Goal: Task Accomplishment & Management: Complete application form

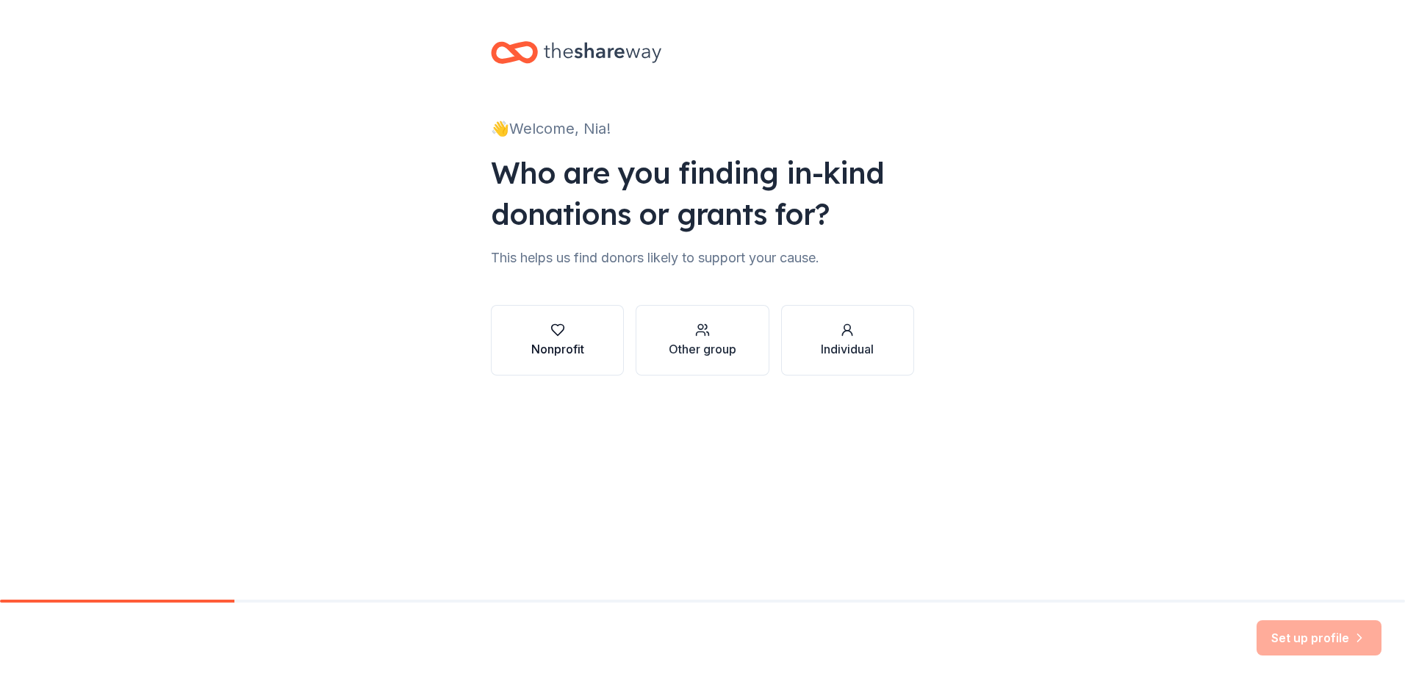
click at [569, 351] on div "Nonprofit" at bounding box center [557, 349] width 53 height 18
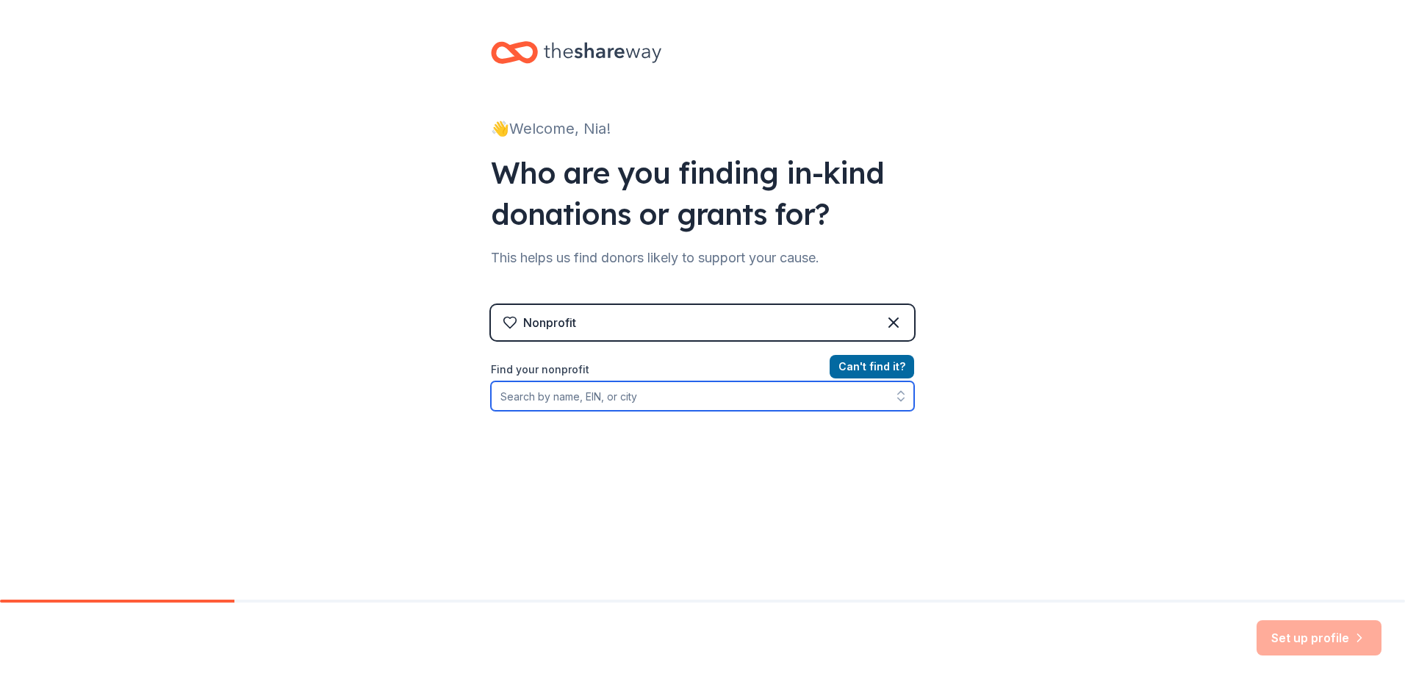
click at [636, 399] on input "Find your nonprofit" at bounding box center [702, 395] width 423 height 29
click at [643, 392] on input "The Grace Center of Freder" at bounding box center [702, 395] width 423 height 29
type input "The Grace Center of [GEOGRAPHIC_DATA]"
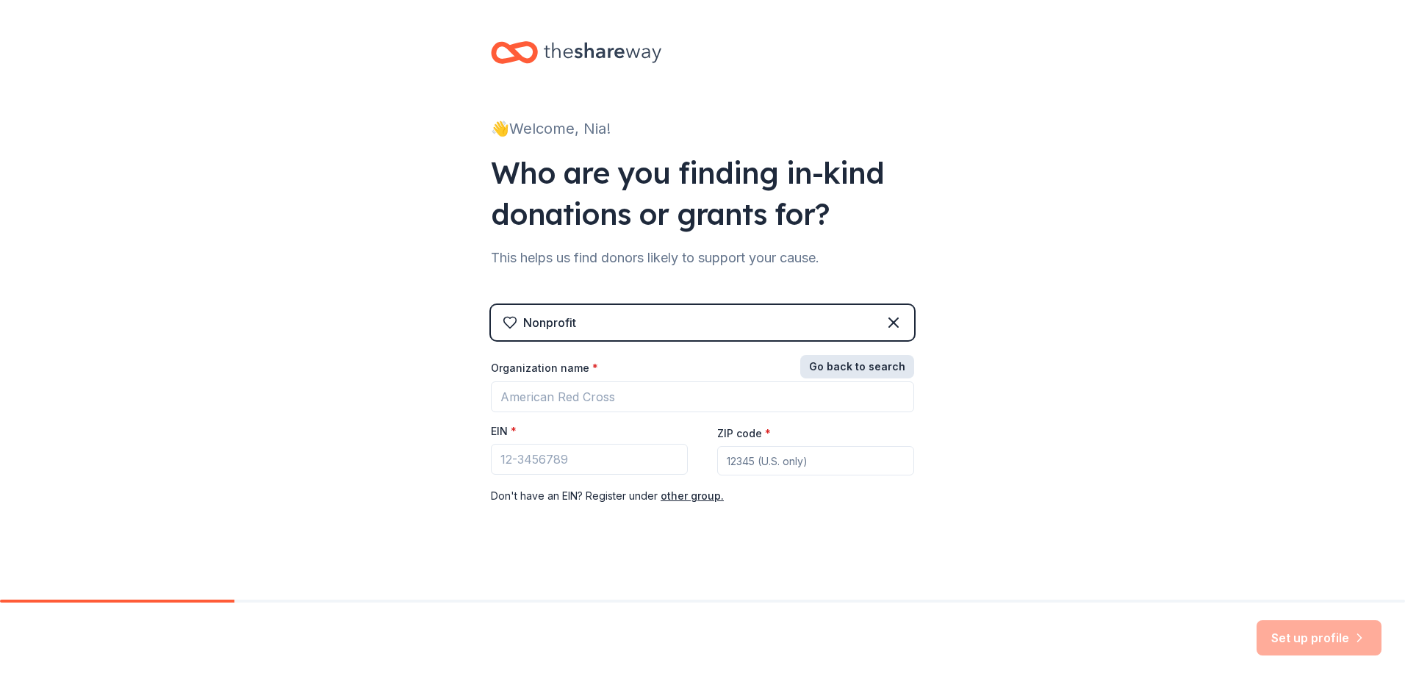
click at [885, 375] on button "Go back to search" at bounding box center [857, 367] width 114 height 24
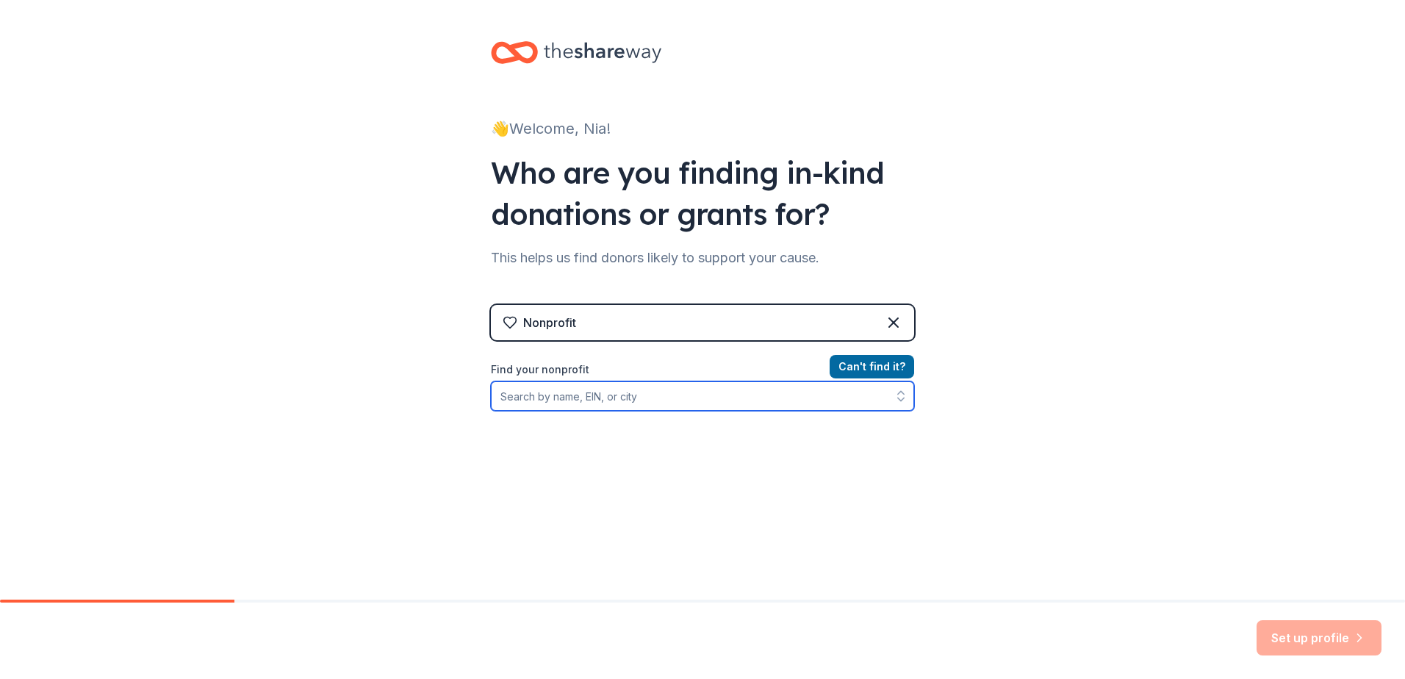
click at [640, 400] on input "Find your nonprofit" at bounding box center [702, 395] width 423 height 29
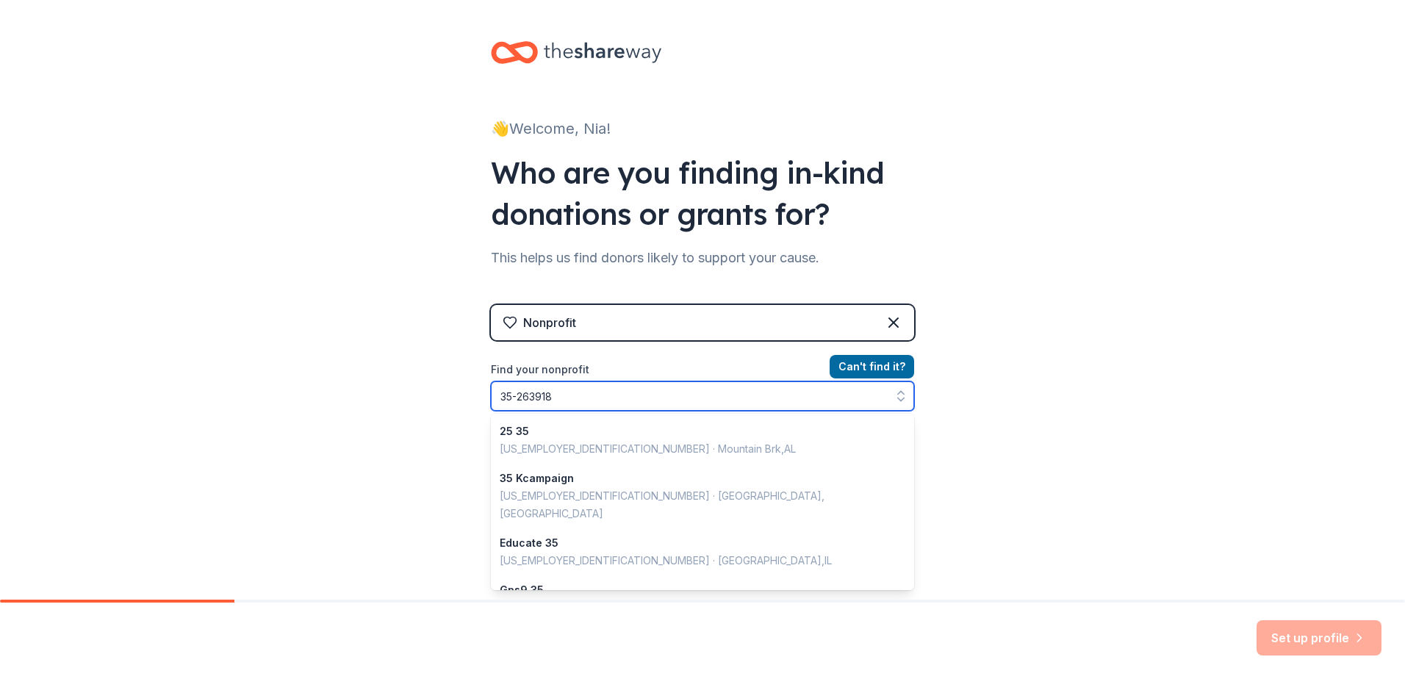
type input "[US_EMPLOYER_IDENTIFICATION_NUMBER]"
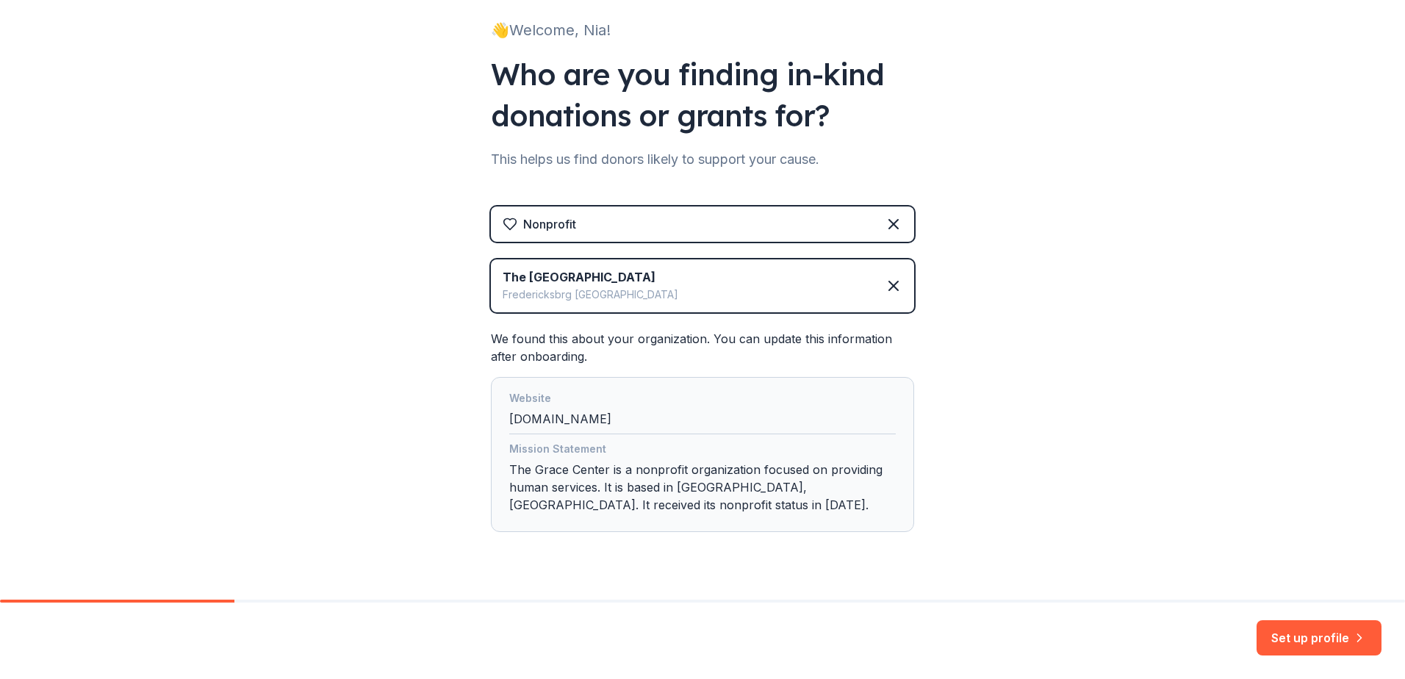
scroll to position [131, 0]
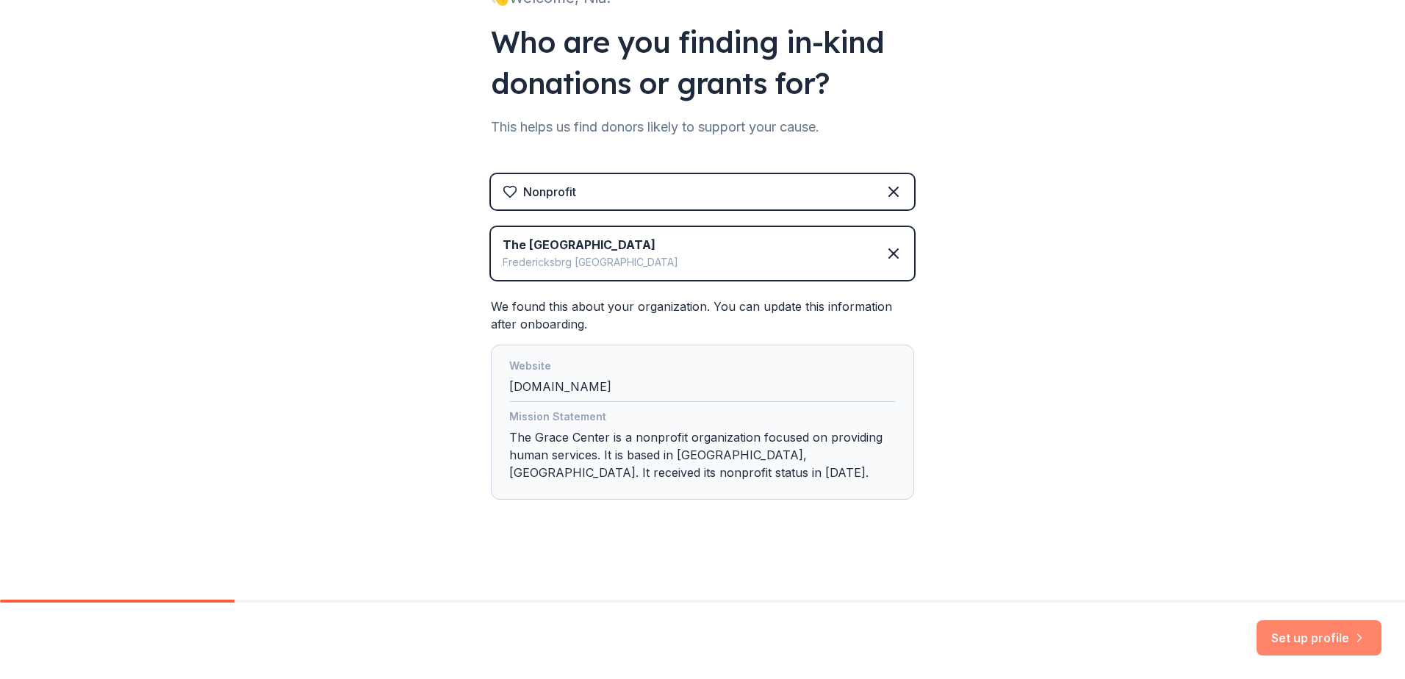
click at [1309, 644] on button "Set up profile" at bounding box center [1318, 637] width 125 height 35
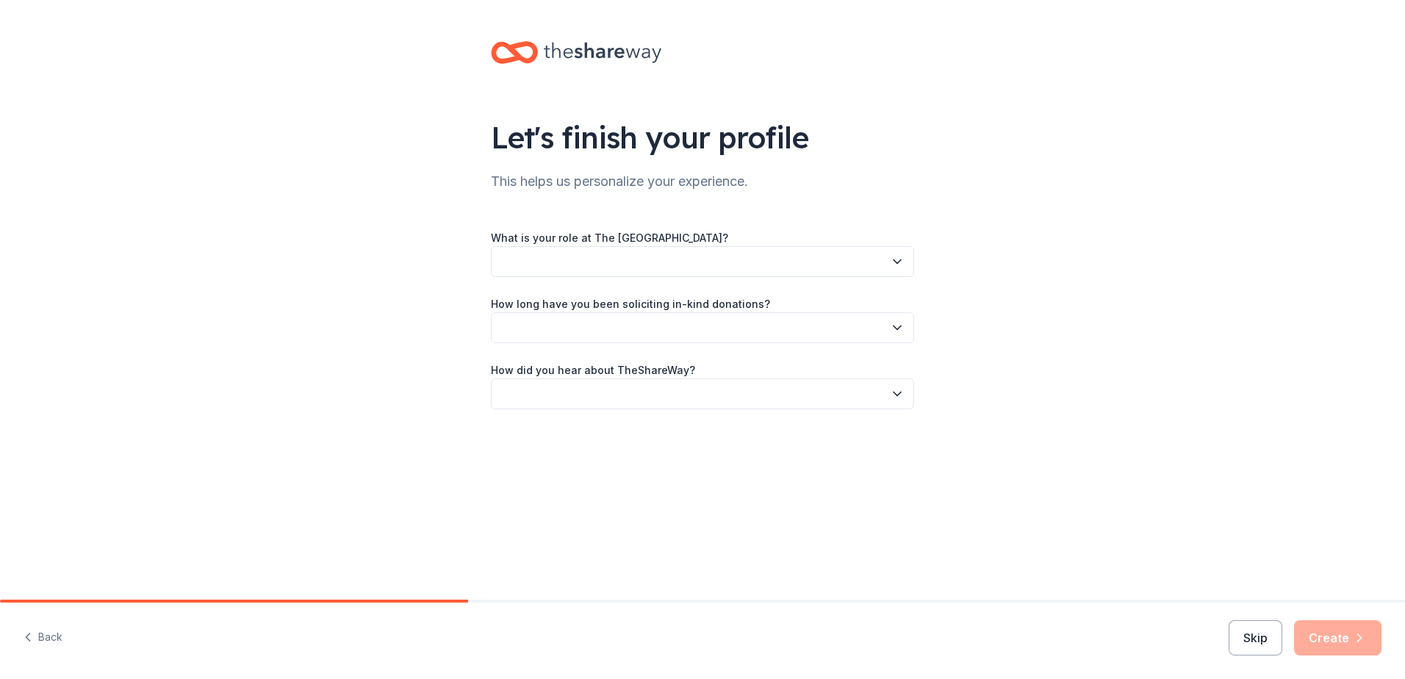
click at [802, 262] on button "button" at bounding box center [702, 261] width 423 height 31
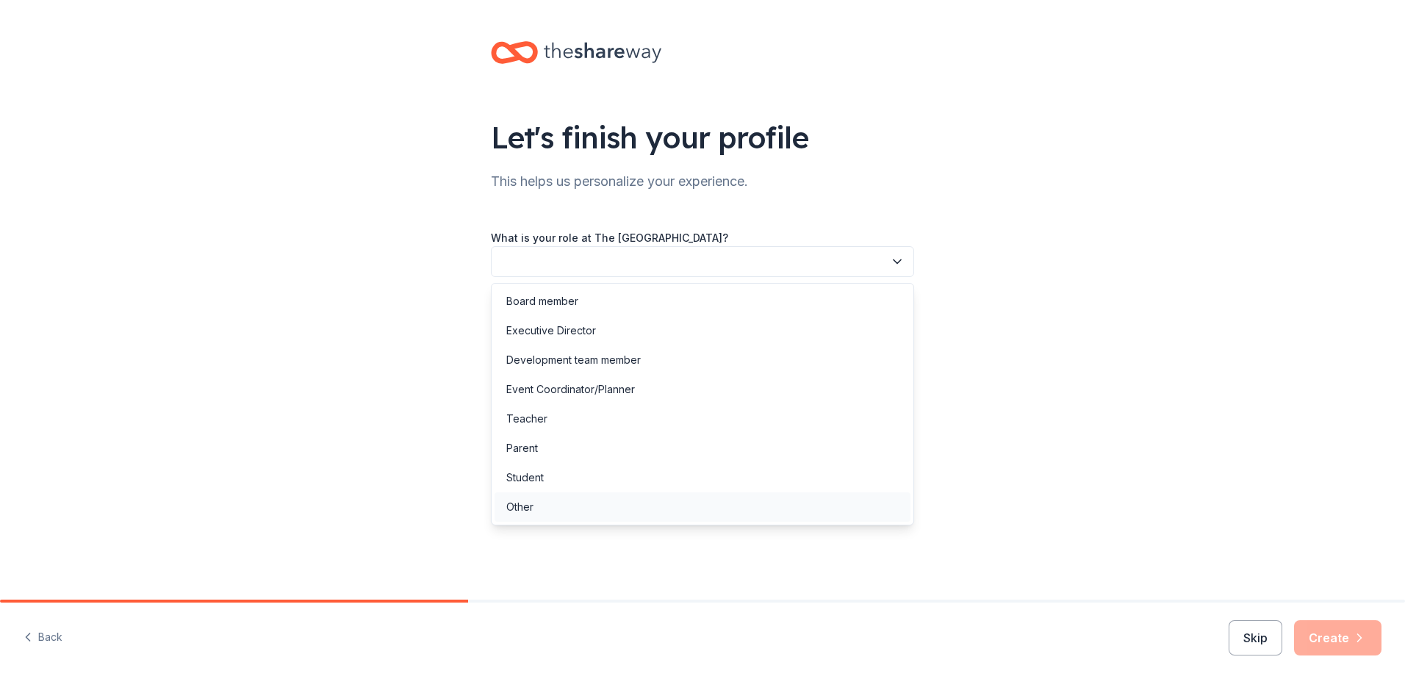
click at [773, 507] on div "Other" at bounding box center [702, 506] width 416 height 29
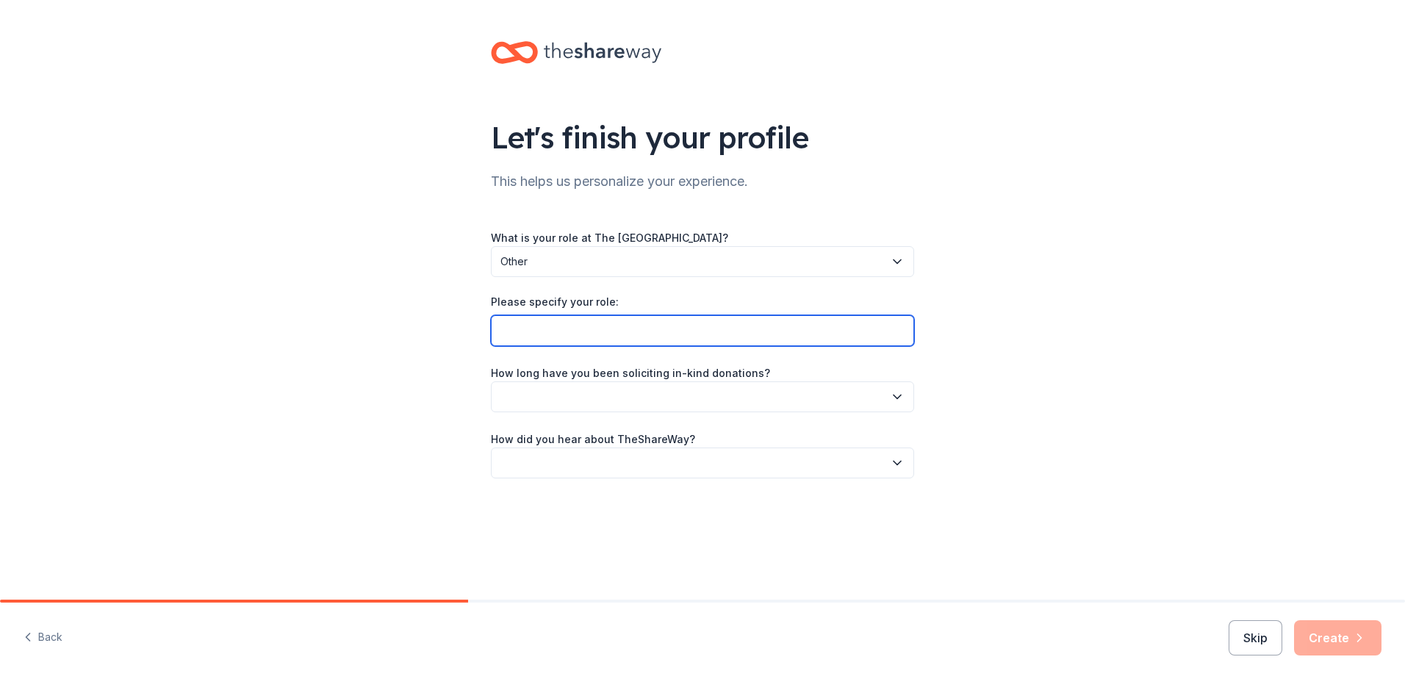
click at [720, 339] on input "Please specify your role:" at bounding box center [702, 330] width 423 height 31
type input "P"
type input "O"
type input "Prevention and Outreach Marketing Coordinator"
click at [675, 395] on button "button" at bounding box center [702, 396] width 423 height 31
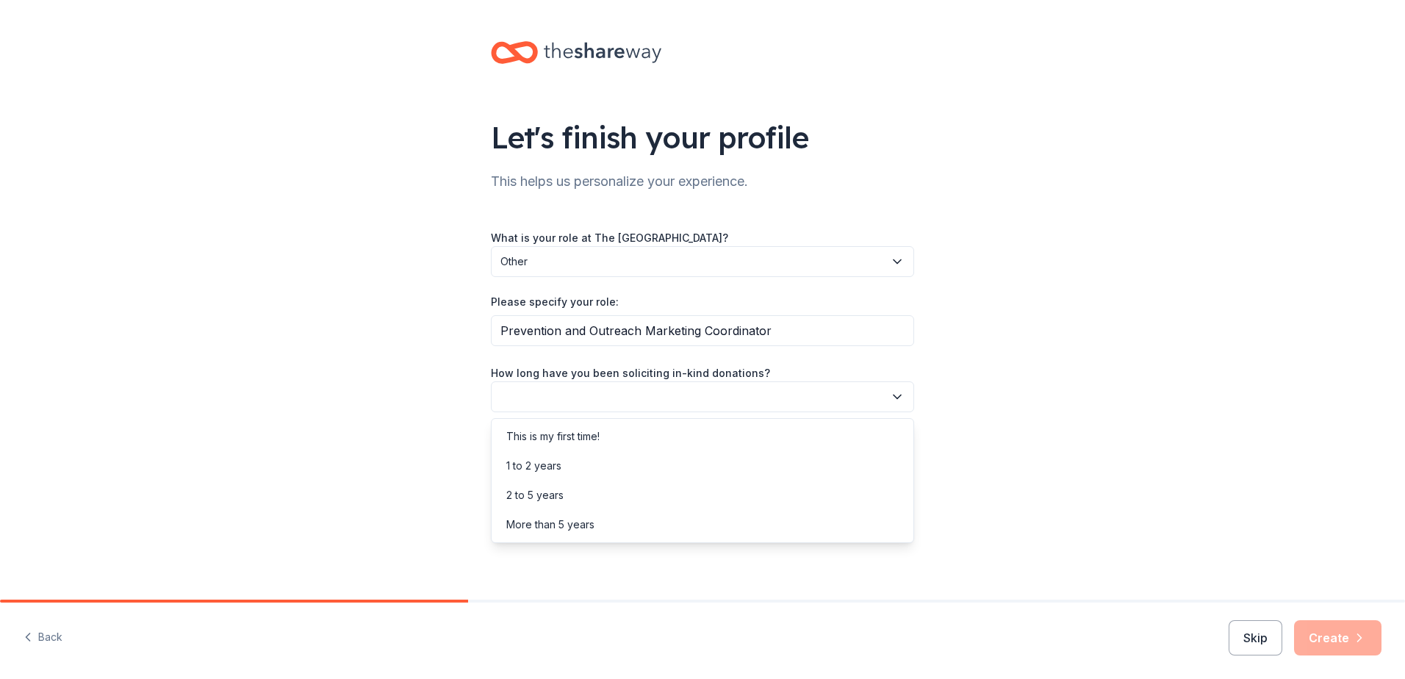
drag, startPoint x: 525, startPoint y: 375, endPoint x: 685, endPoint y: 374, distance: 160.2
click at [685, 374] on div "Let's finish your profile This helps us personalize your experience. What is yo…" at bounding box center [702, 274] width 470 height 549
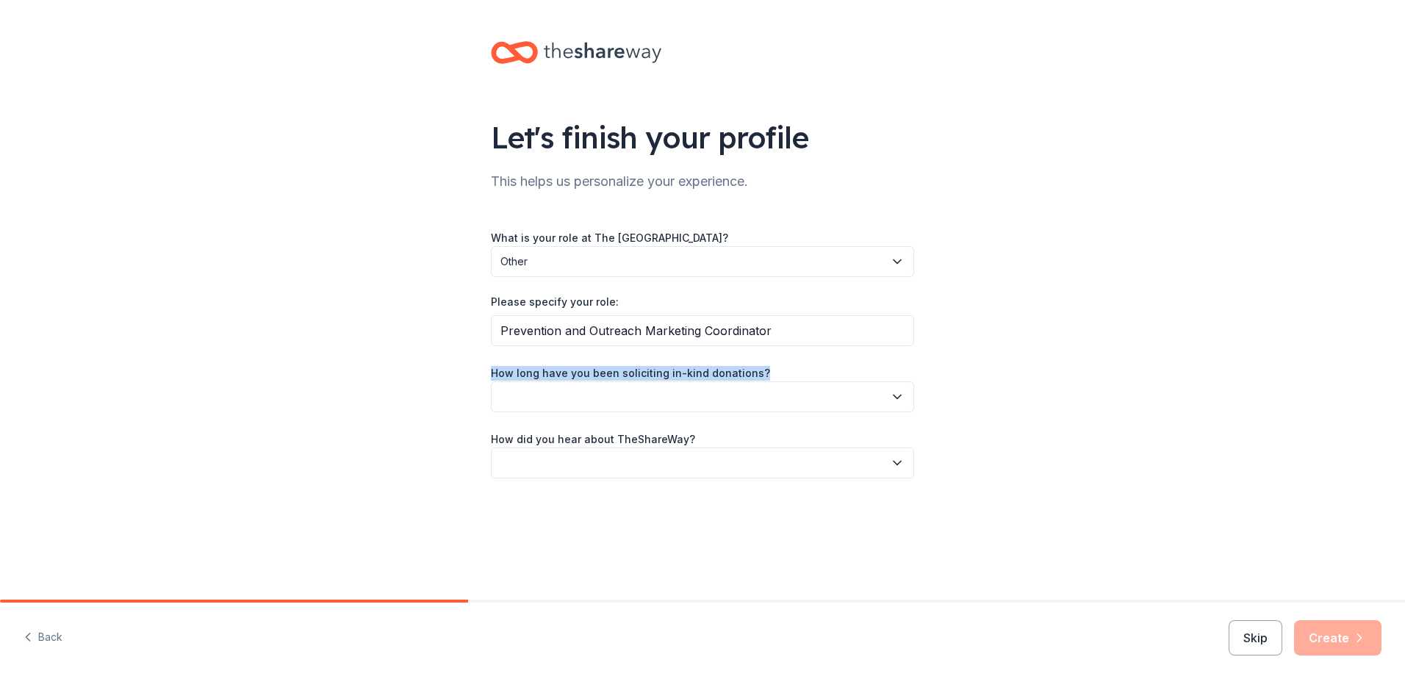
drag, startPoint x: 763, startPoint y: 375, endPoint x: 485, endPoint y: 373, distance: 277.7
click at [485, 373] on div "Let's finish your profile This helps us personalize your experience. What is yo…" at bounding box center [702, 274] width 470 height 549
copy label "How long have you been soliciting in-kind donations?"
click at [756, 398] on button "button" at bounding box center [702, 396] width 423 height 31
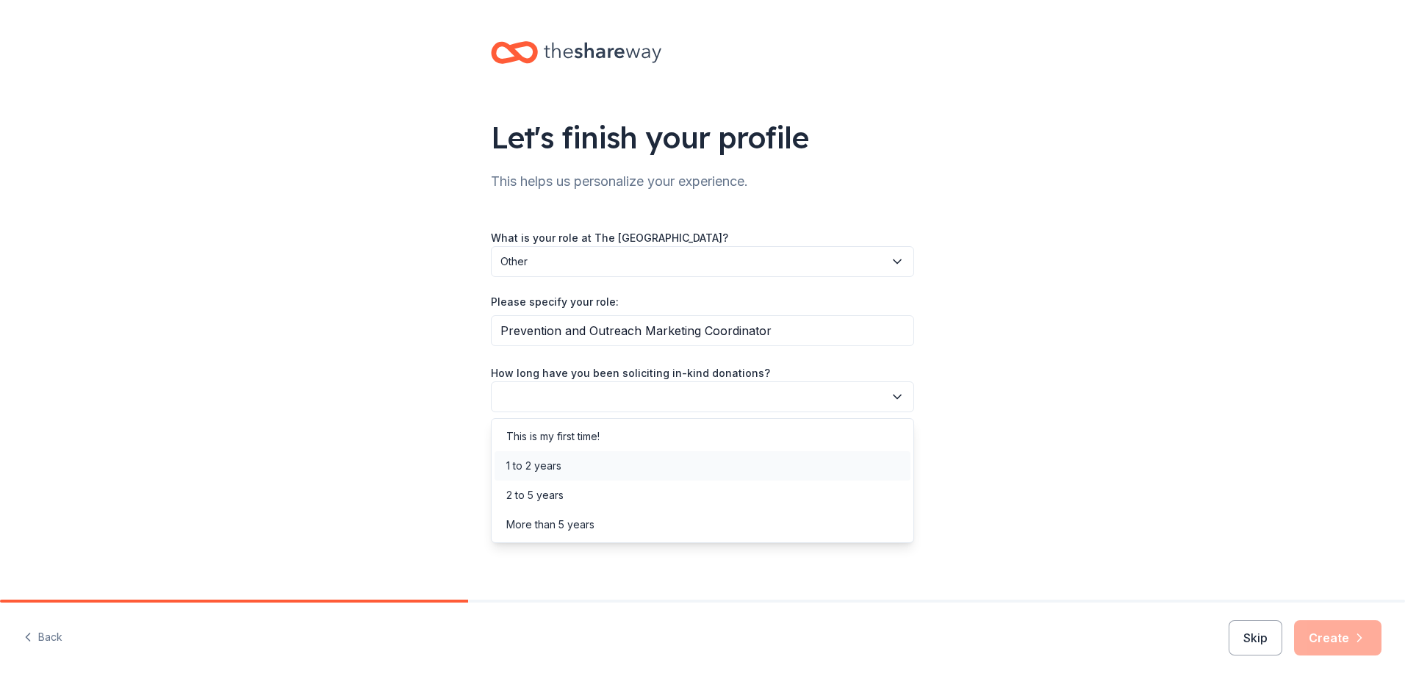
click at [712, 473] on div "1 to 2 years" at bounding box center [702, 465] width 416 height 29
click at [712, 473] on button "button" at bounding box center [702, 462] width 423 height 31
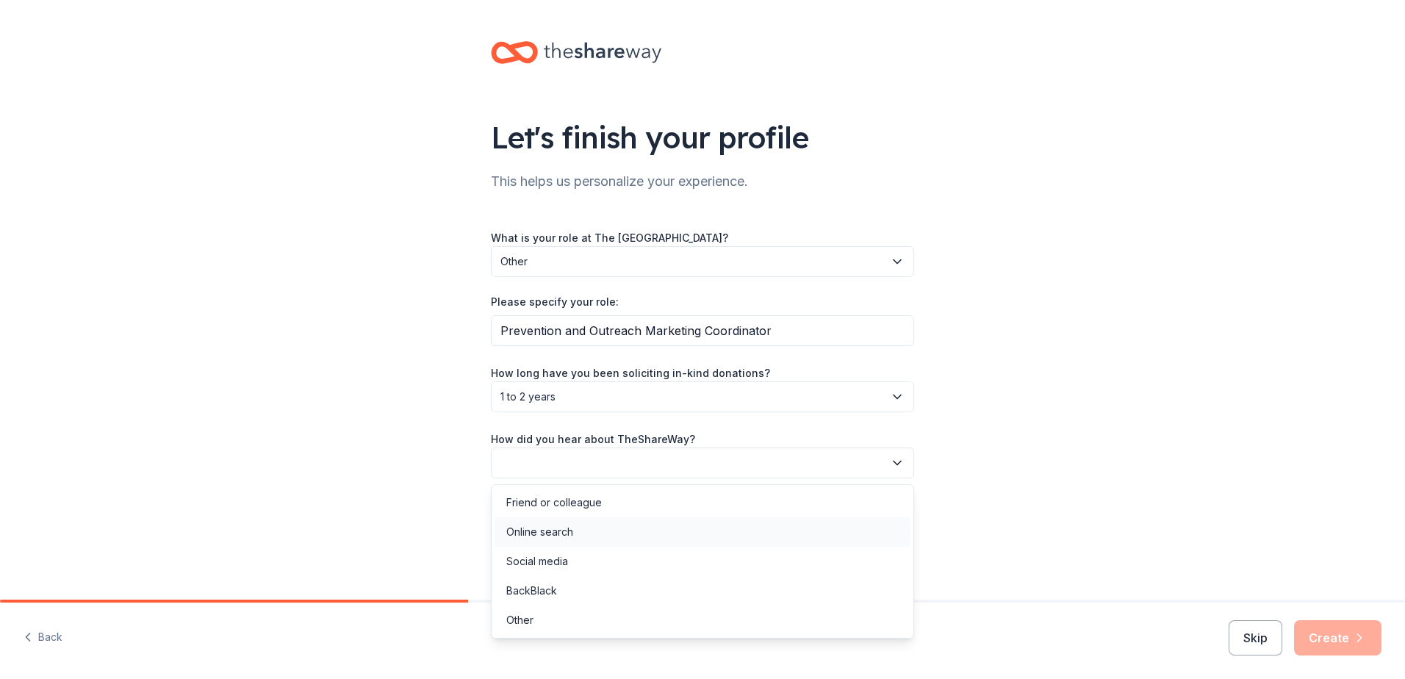
click at [713, 525] on div "Online search" at bounding box center [702, 531] width 416 height 29
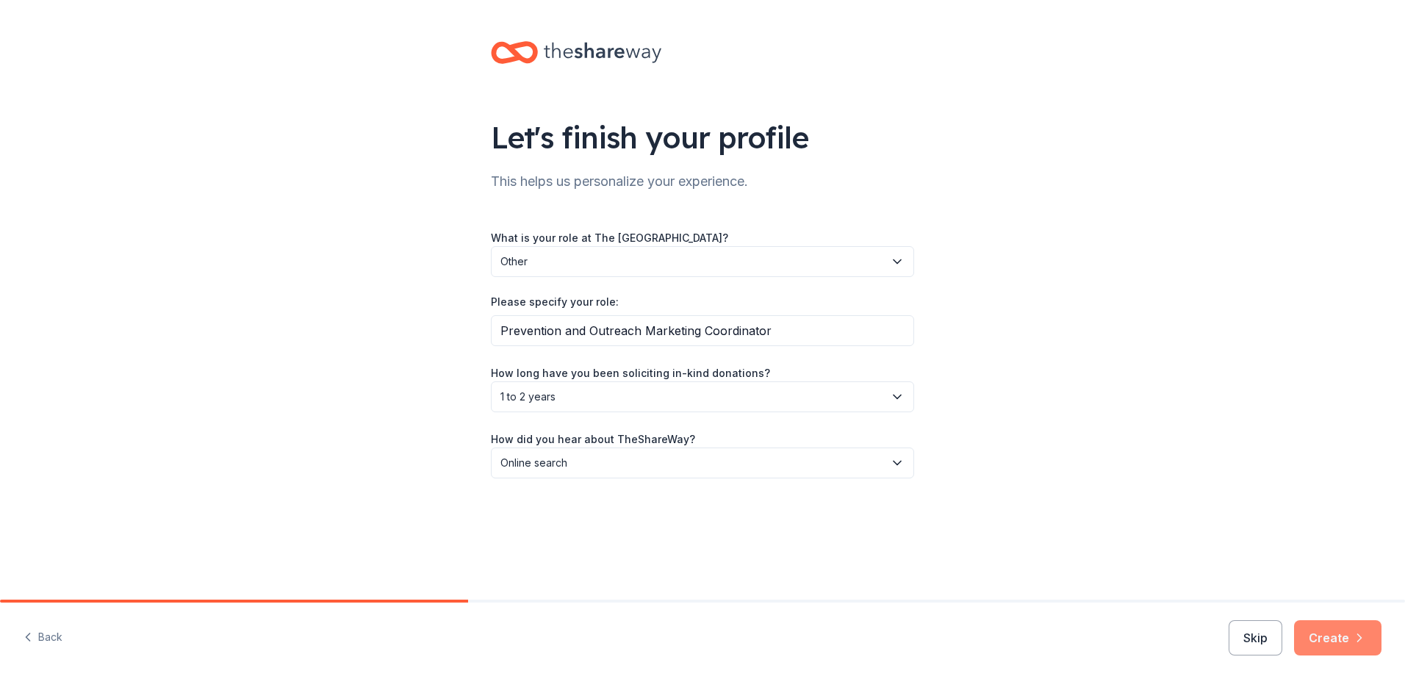
click at [1312, 649] on button "Create" at bounding box center [1337, 637] width 87 height 35
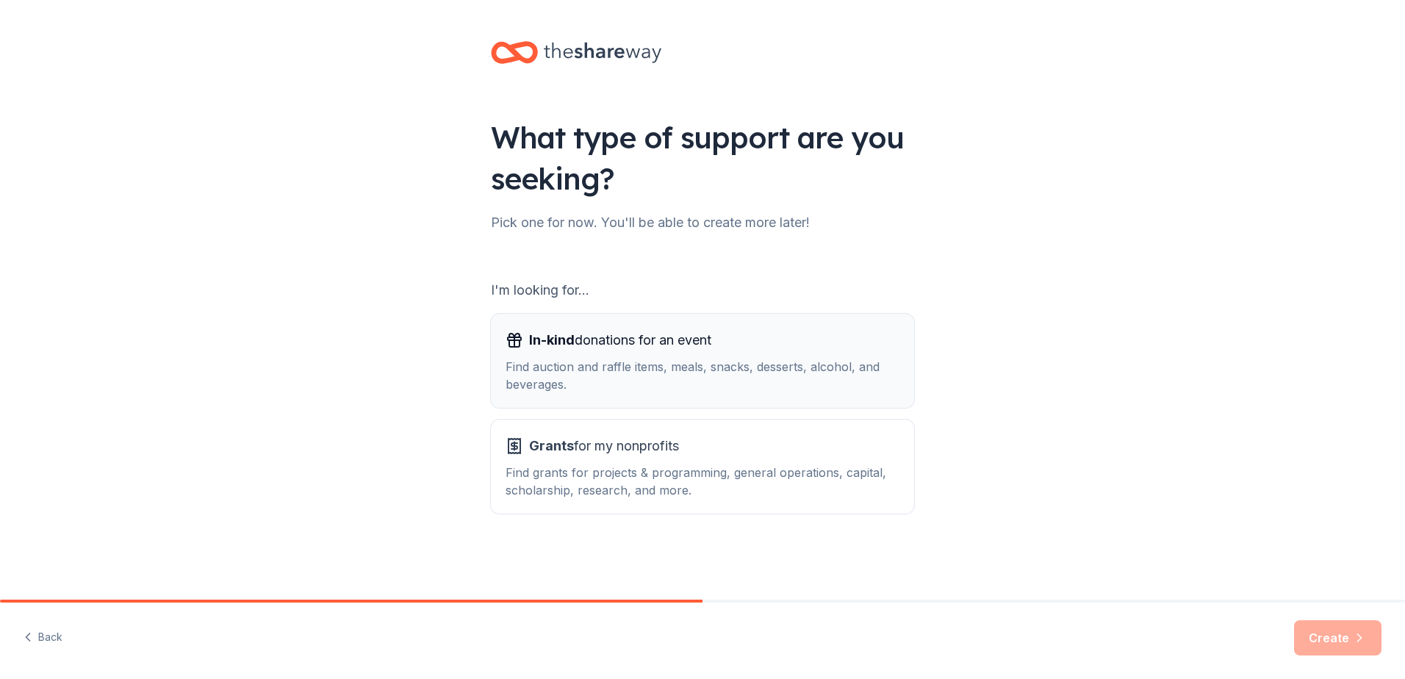
click at [774, 388] on div "Find auction and raffle items, meals, snacks, desserts, alcohol, and beverages." at bounding box center [703, 375] width 394 height 35
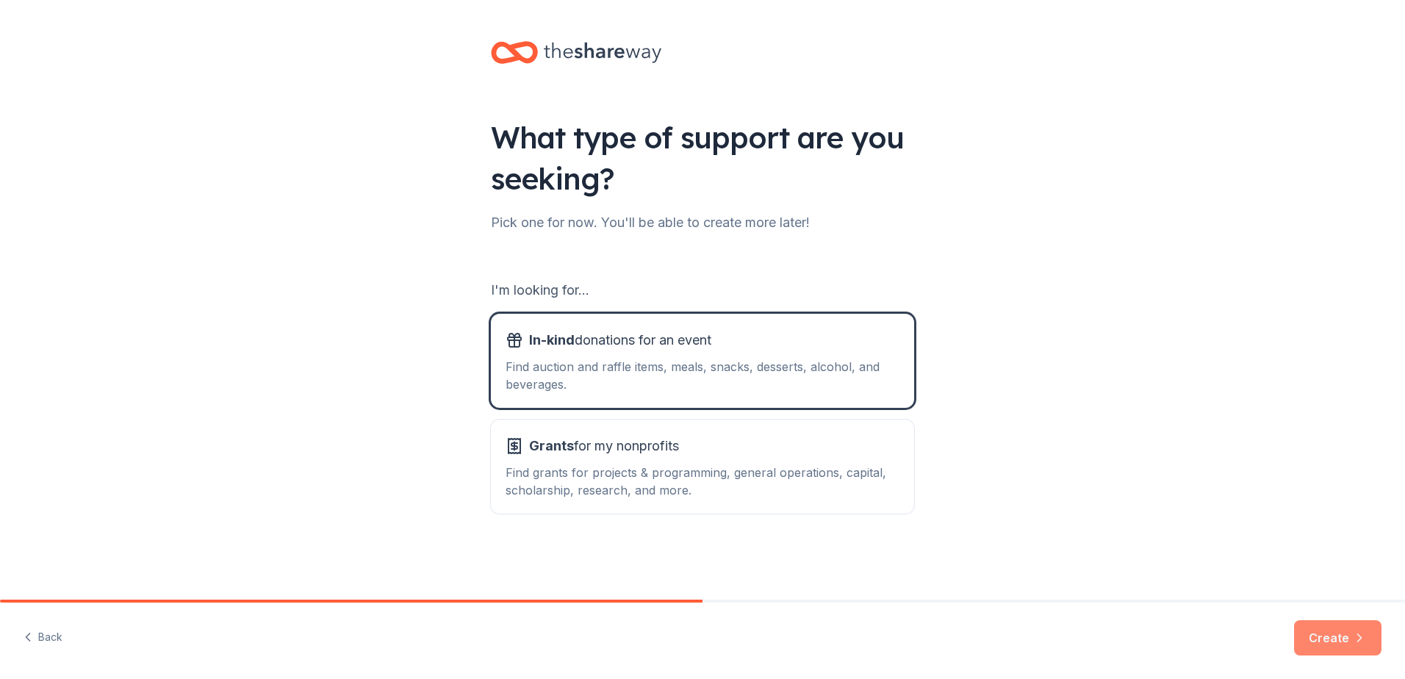
click at [1341, 639] on button "Create" at bounding box center [1337, 637] width 87 height 35
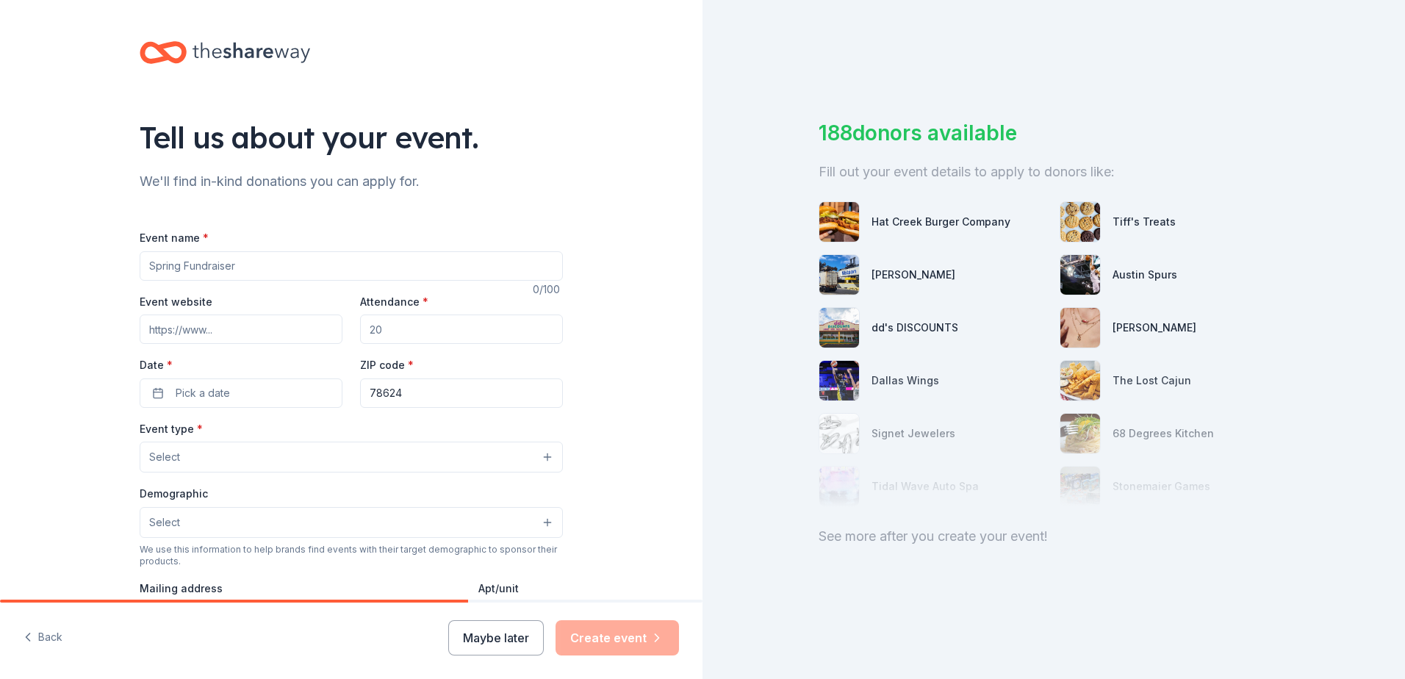
click at [252, 272] on input "Event name *" at bounding box center [351, 265] width 423 height 29
type input "B"
click at [51, 640] on button "Back" at bounding box center [43, 637] width 39 height 31
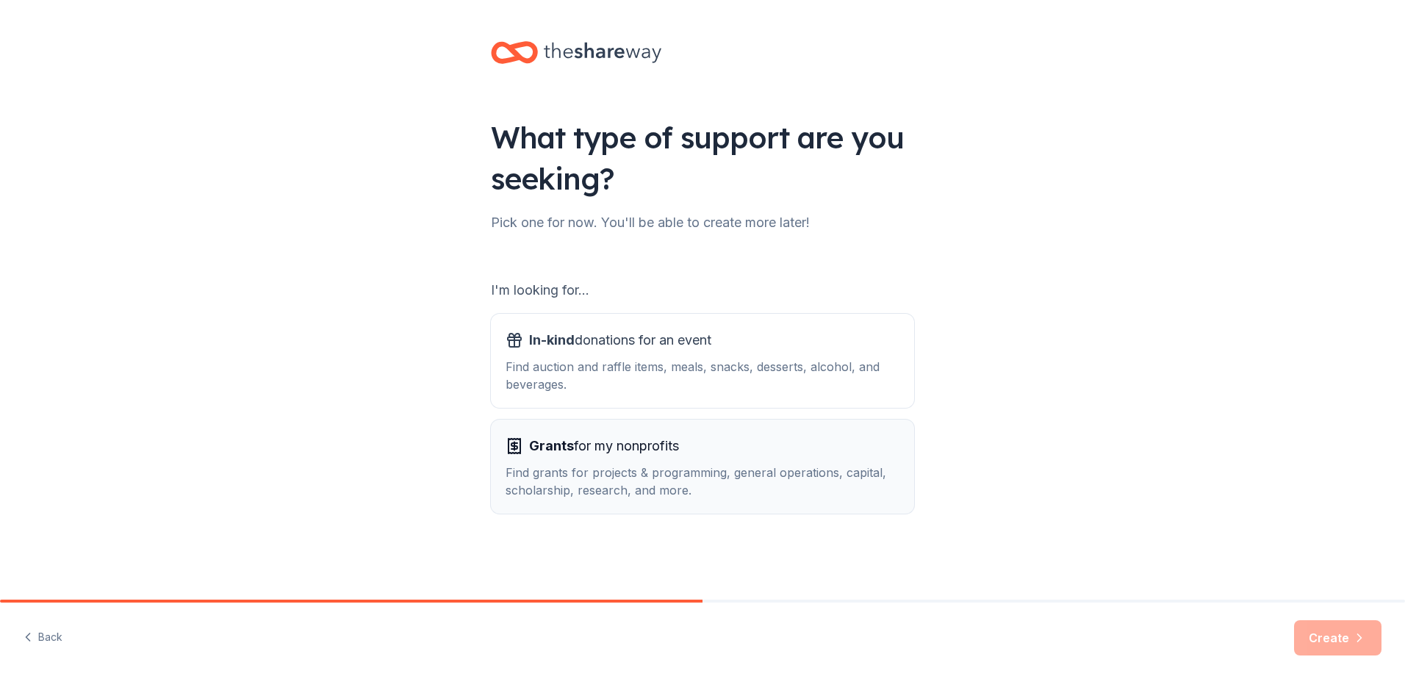
click at [711, 451] on div "Grants for my nonprofits" at bounding box center [703, 446] width 394 height 24
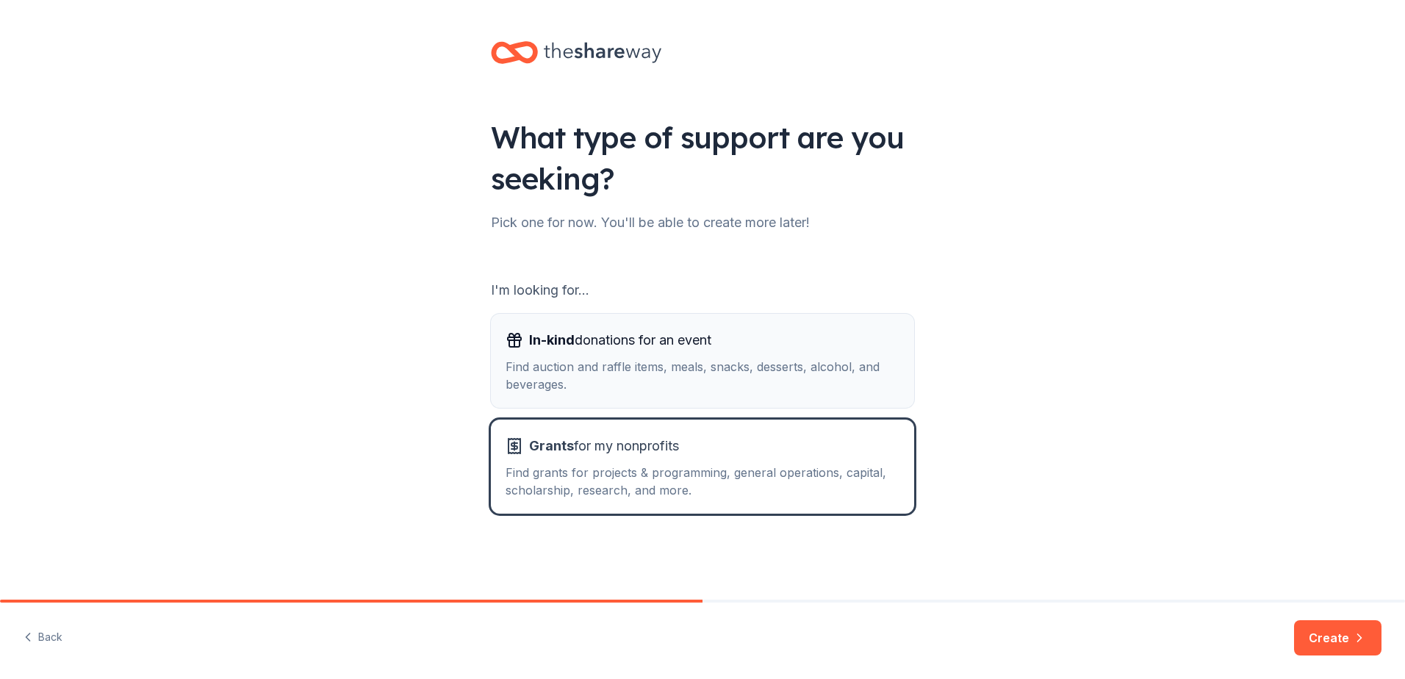
click at [735, 381] on div "Find auction and raffle items, meals, snacks, desserts, alcohol, and beverages." at bounding box center [703, 375] width 394 height 35
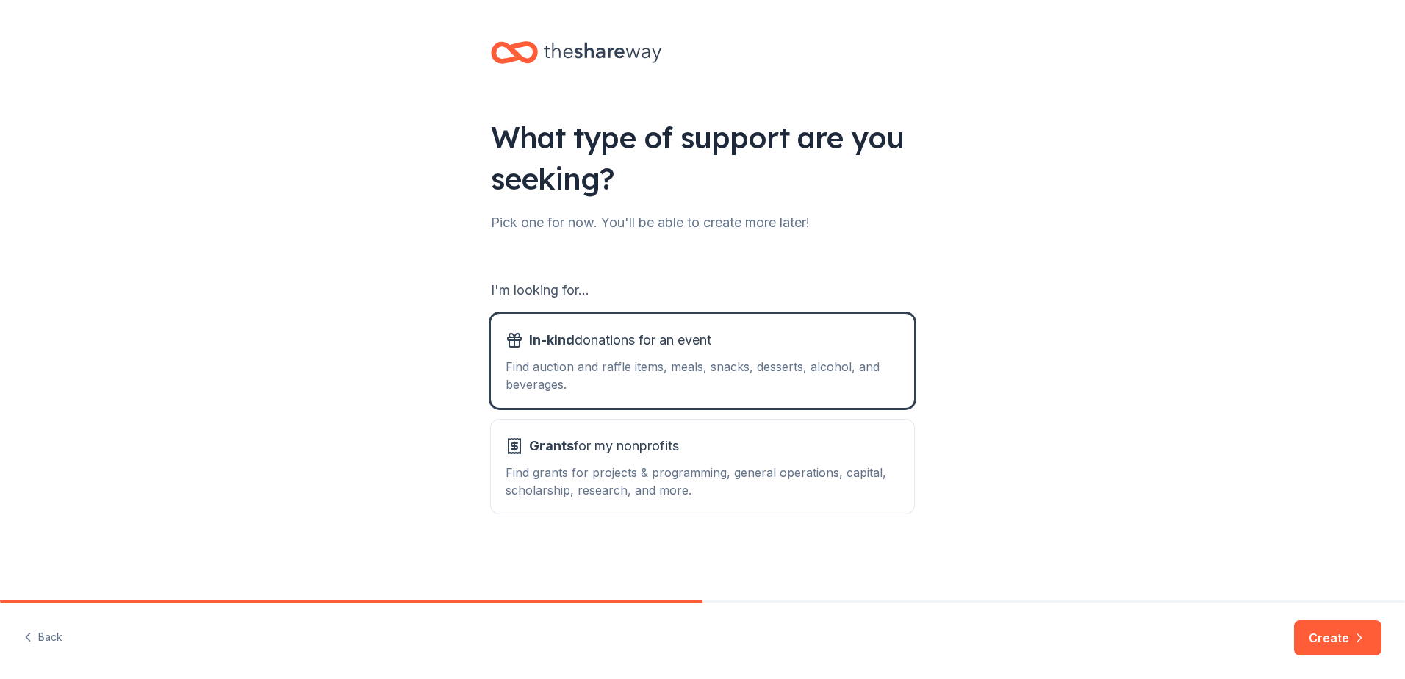
drag, startPoint x: 1321, startPoint y: 641, endPoint x: 1278, endPoint y: 672, distance: 53.2
click at [1322, 641] on button "Create" at bounding box center [1337, 637] width 87 height 35
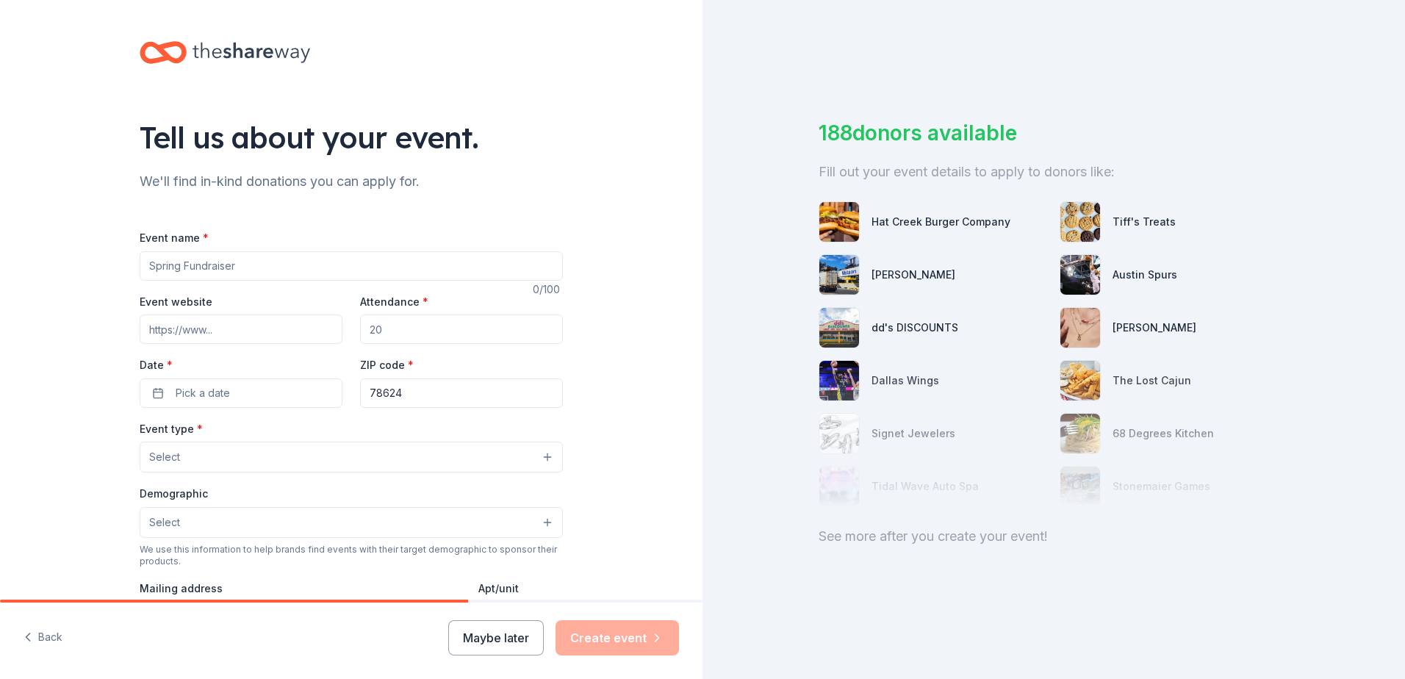
click at [242, 262] on input "Event name *" at bounding box center [351, 265] width 423 height 29
type input "Boots BbQ and Bier"
click at [232, 326] on input "Event website" at bounding box center [241, 328] width 203 height 29
click at [244, 331] on input "Event website" at bounding box center [241, 328] width 203 height 29
paste input "[URL][DOMAIN_NAME]"
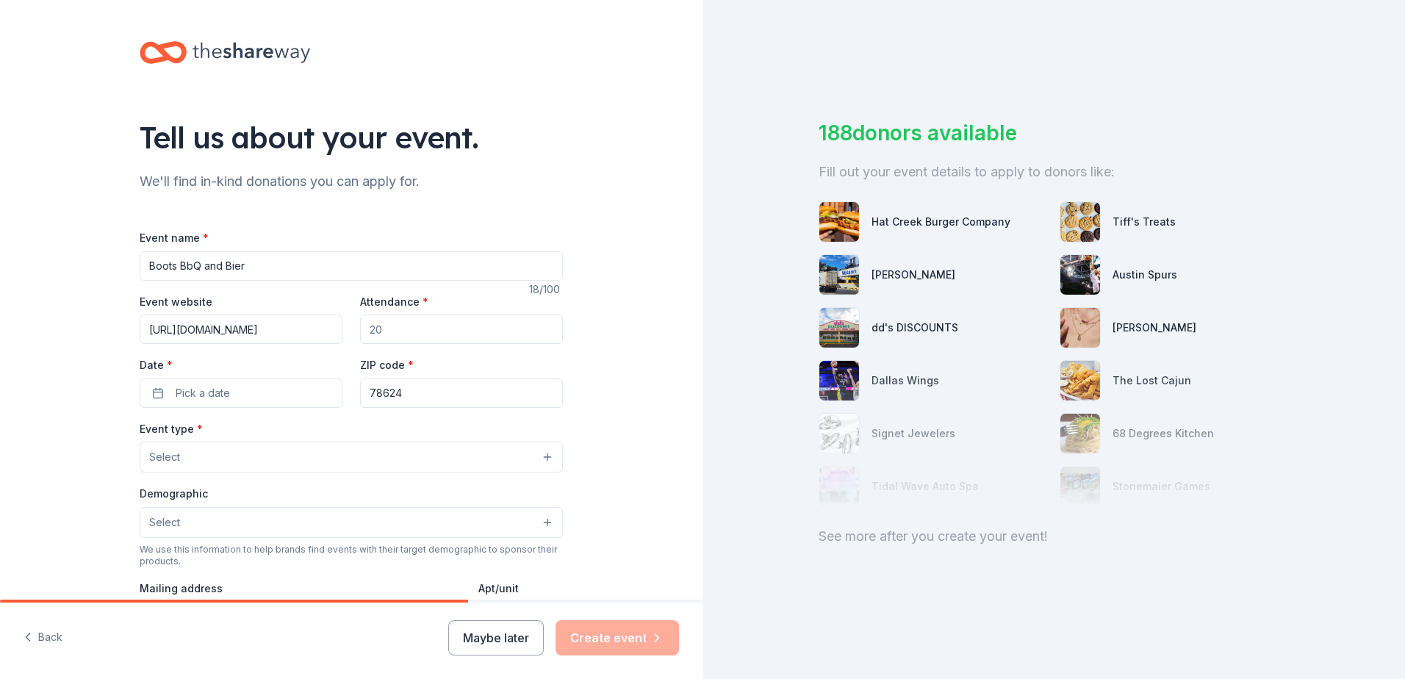
scroll to position [0, 99]
type input "[URL][DOMAIN_NAME]"
click at [446, 335] on input "Attendance *" at bounding box center [461, 328] width 203 height 29
type input "300"
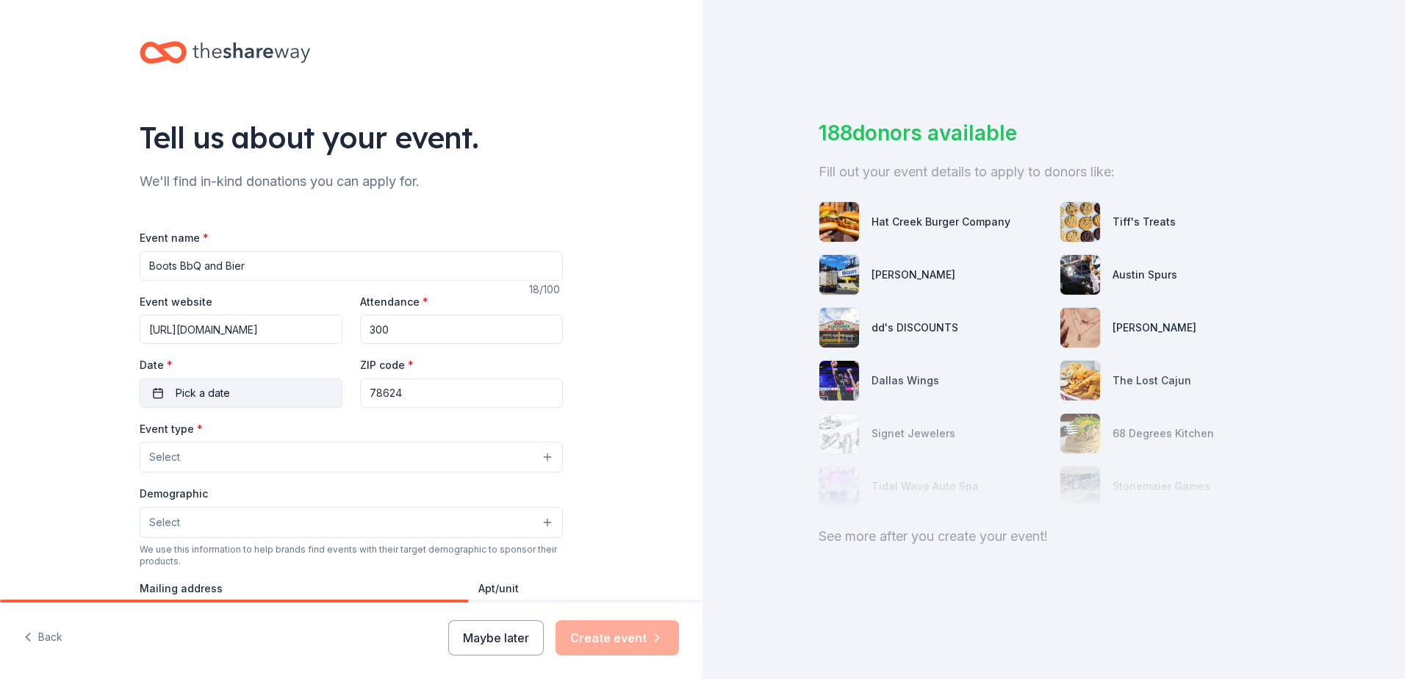
click at [285, 387] on button "Pick a date" at bounding box center [241, 392] width 203 height 29
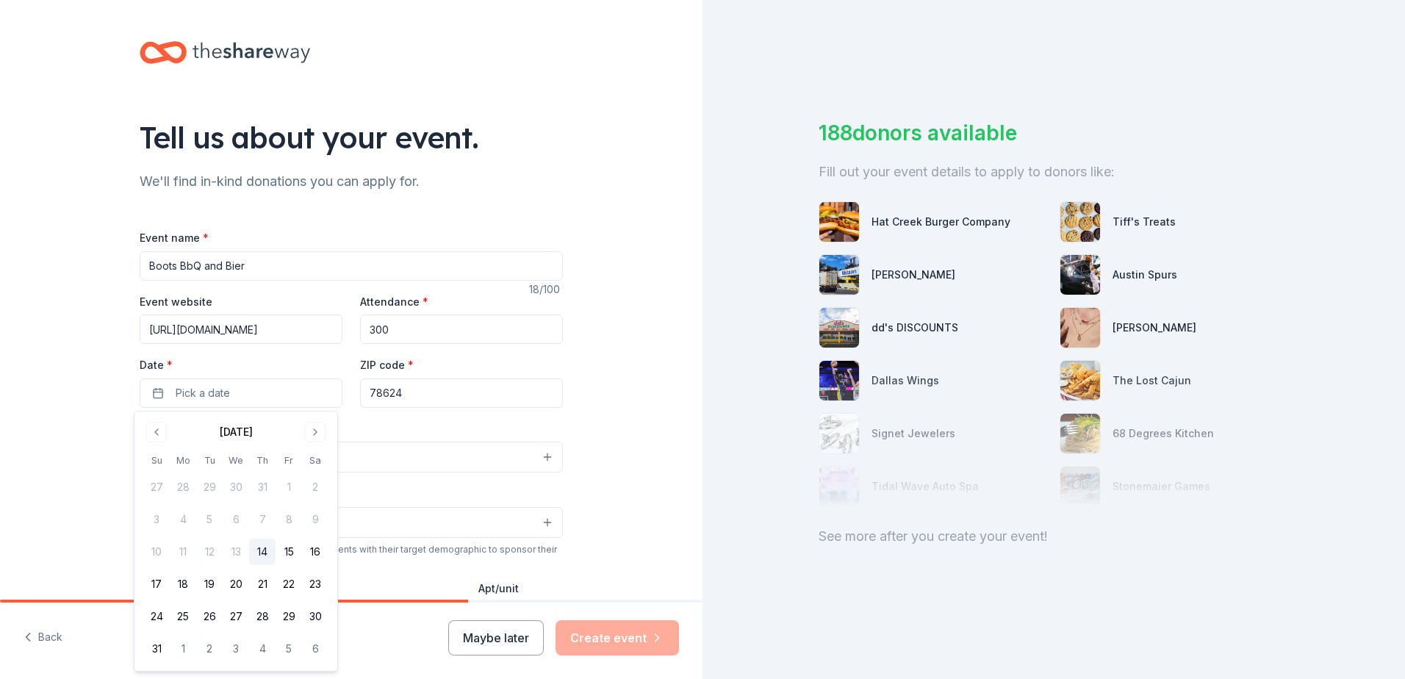
click at [253, 428] on div "[DATE]" at bounding box center [236, 432] width 33 height 18
click at [318, 436] on button "Go to next month" at bounding box center [315, 432] width 21 height 21
click at [319, 436] on button "Go to next month" at bounding box center [315, 432] width 21 height 21
click at [154, 558] on button "12" at bounding box center [156, 552] width 26 height 26
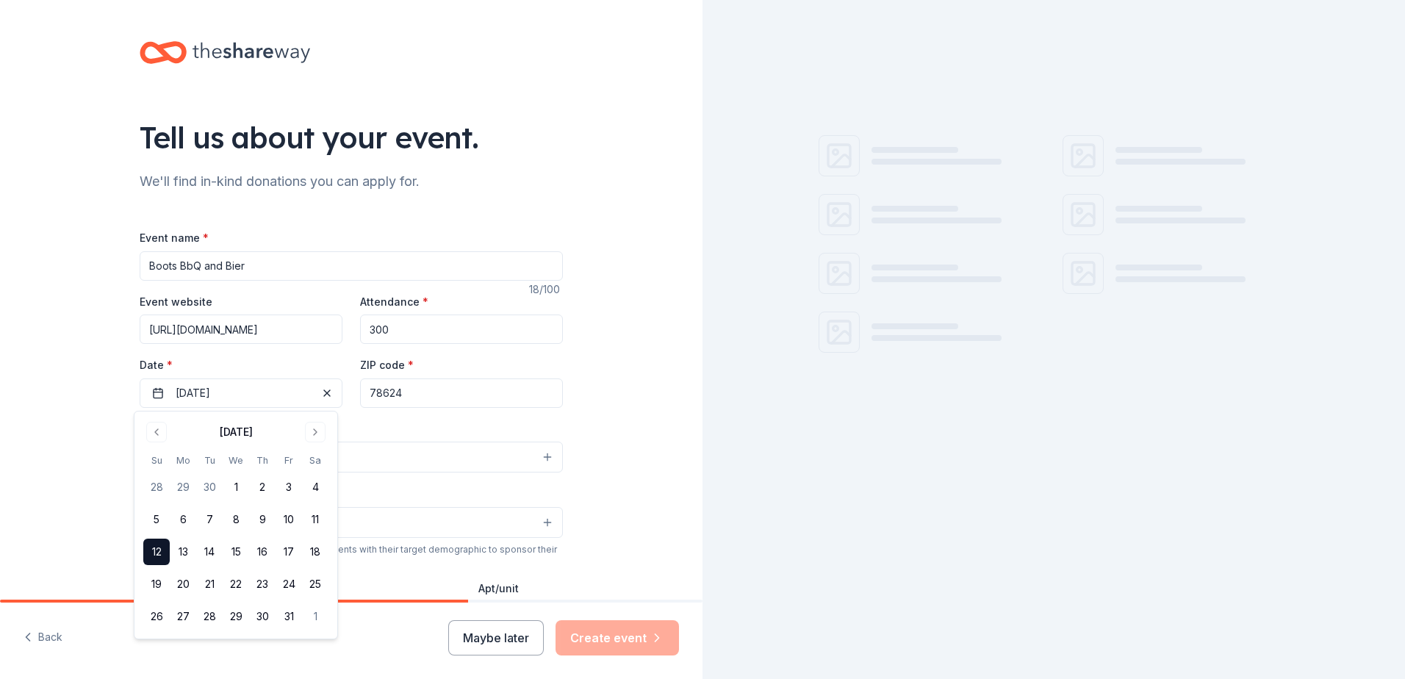
click at [360, 459] on button "Select" at bounding box center [351, 457] width 423 height 31
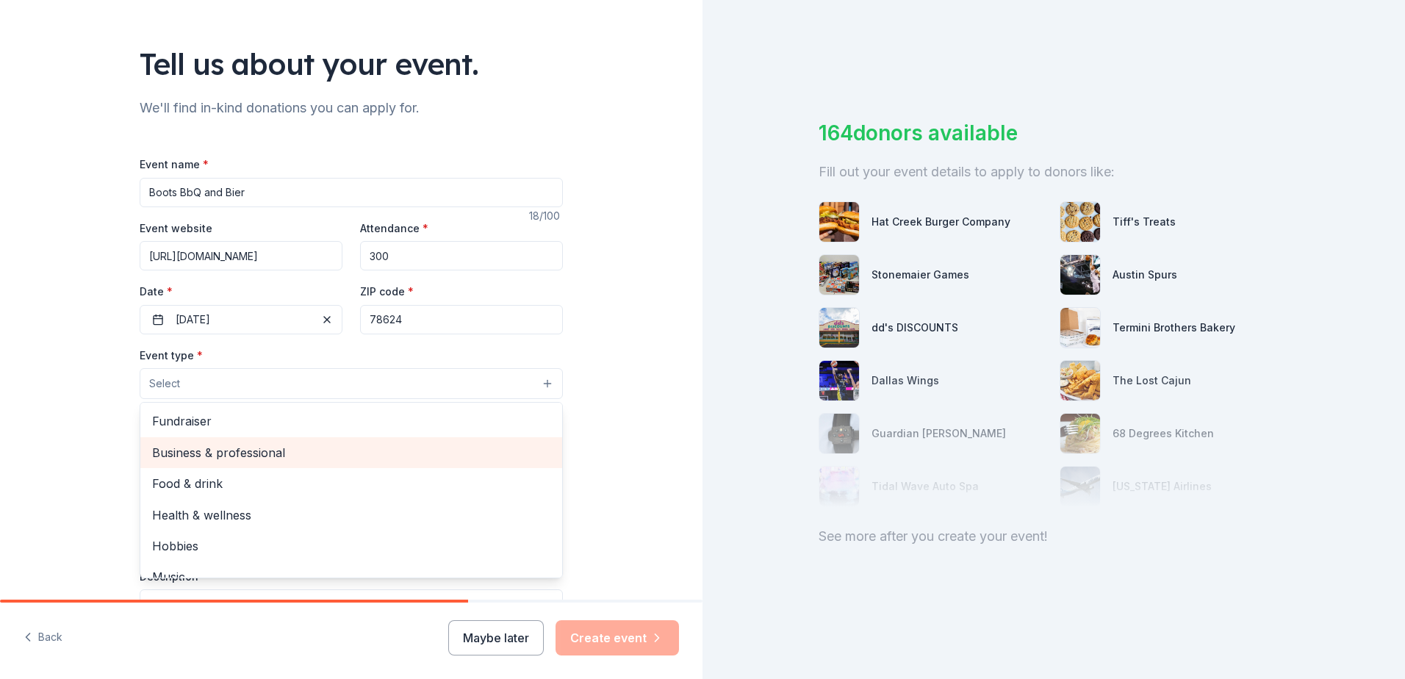
scroll to position [147, 0]
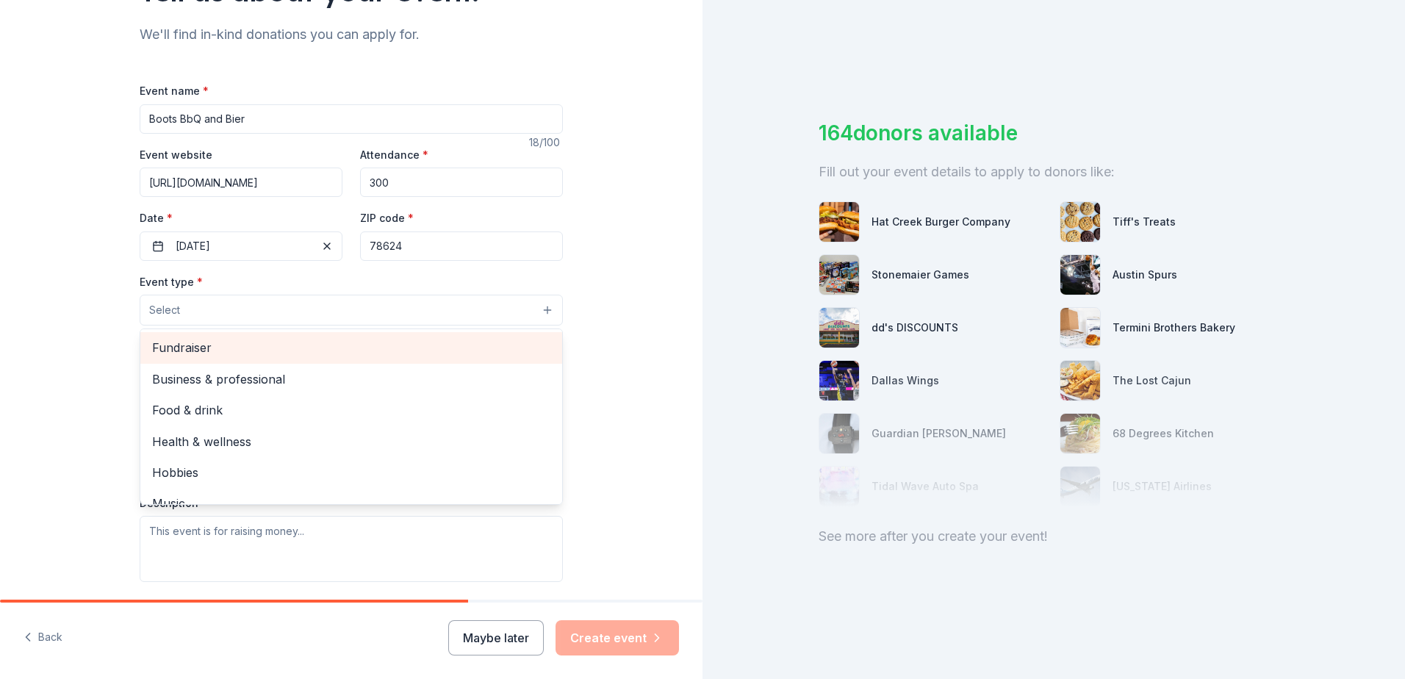
click at [370, 359] on div "Fundraiser" at bounding box center [351, 347] width 422 height 31
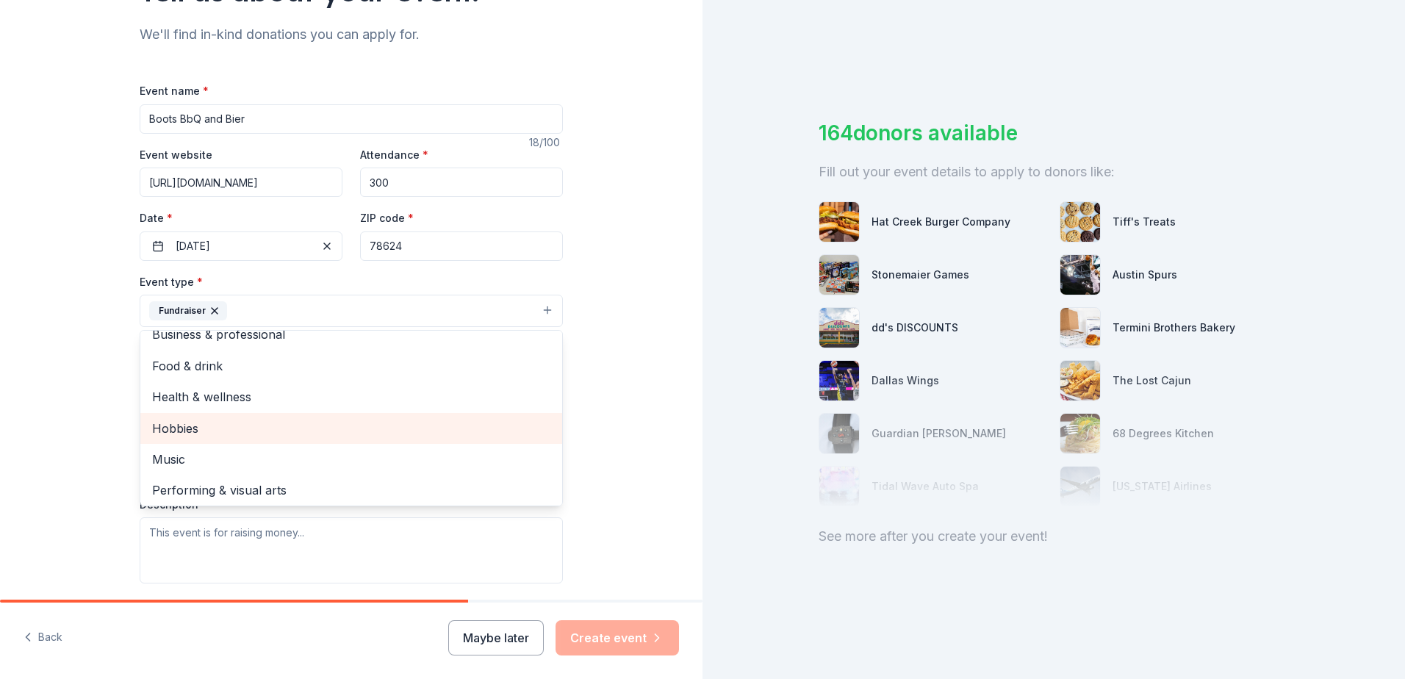
scroll to position [18, 0]
click at [65, 442] on div "Tell us about your event. We'll find in-kind donations you can apply for. Event…" at bounding box center [351, 342] width 702 height 979
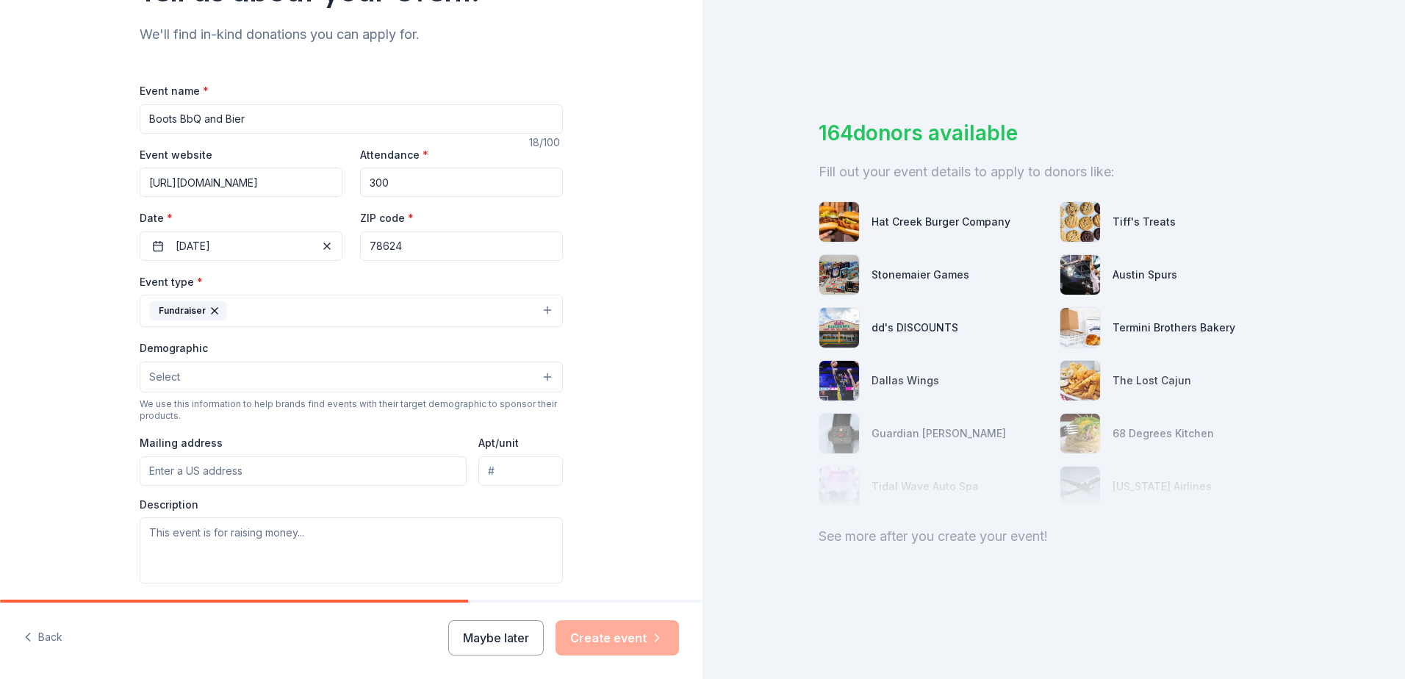
click at [206, 376] on button "Select" at bounding box center [351, 377] width 423 height 31
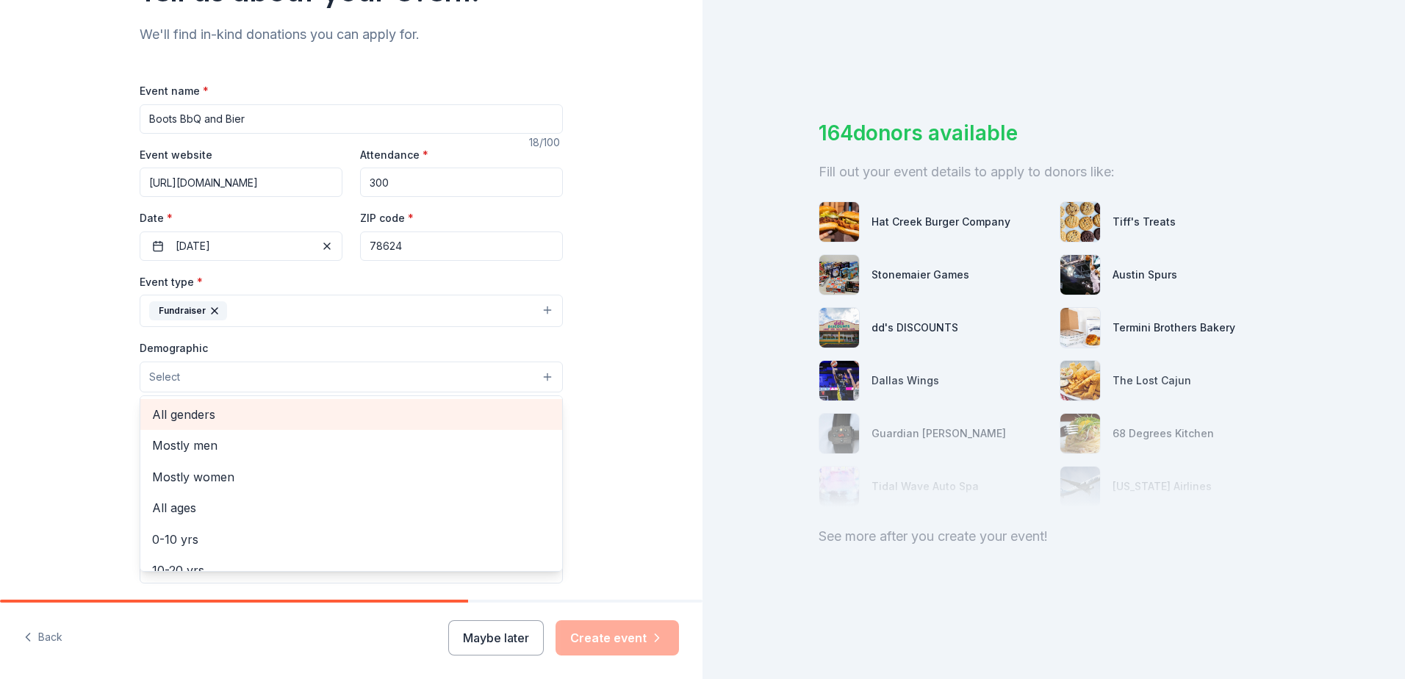
click at [223, 417] on span "All genders" at bounding box center [351, 414] width 398 height 19
click at [76, 414] on div "Tell us about your event. We'll find in-kind donations you can apply for. Event…" at bounding box center [351, 343] width 702 height 981
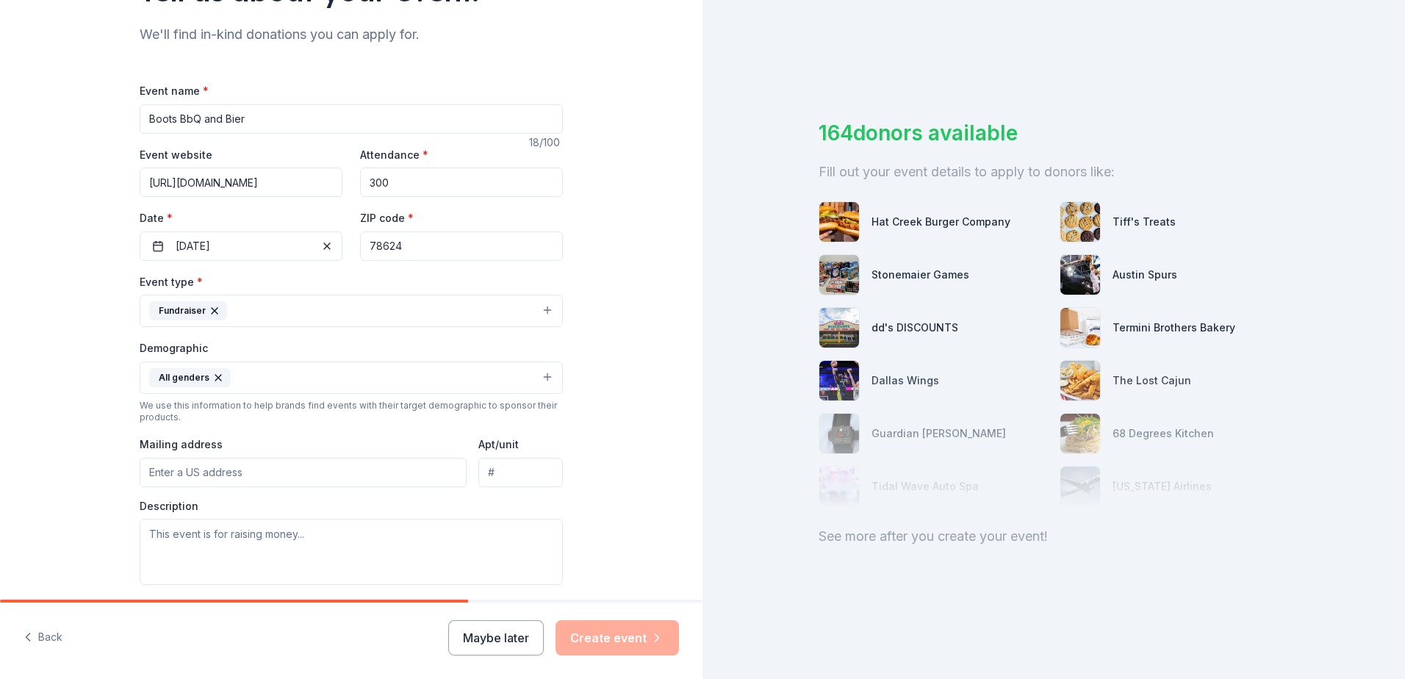
scroll to position [294, 0]
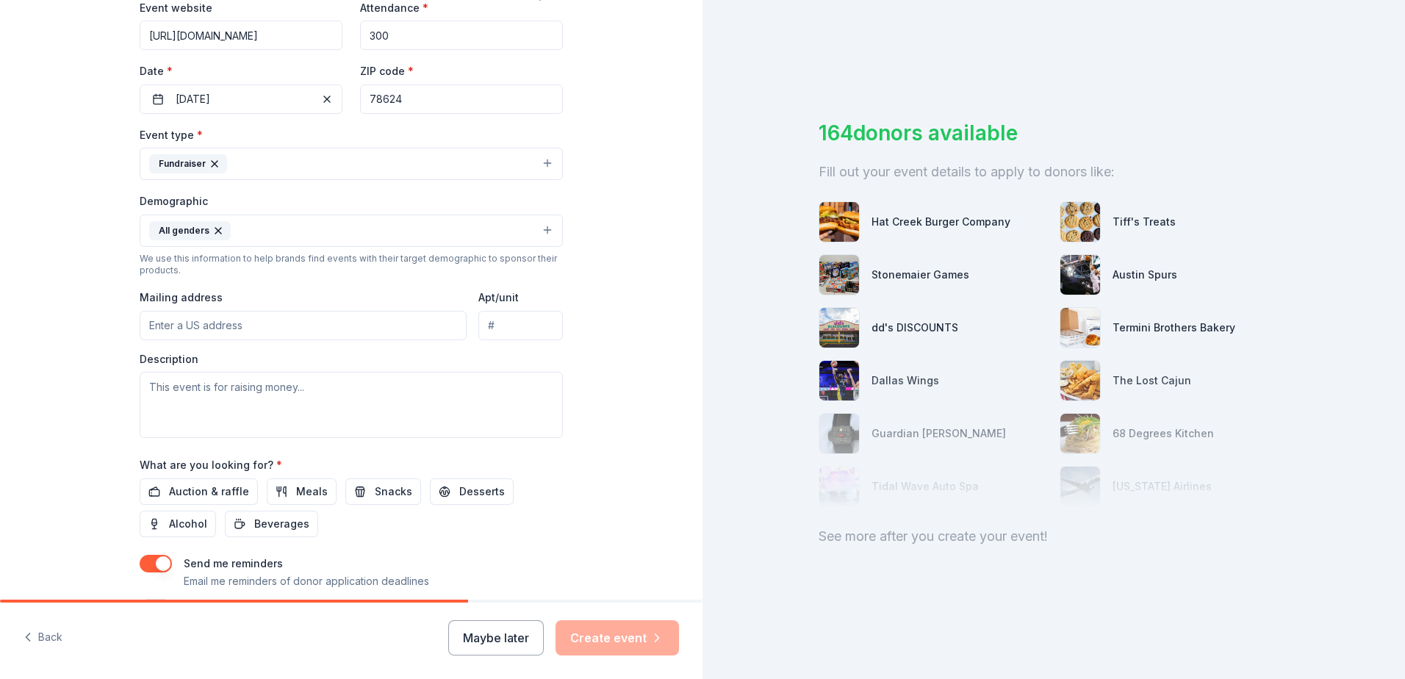
click at [215, 334] on input "Mailing address" at bounding box center [303, 325] width 327 height 29
type input "Po Box 3433"
click at [397, 387] on textarea at bounding box center [351, 405] width 423 height 66
click at [467, 394] on textarea at bounding box center [351, 405] width 423 height 66
click at [302, 420] on textarea at bounding box center [351, 405] width 423 height 66
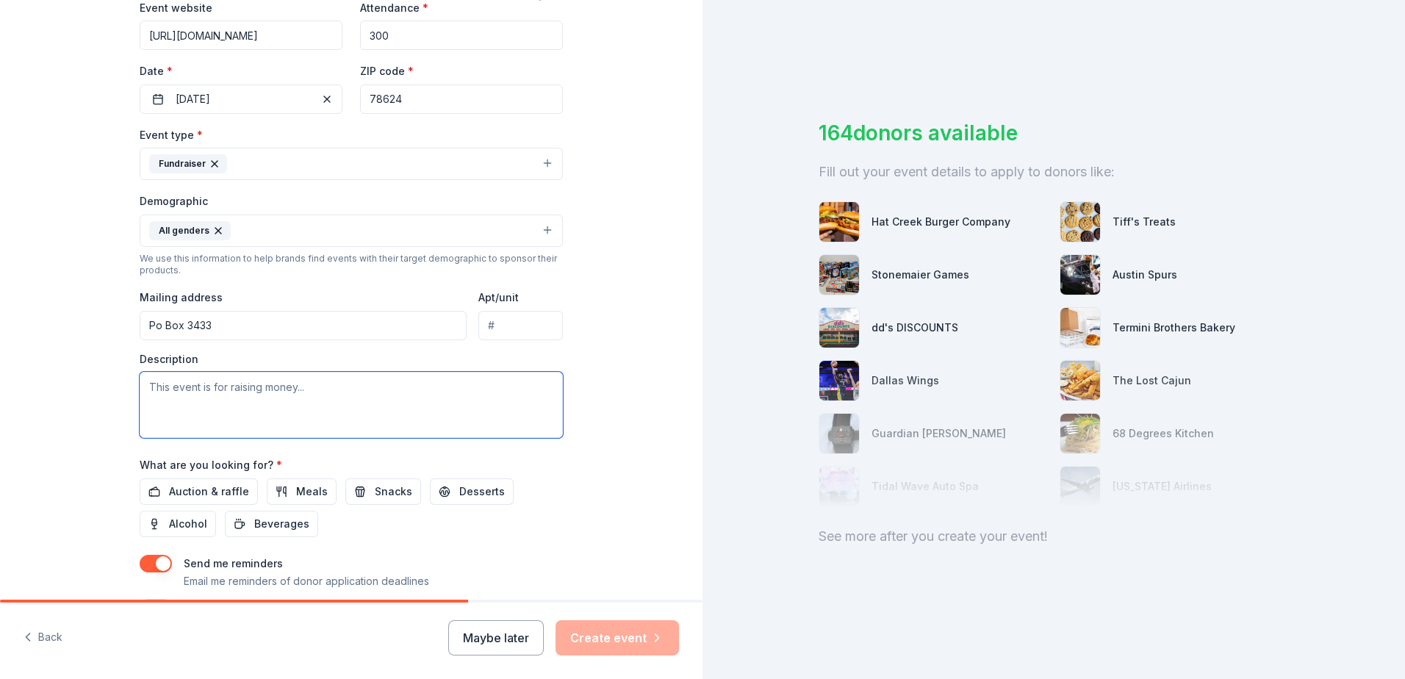
paste textarea "The Boots BBQ & Bier Fall Festival hosted by The Grace Center is a community fu…"
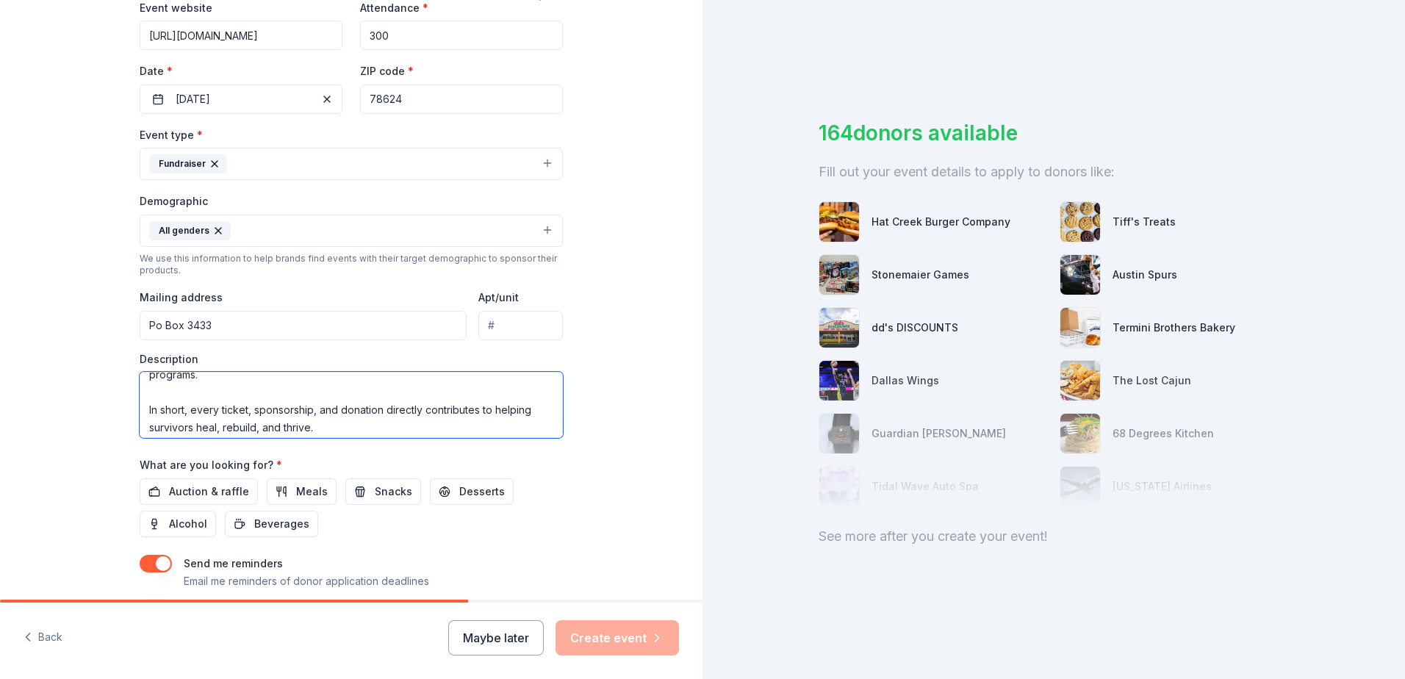
scroll to position [229, 0]
type textarea "The Boots BBQ & Bier Fall Festival hosted by The Grace Center is a community fu…"
click at [547, 471] on div "What are you looking for? * Auction & raffle Meals Snacks Desserts Alcohol Beve…" at bounding box center [351, 497] width 423 height 82
click at [174, 490] on span "Auction & raffle" at bounding box center [209, 492] width 80 height 18
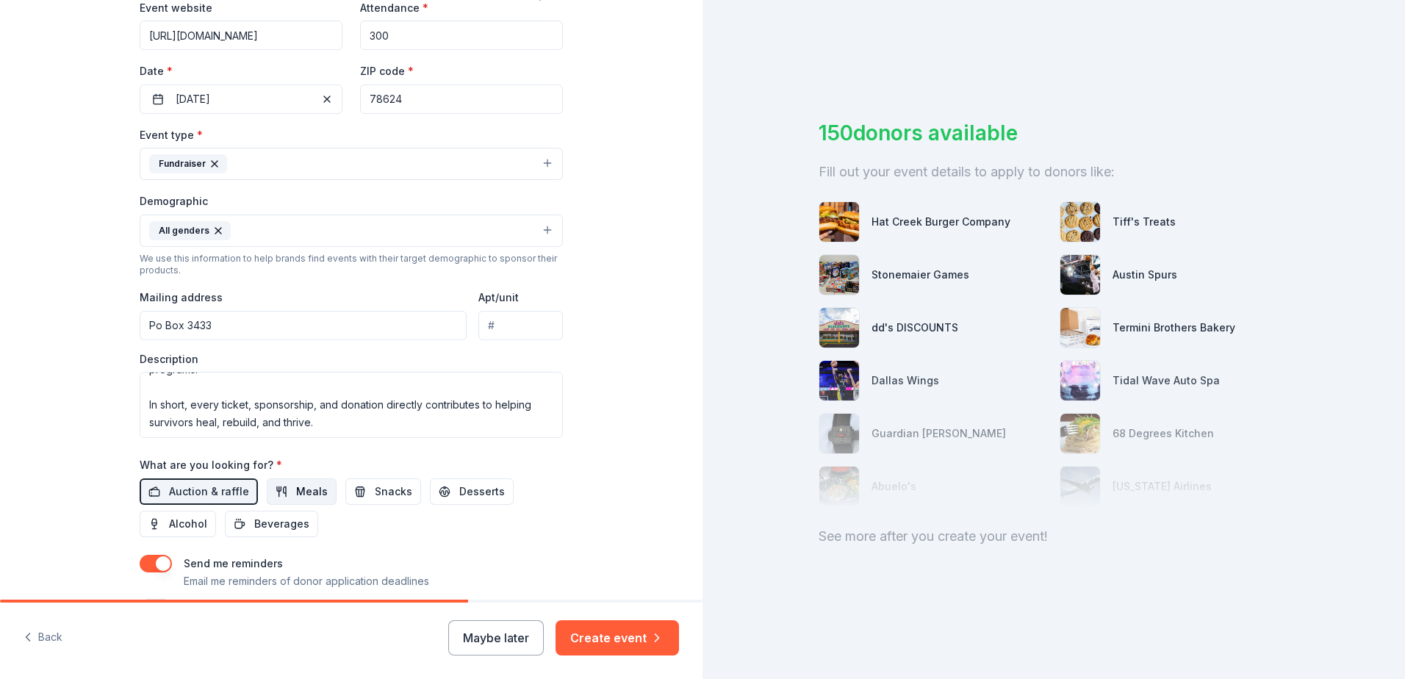
click at [268, 484] on button "Meals" at bounding box center [302, 491] width 70 height 26
click at [459, 489] on span "Desserts" at bounding box center [482, 492] width 46 height 18
click at [376, 494] on span "Snacks" at bounding box center [393, 492] width 37 height 18
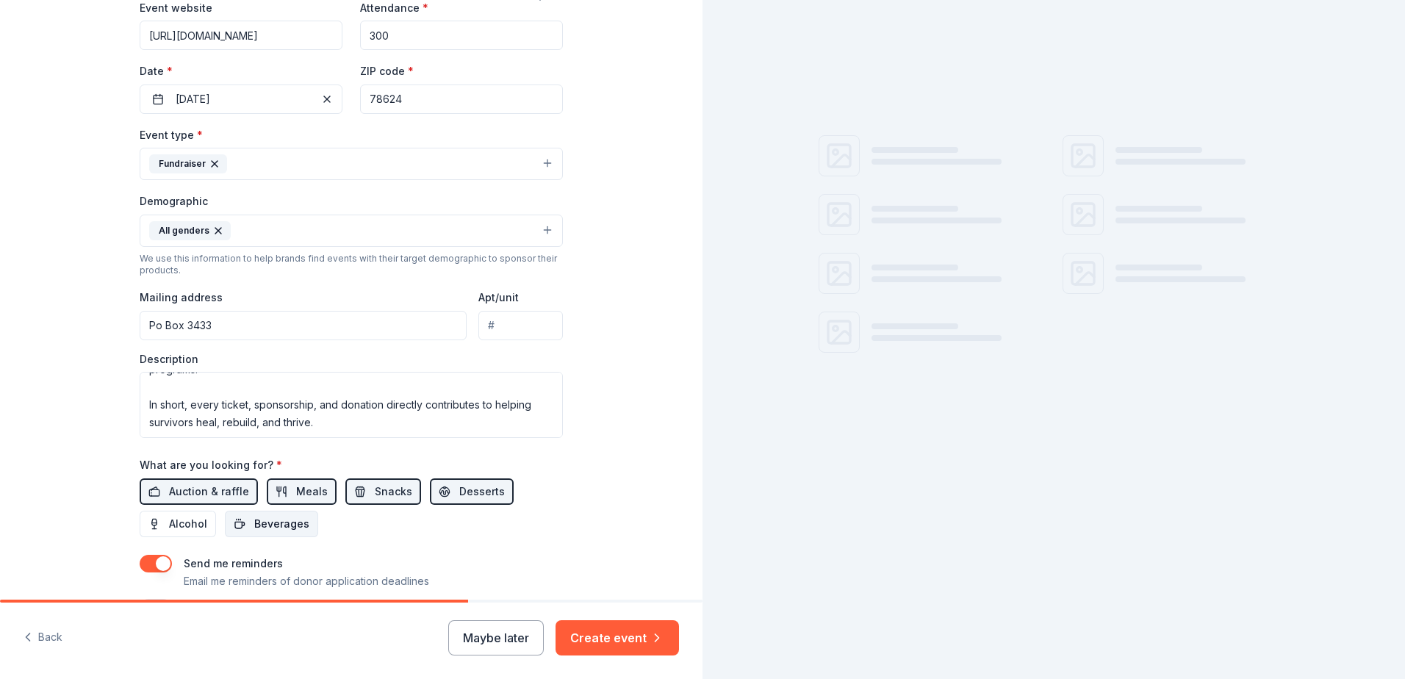
click at [273, 517] on span "Beverages" at bounding box center [281, 524] width 55 height 18
click at [178, 521] on span "Alcohol" at bounding box center [188, 524] width 38 height 18
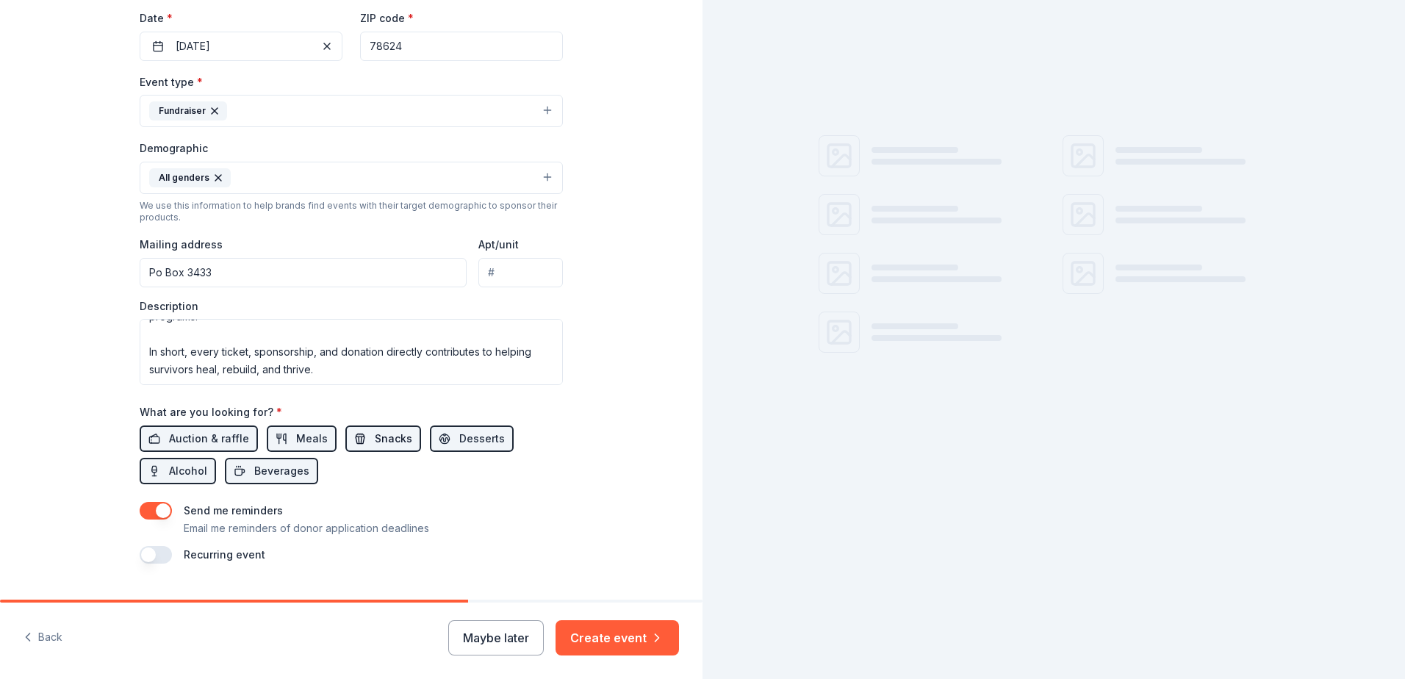
scroll to position [381, 0]
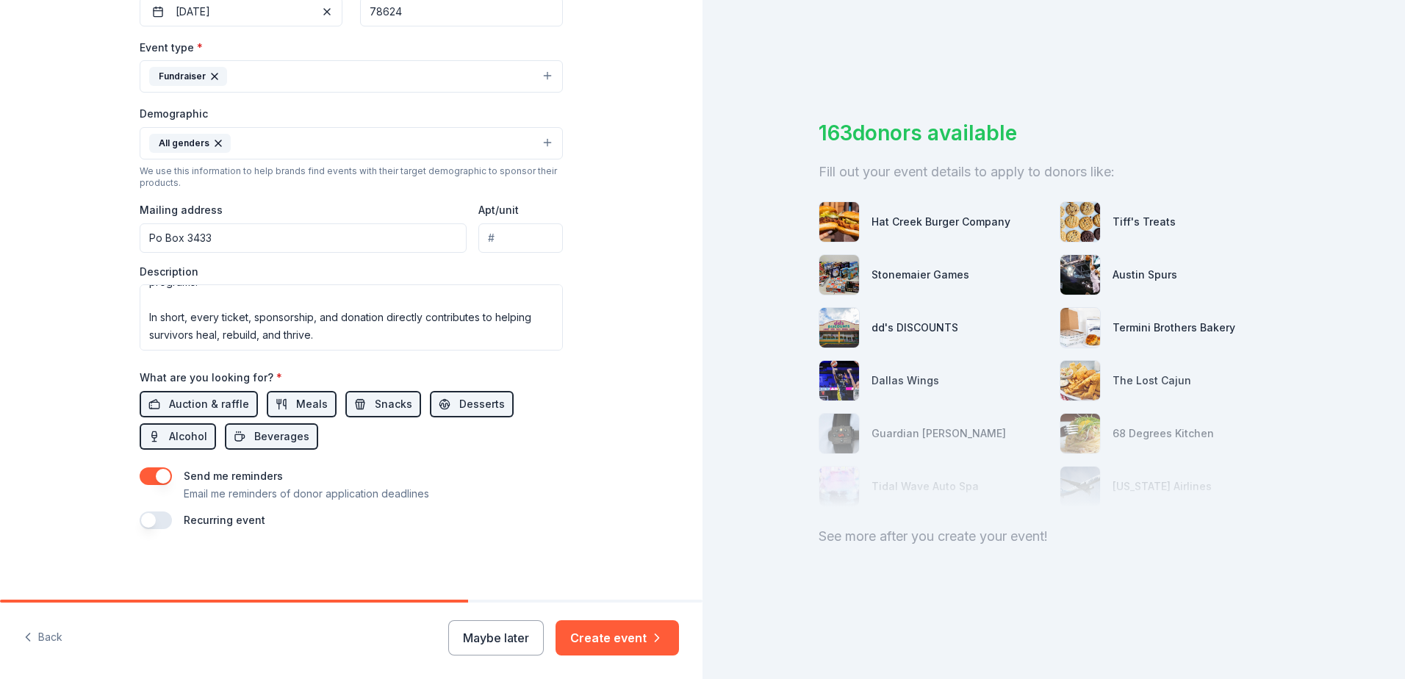
click at [145, 525] on button "button" at bounding box center [156, 520] width 32 height 18
click at [259, 563] on button "[DATE]" at bounding box center [222, 564] width 76 height 29
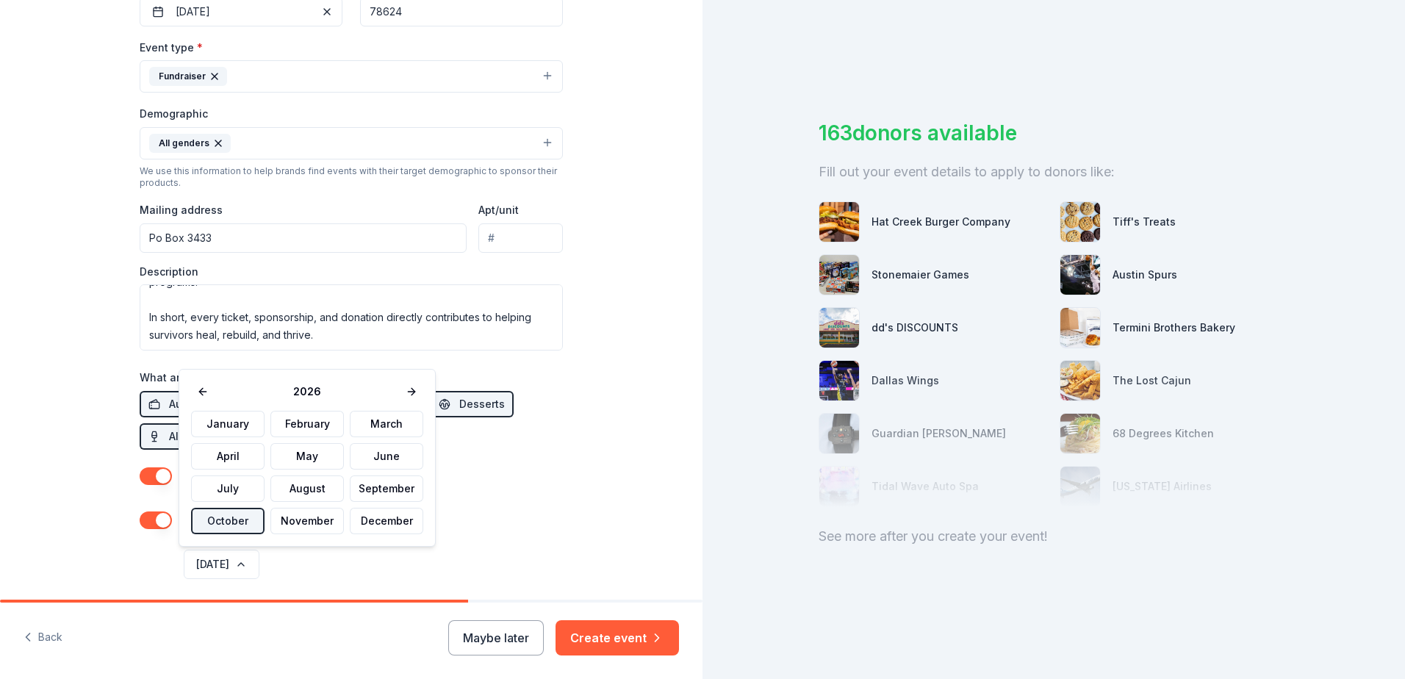
click at [239, 517] on button "October" at bounding box center [227, 521] width 73 height 26
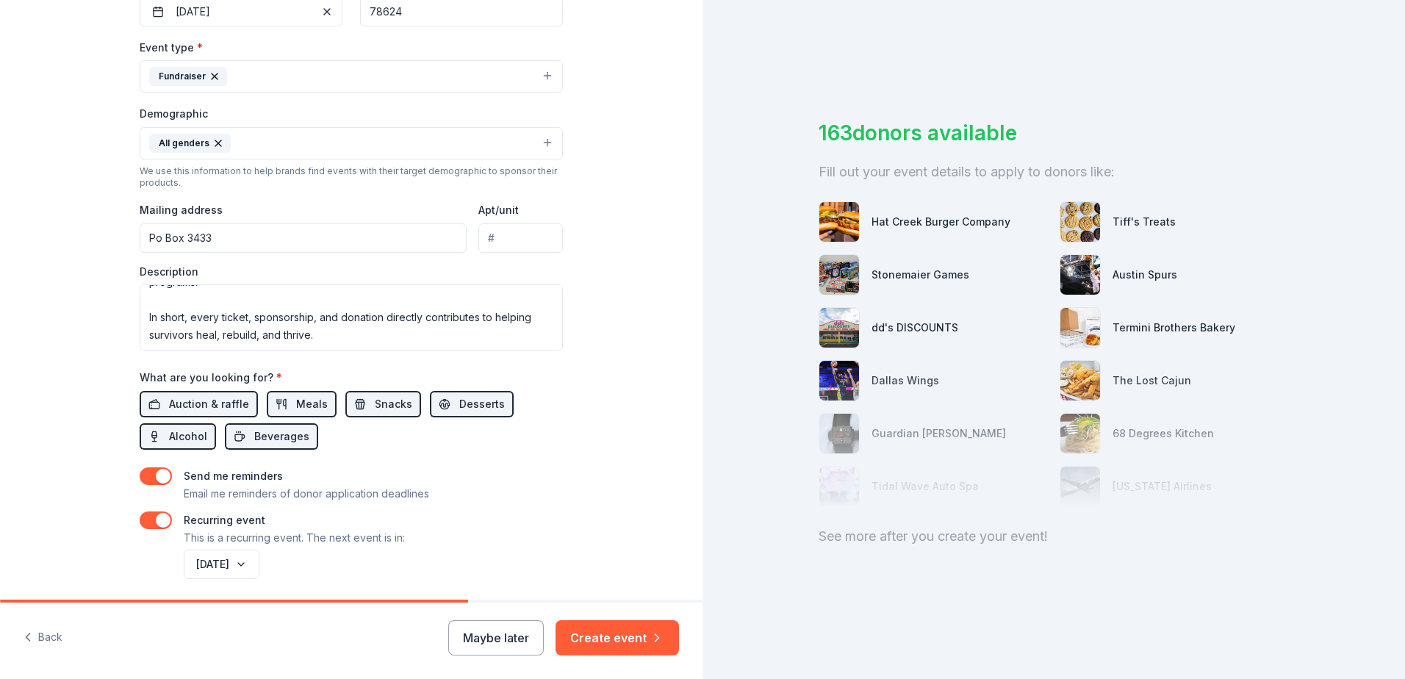
click at [575, 533] on div "Tell us about your event. We'll find in-kind donations you can apply for. Event…" at bounding box center [351, 136] width 470 height 1034
click at [650, 631] on icon "button" at bounding box center [657, 637] width 15 height 15
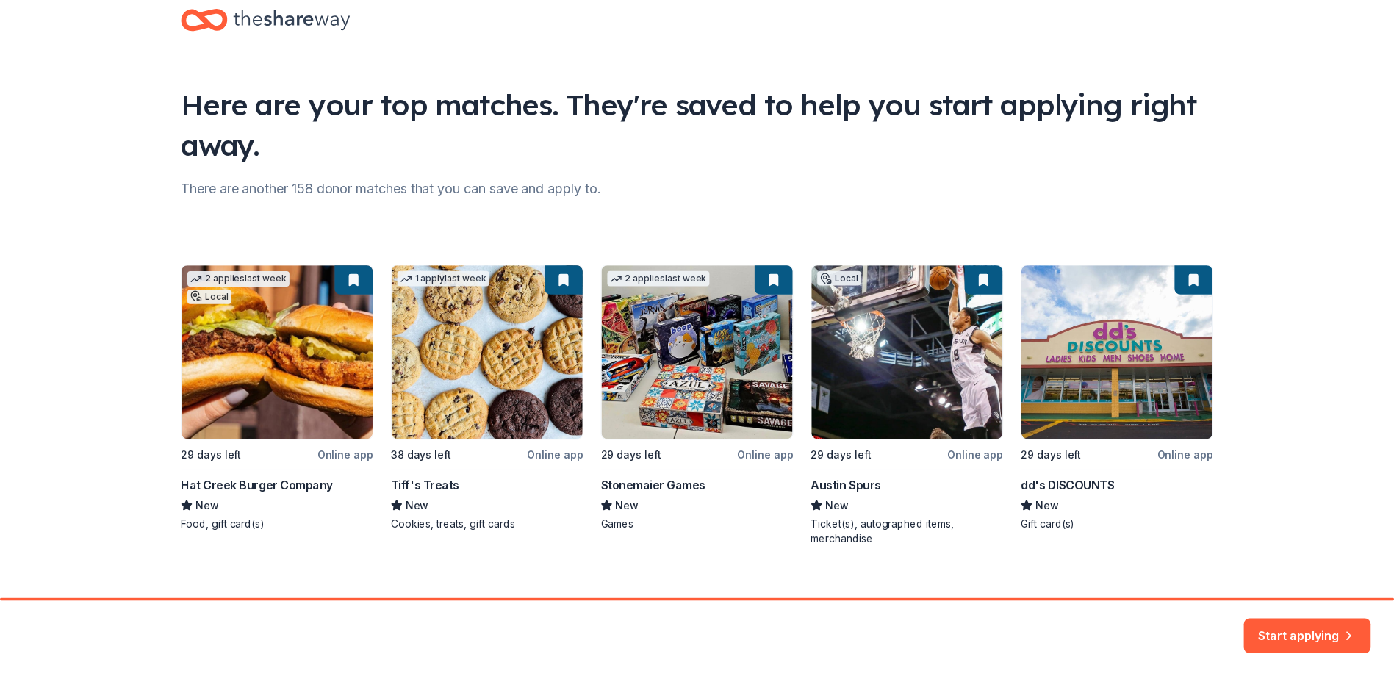
scroll to position [54, 0]
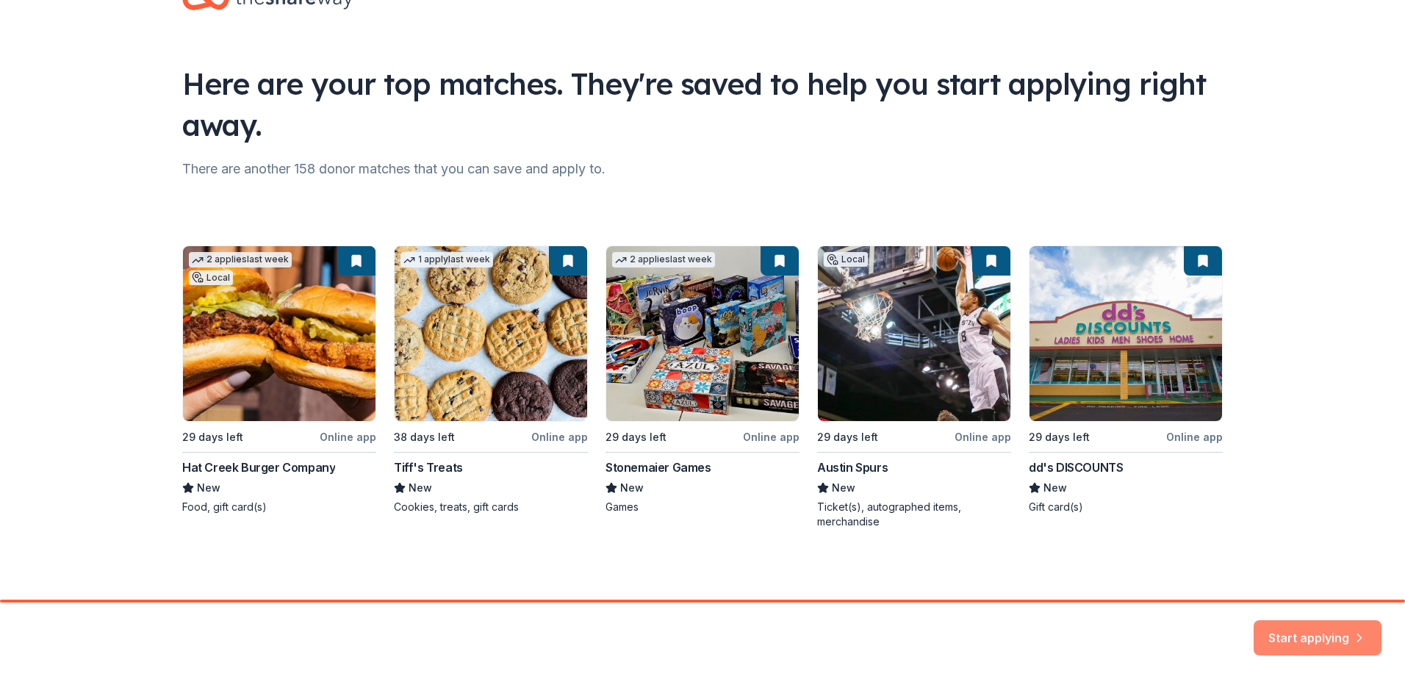
drag, startPoint x: 1278, startPoint y: 627, endPoint x: 1001, endPoint y: 588, distance: 279.7
click at [1278, 627] on button "Start applying" at bounding box center [1318, 631] width 128 height 35
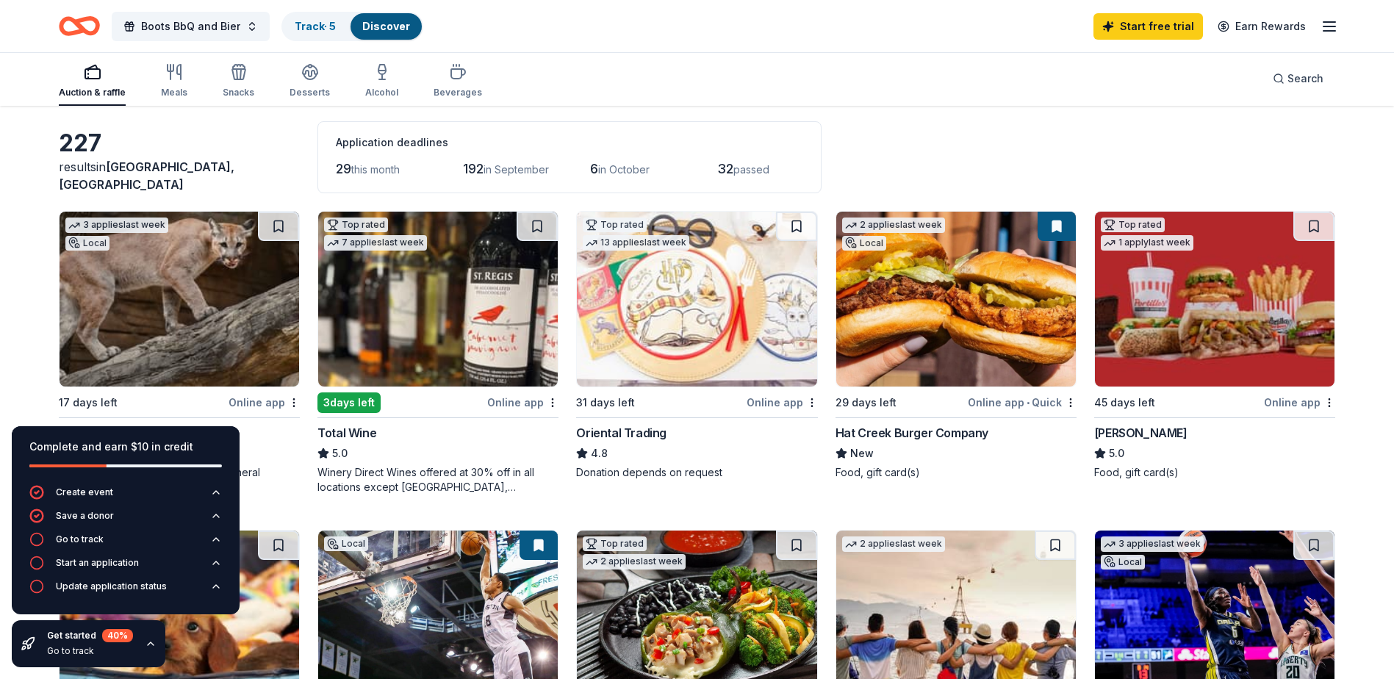
scroll to position [73, 0]
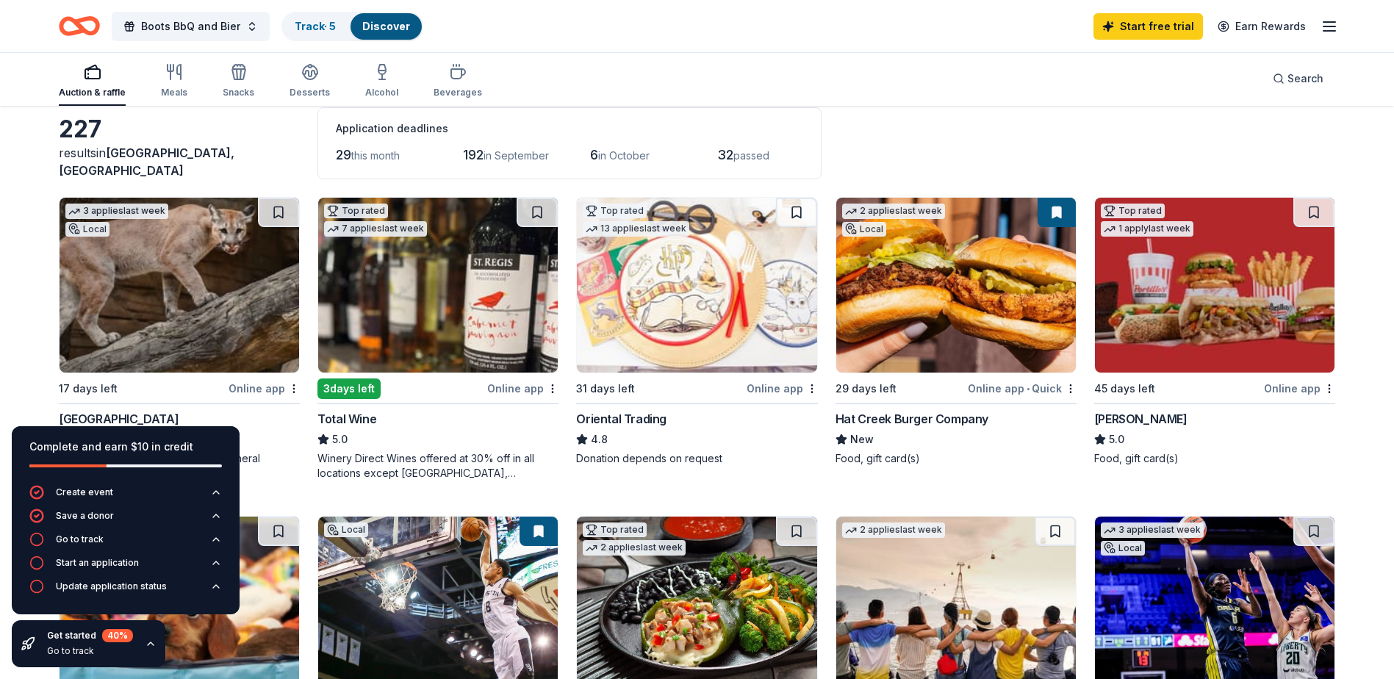
click at [360, 298] on img at bounding box center [438, 285] width 240 height 175
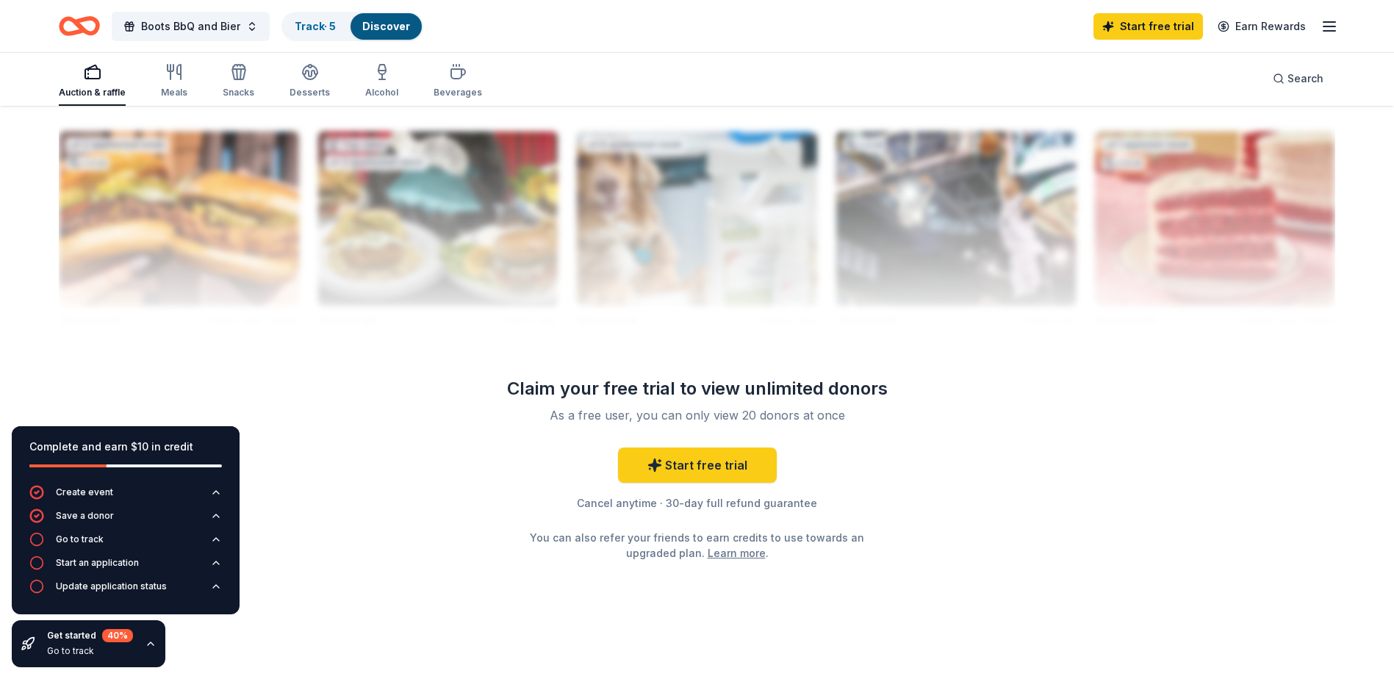
scroll to position [1442, 0]
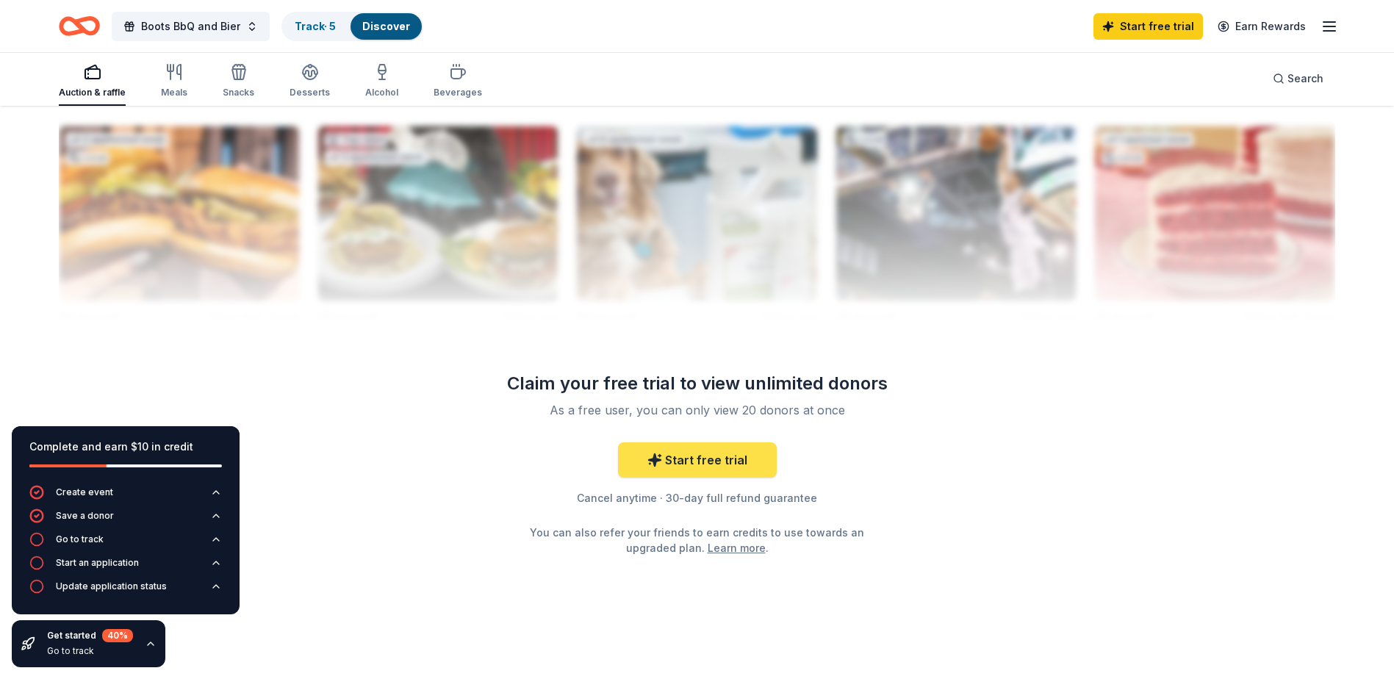
click at [719, 467] on link "Start free trial" at bounding box center [697, 459] width 159 height 35
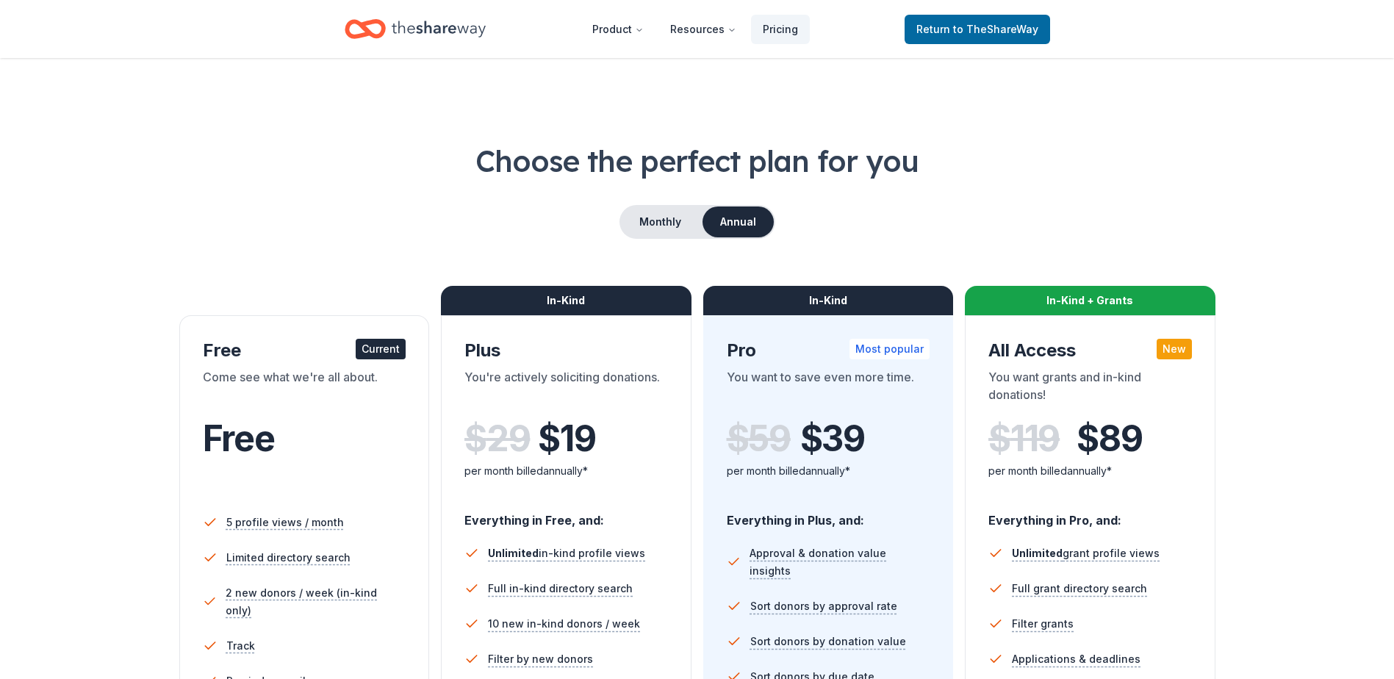
click at [367, 458] on div "Free" at bounding box center [305, 438] width 204 height 41
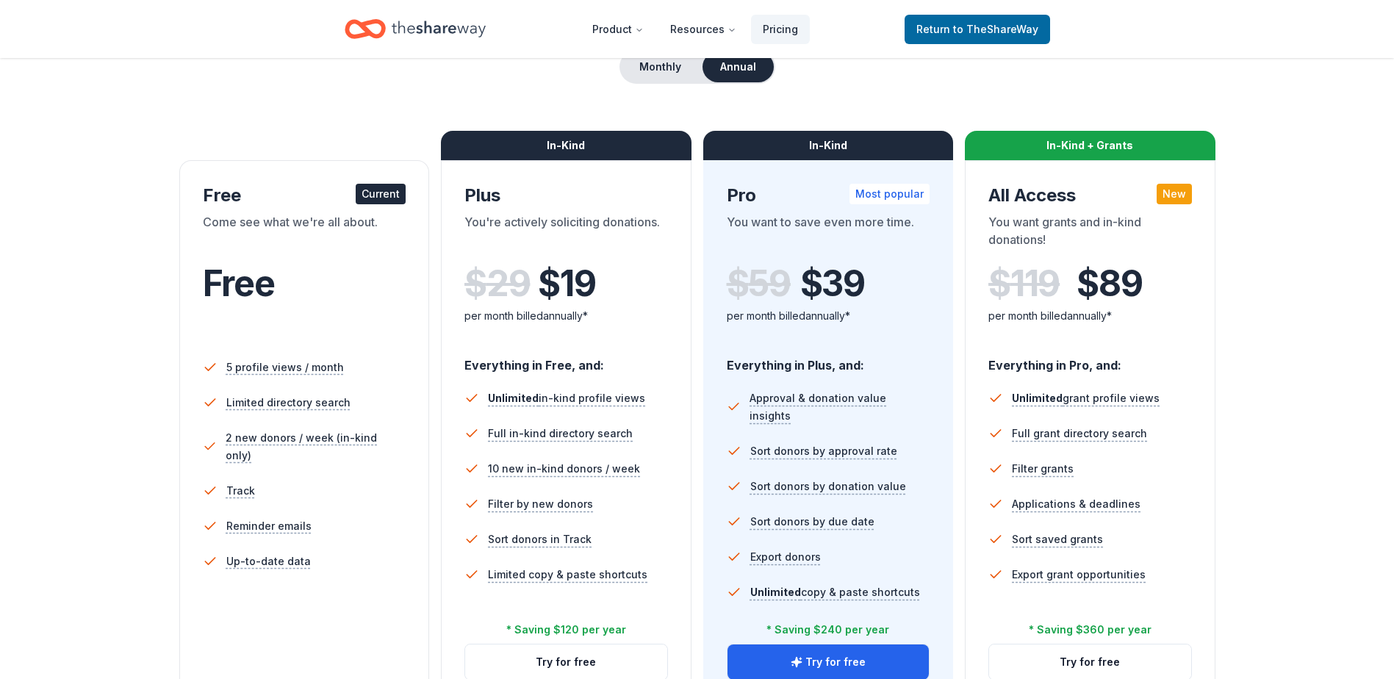
scroll to position [367, 0]
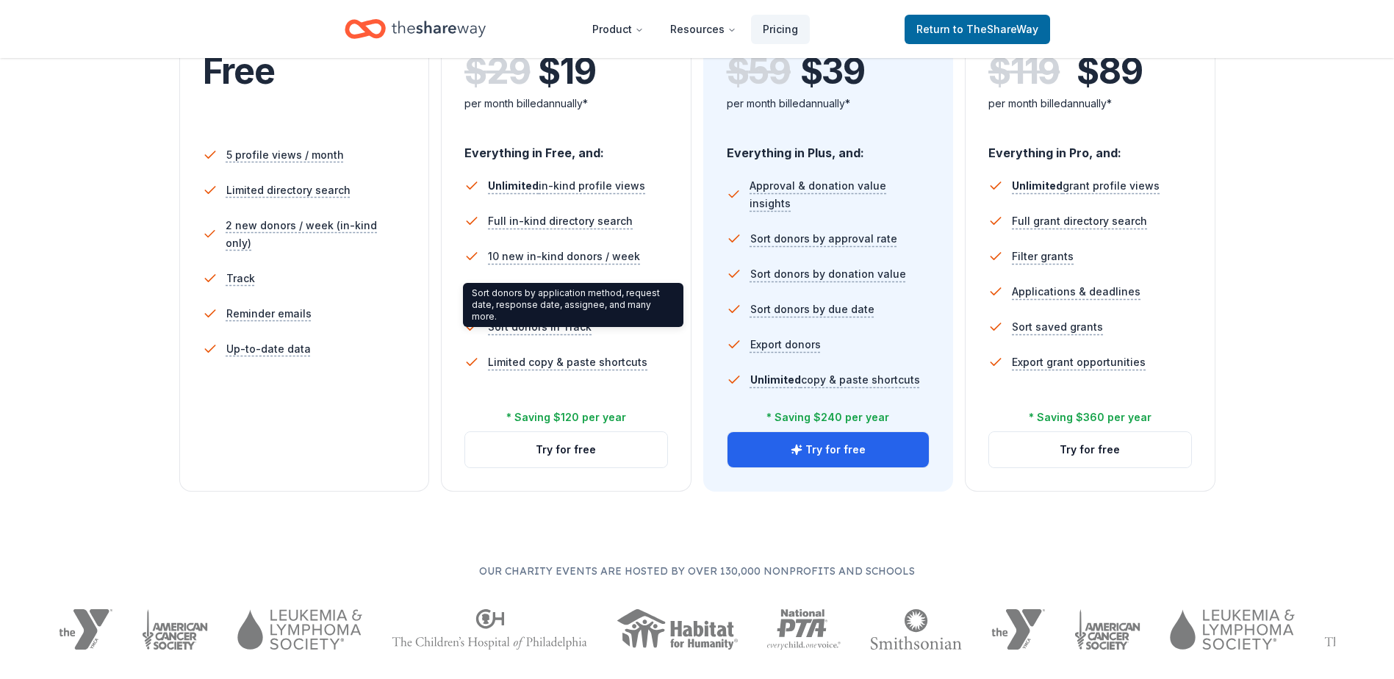
click at [242, 448] on div "Free Current Come see what we're all about. Free 5 profile views / month Limite…" at bounding box center [304, 220] width 251 height 544
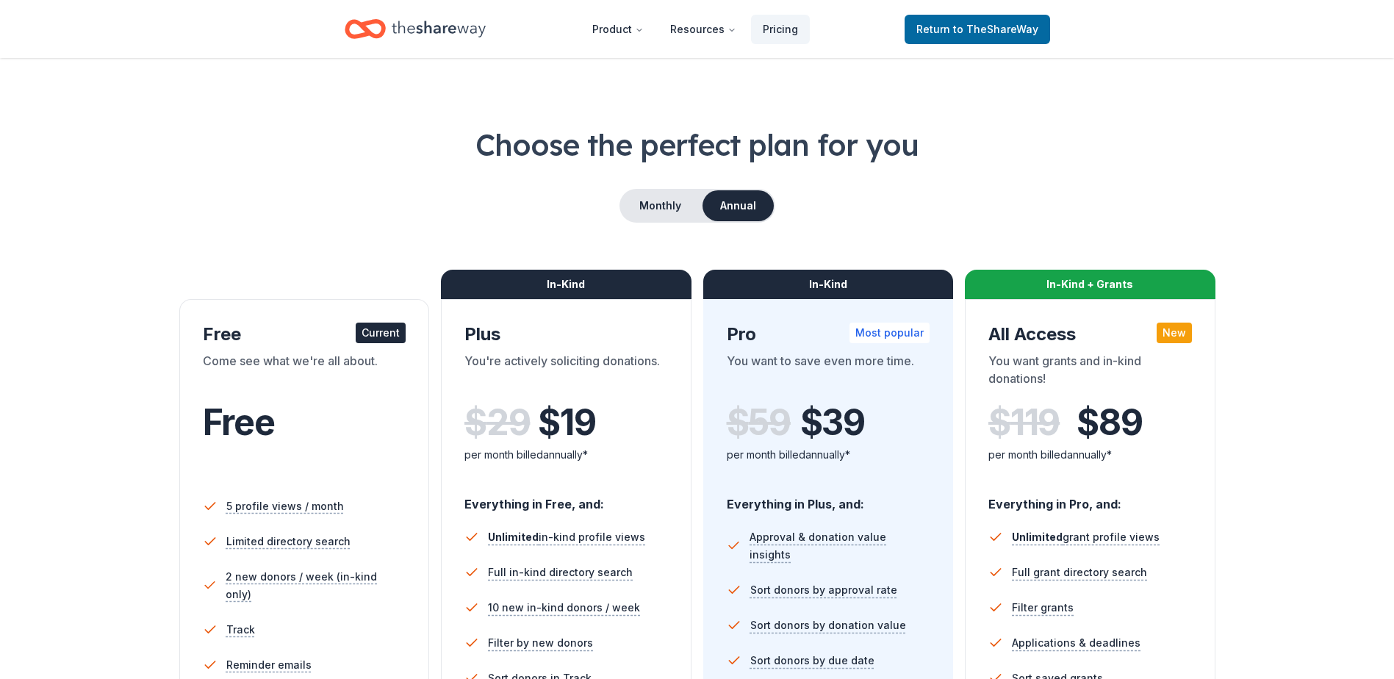
scroll to position [0, 0]
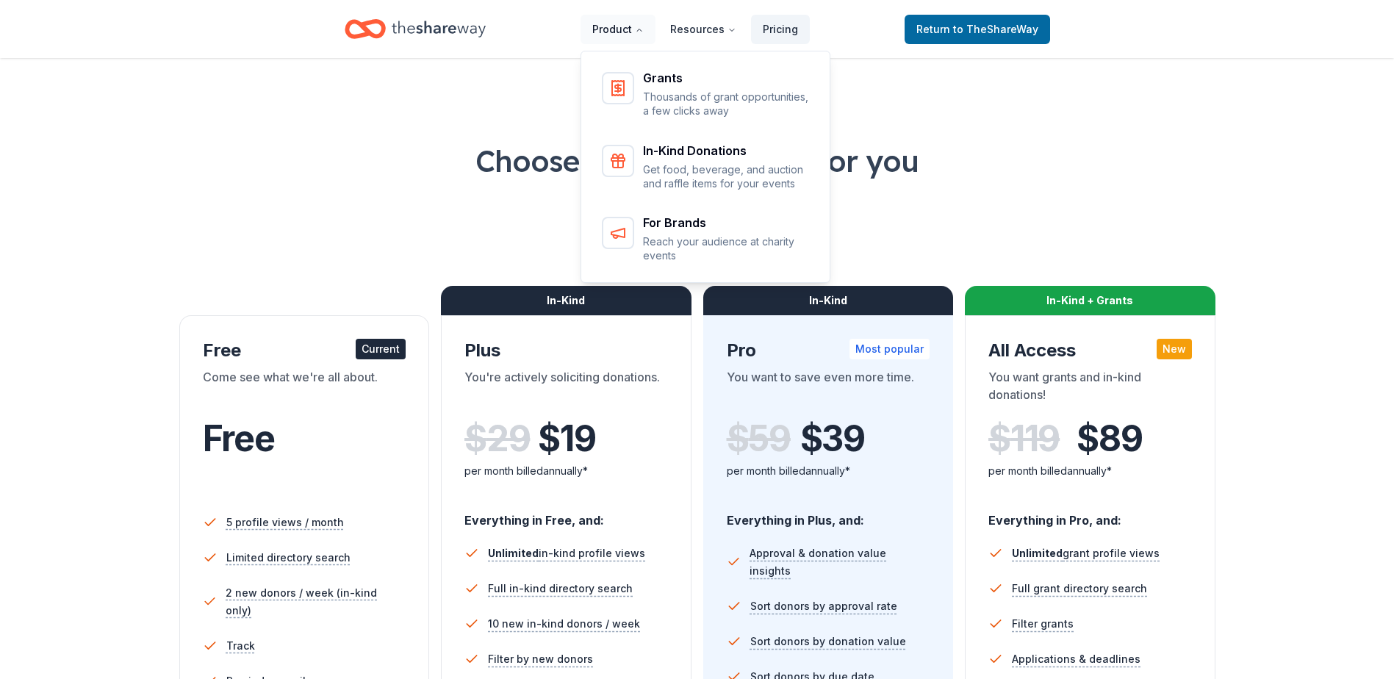
click at [611, 29] on button "Product" at bounding box center [617, 29] width 75 height 29
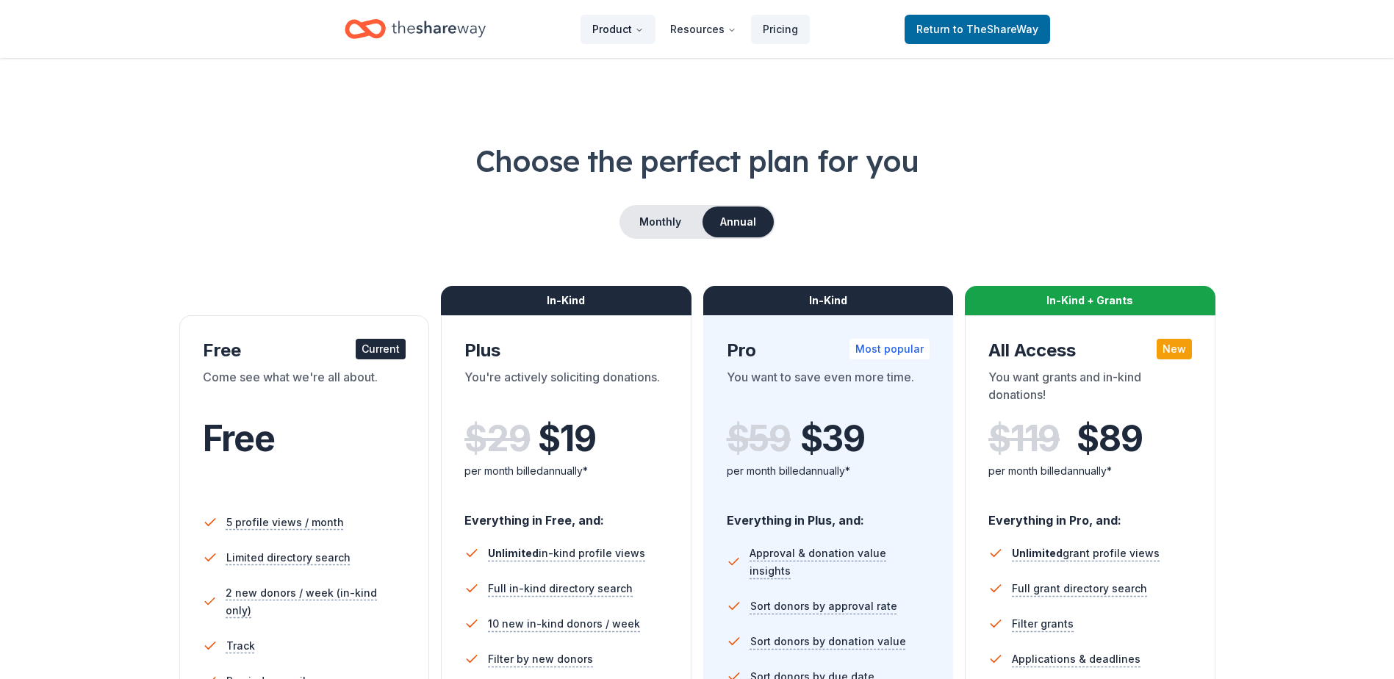
click at [640, 30] on icon "Main" at bounding box center [639, 30] width 9 height 9
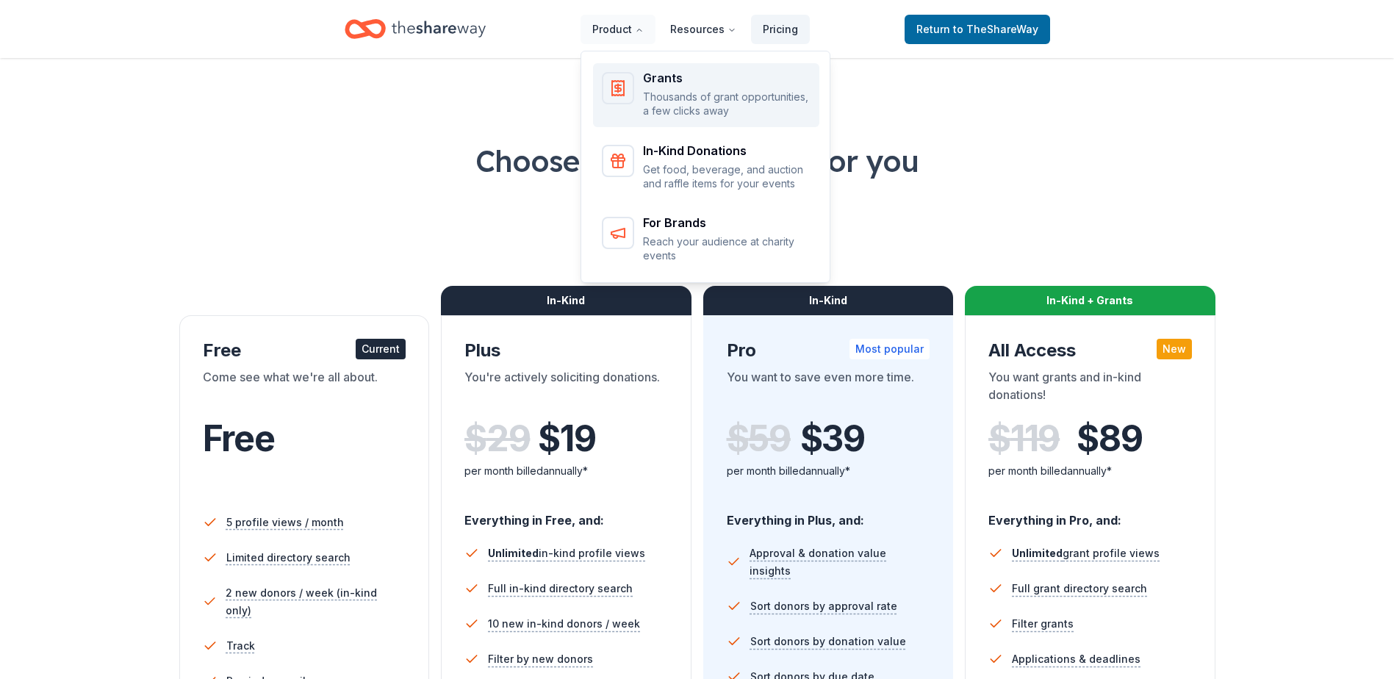
click at [634, 84] on div "Main" at bounding box center [618, 88] width 32 height 32
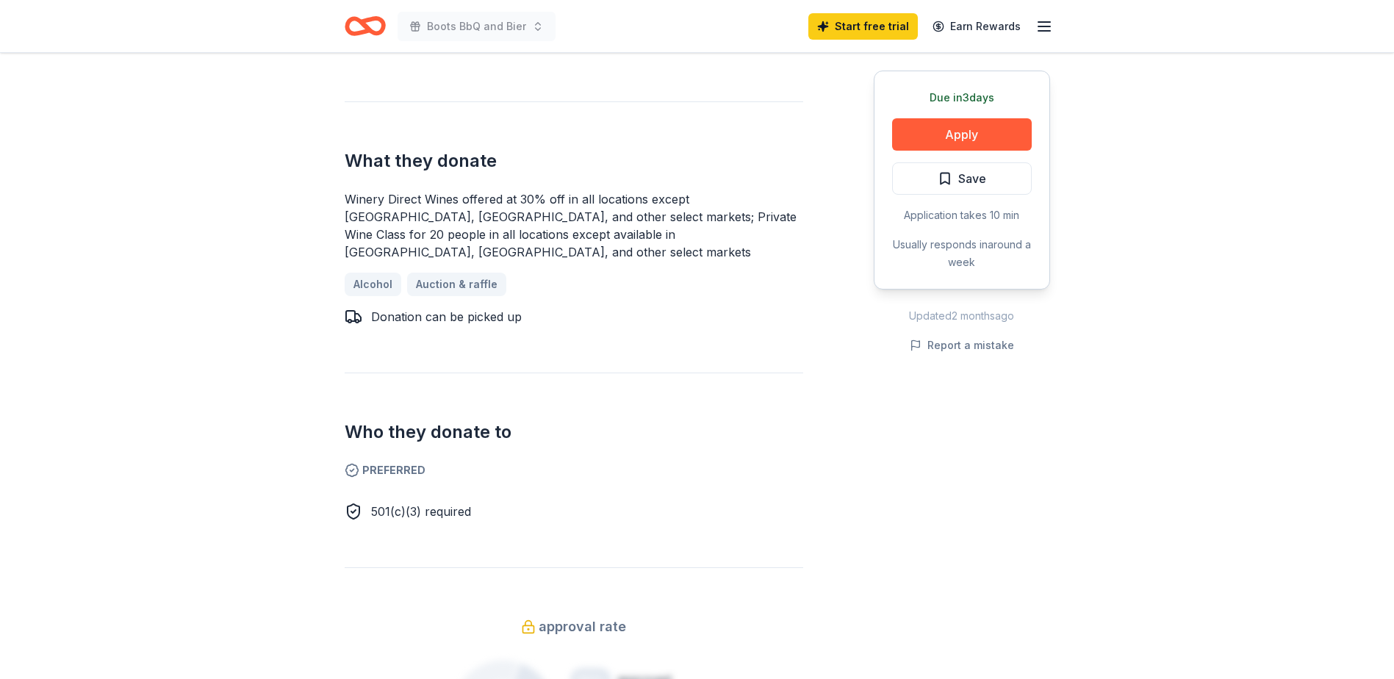
scroll to position [588, 0]
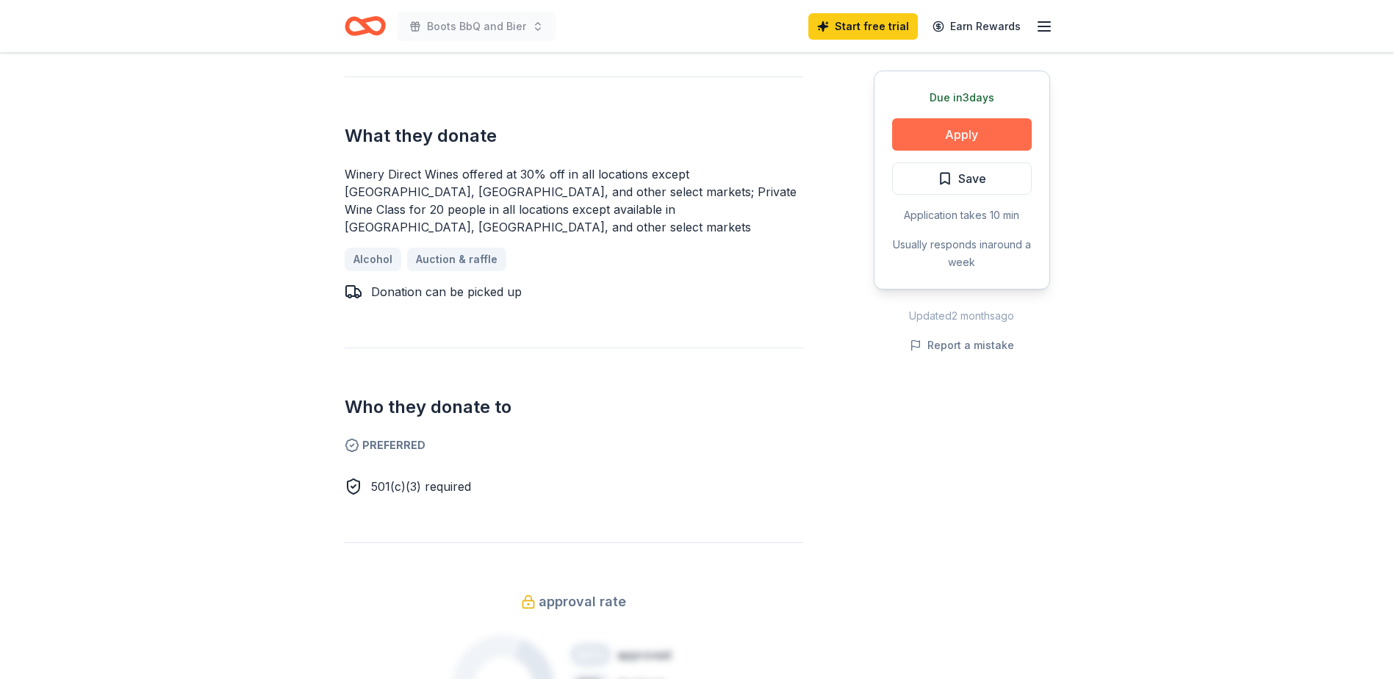
click at [998, 119] on button "Apply" at bounding box center [962, 134] width 140 height 32
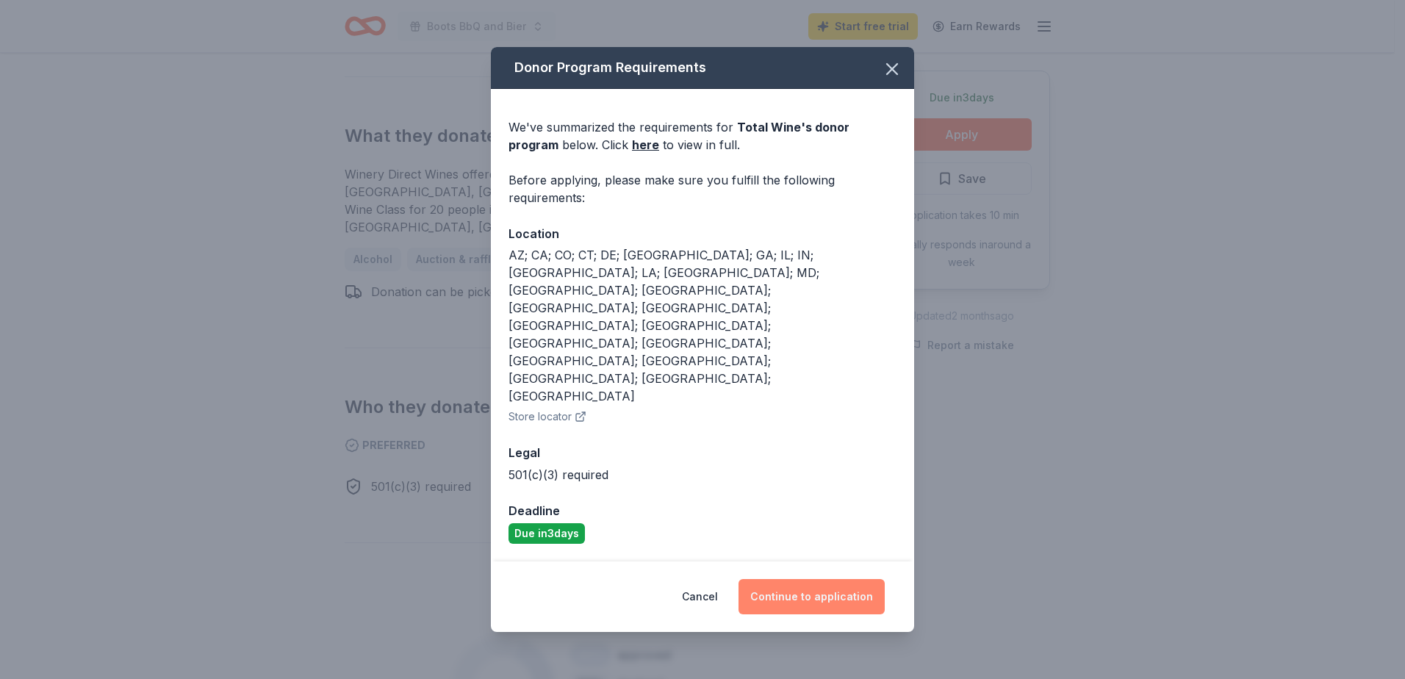
click at [834, 579] on button "Continue to application" at bounding box center [811, 596] width 146 height 35
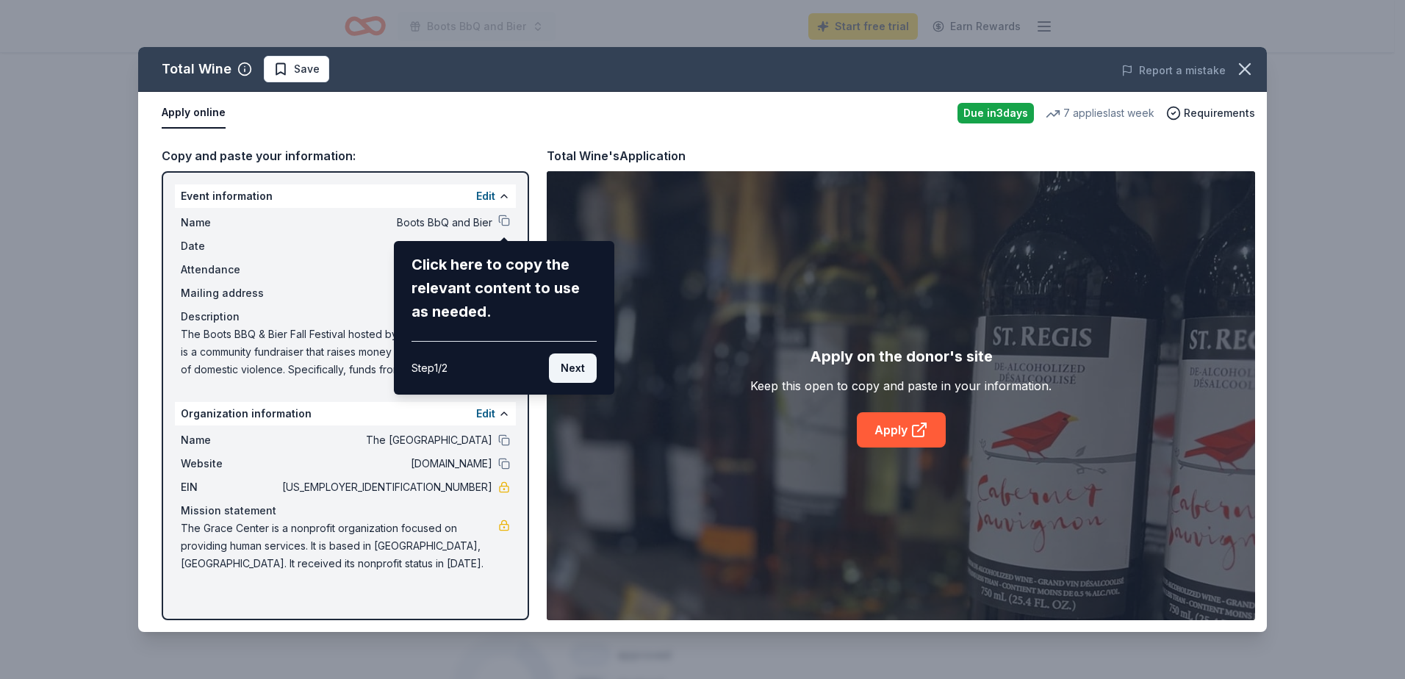
click at [573, 370] on button "Next" at bounding box center [573, 367] width 48 height 29
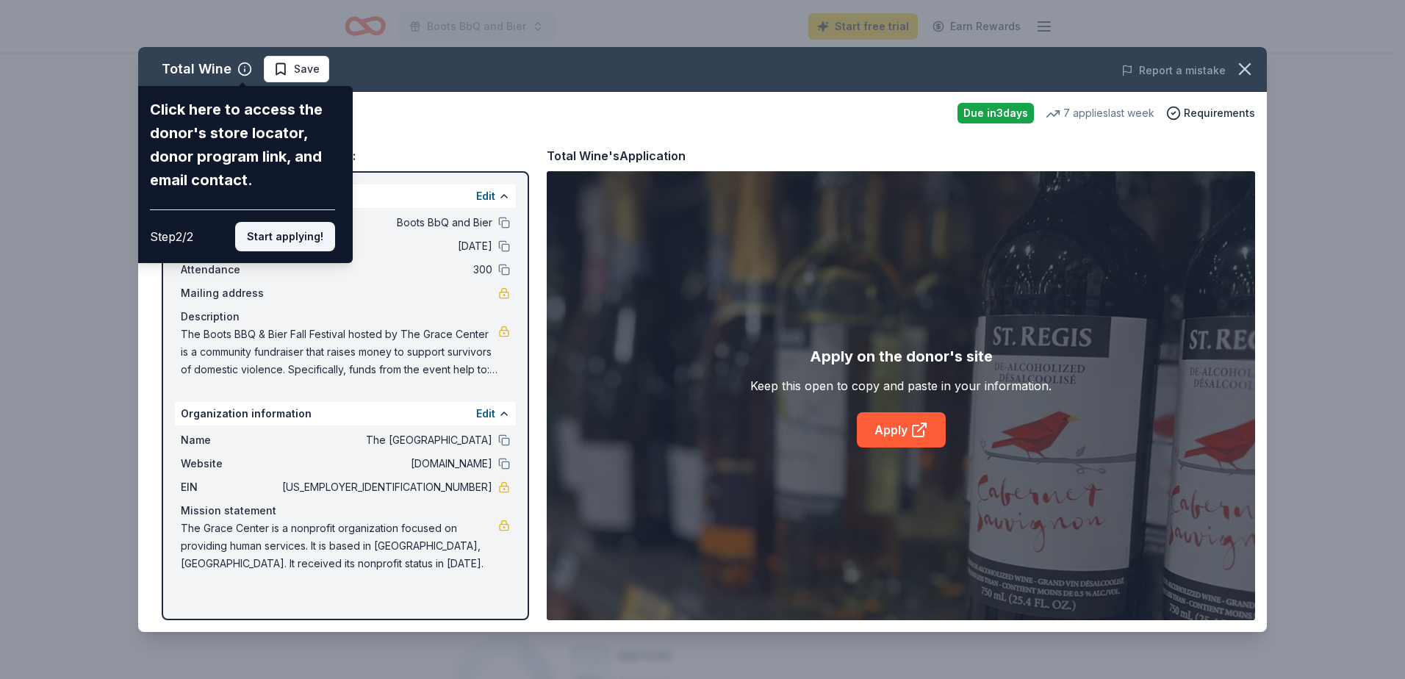
click at [292, 239] on button "Start applying!" at bounding box center [285, 236] width 100 height 29
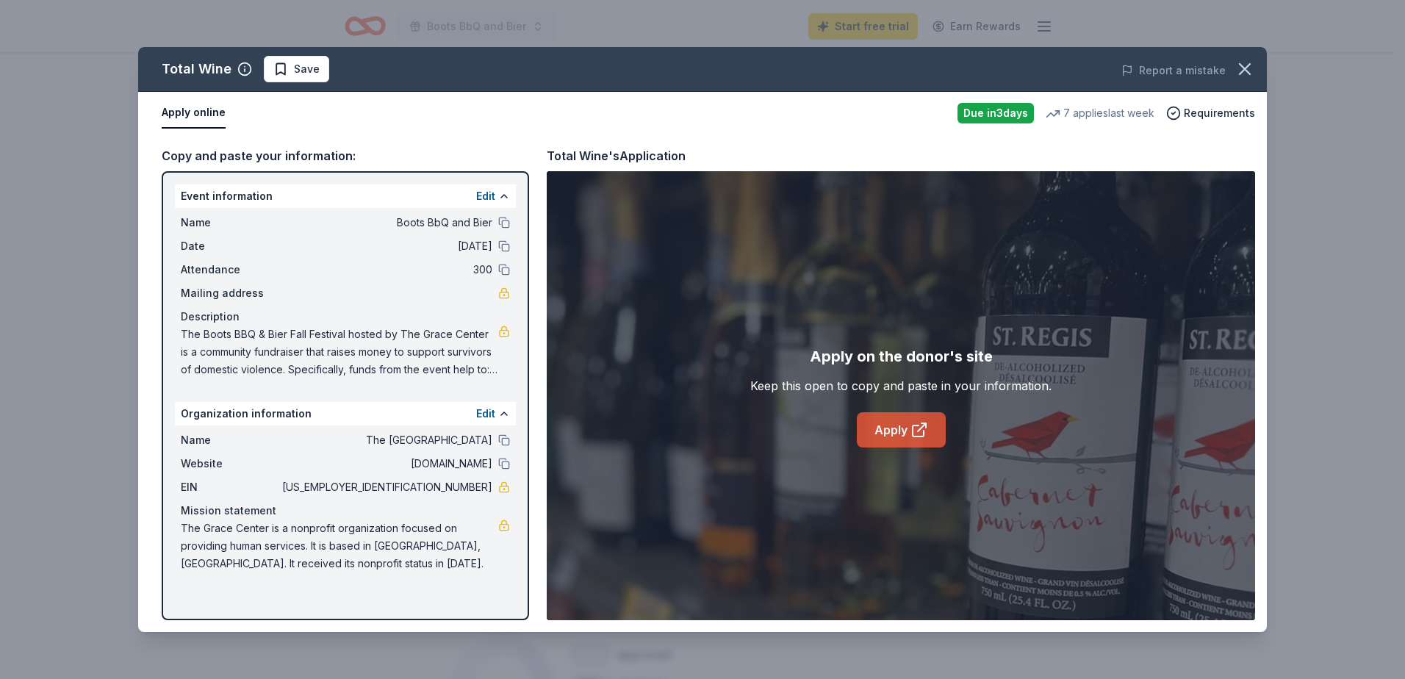
click at [918, 423] on icon at bounding box center [919, 430] width 18 height 18
click at [1242, 71] on icon "button" at bounding box center [1245, 69] width 10 height 10
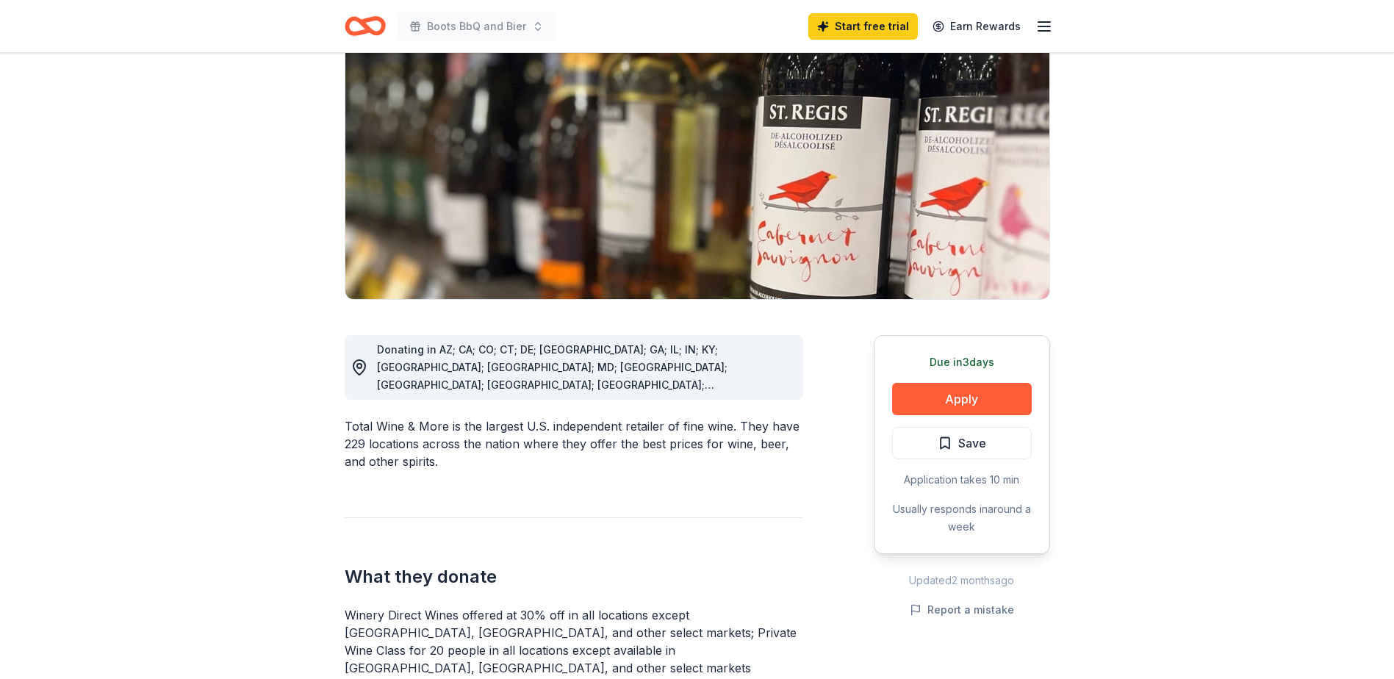
scroll to position [0, 0]
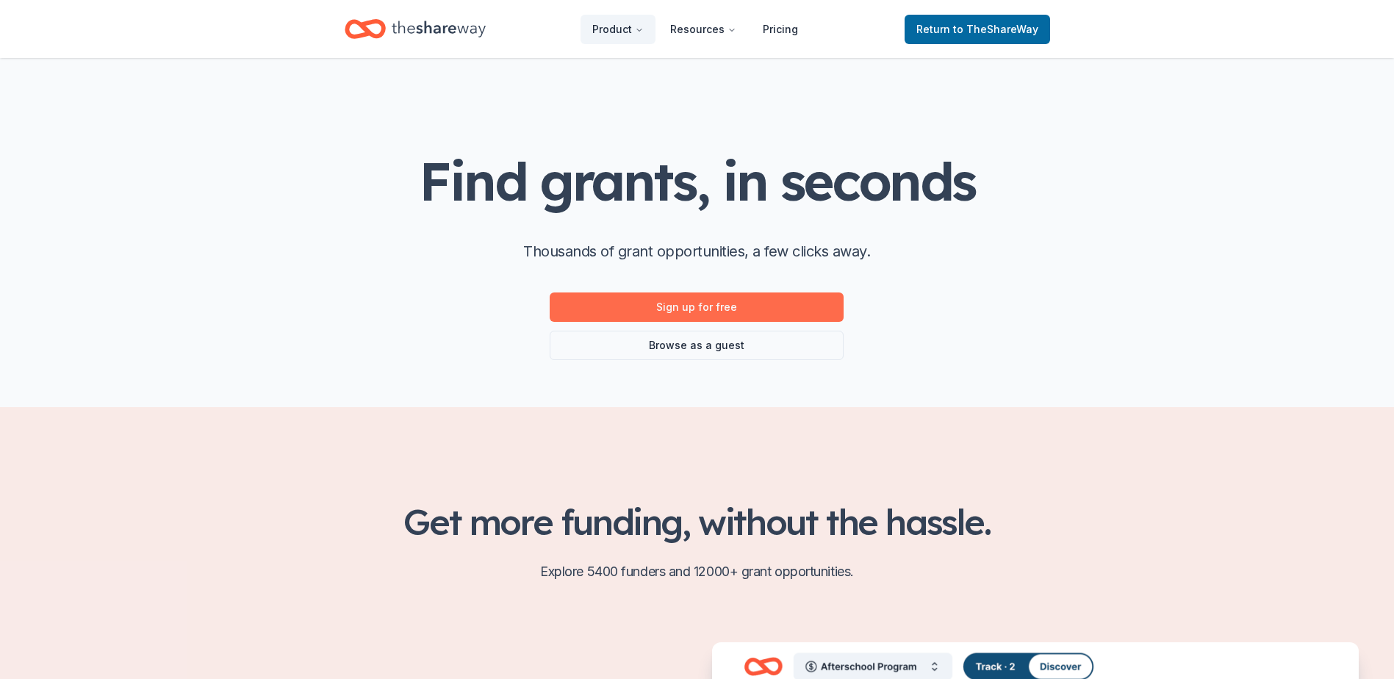
click at [638, 311] on link "Sign up for free" at bounding box center [697, 306] width 294 height 29
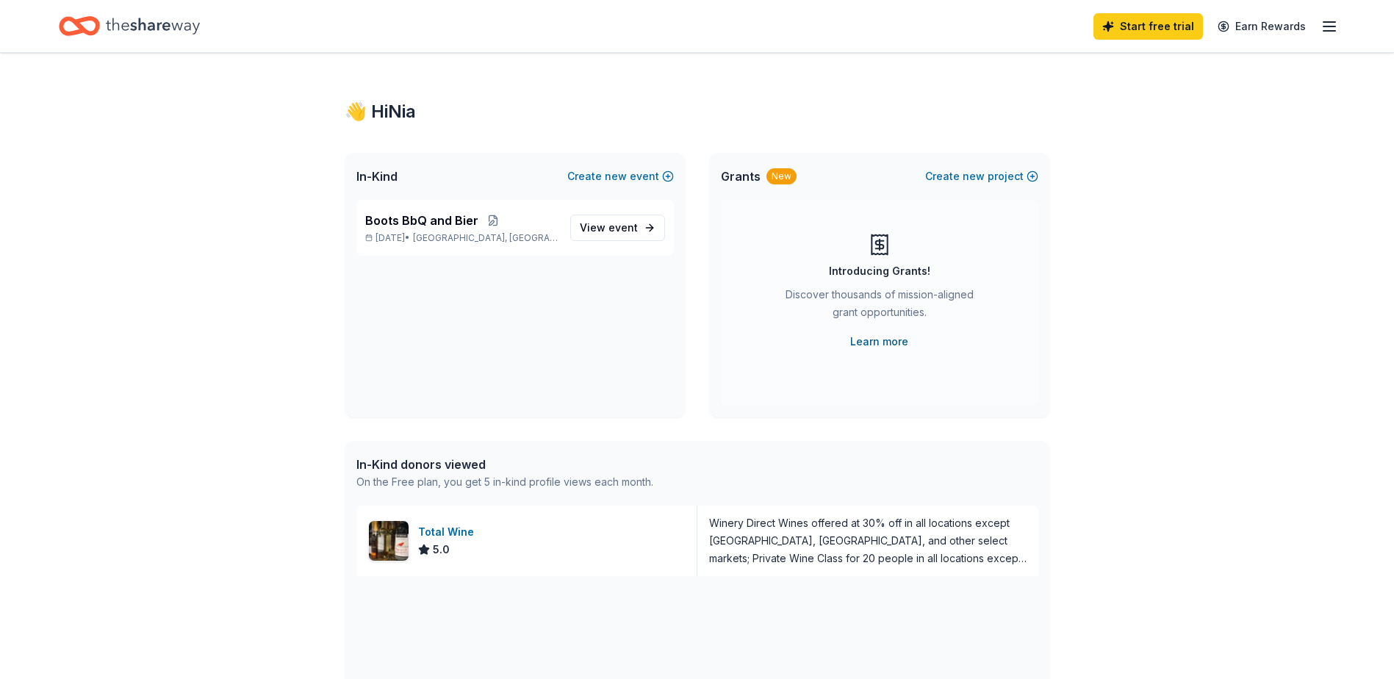
click at [875, 343] on link "Learn more" at bounding box center [879, 342] width 58 height 18
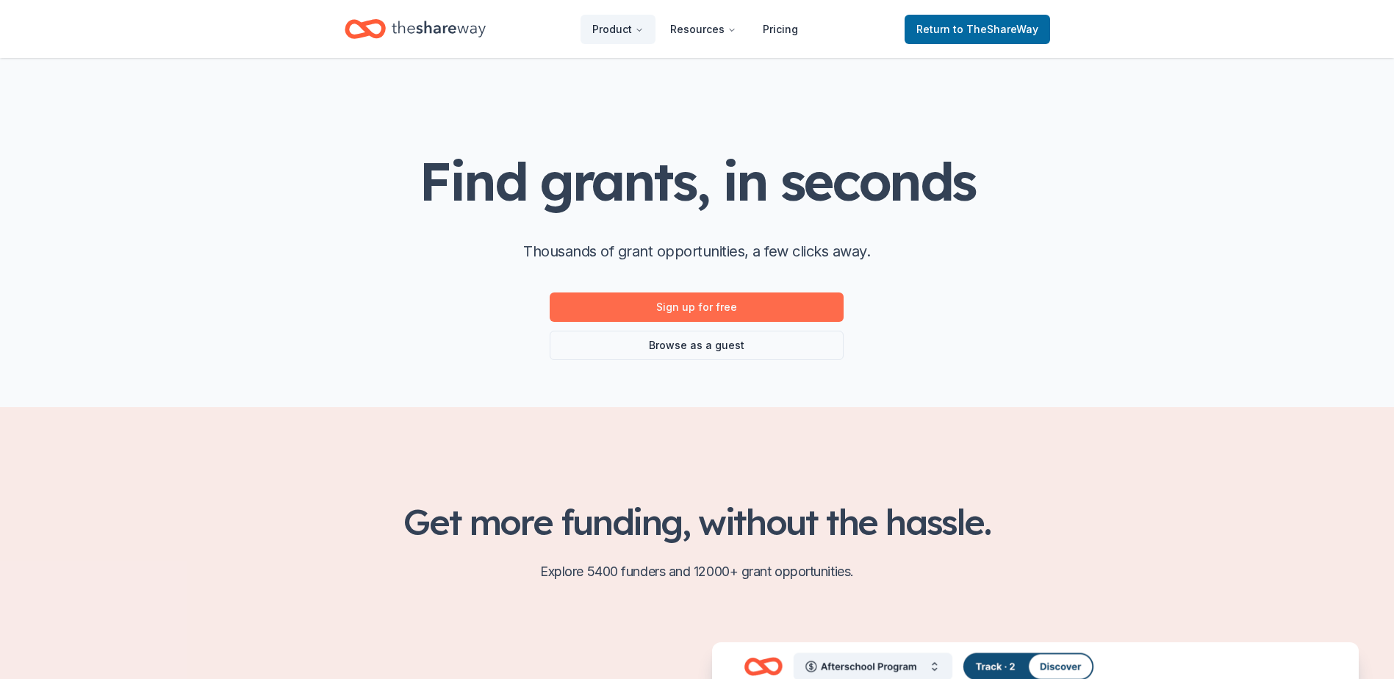
click at [713, 309] on link "Sign up for free" at bounding box center [697, 306] width 294 height 29
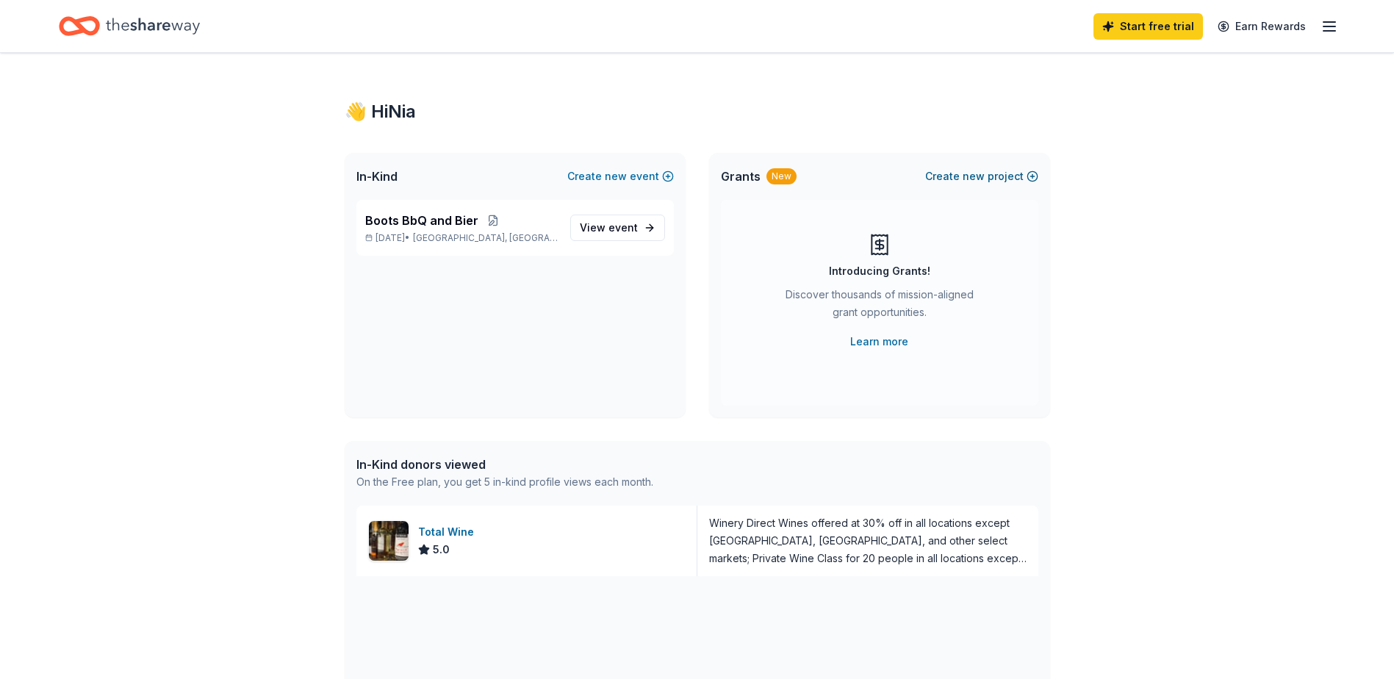
click at [1013, 173] on button "Create new project" at bounding box center [981, 177] width 113 height 18
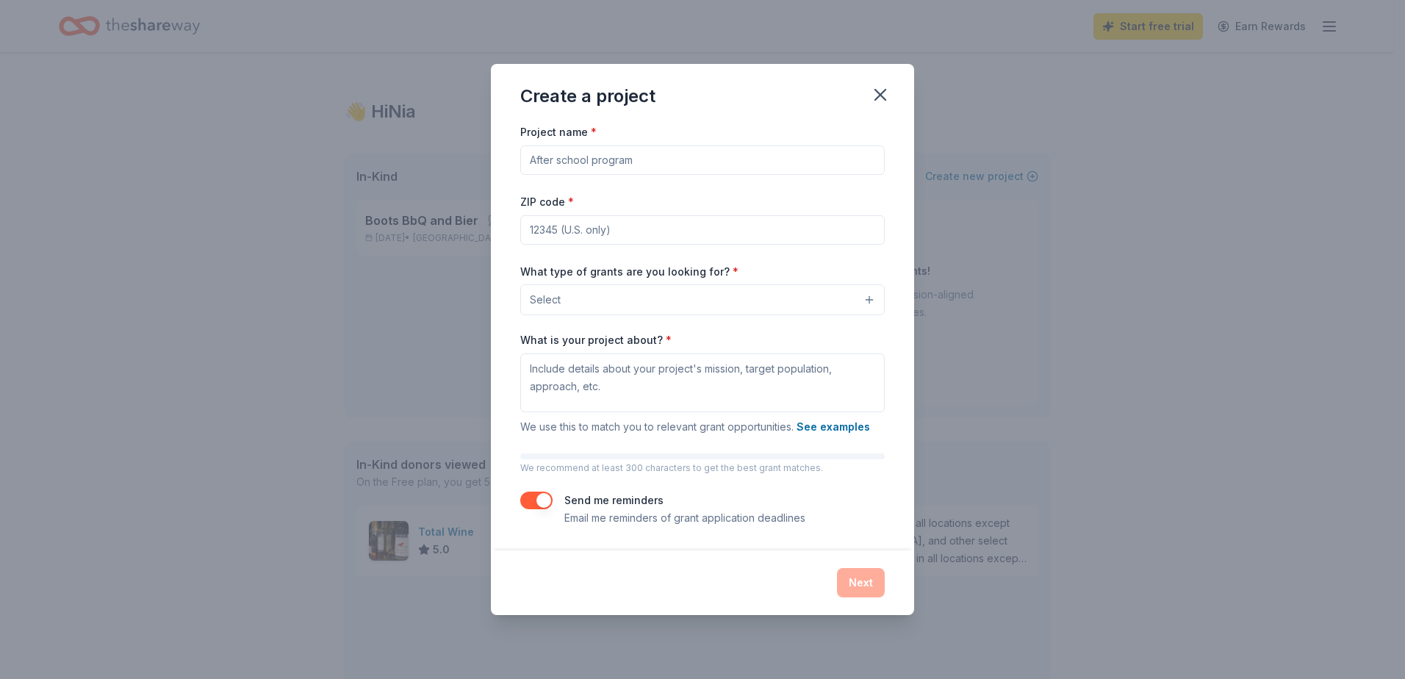
click at [722, 173] on input "Project name *" at bounding box center [702, 159] width 364 height 29
click at [863, 202] on div "ZIP code *" at bounding box center [702, 219] width 364 height 52
click at [750, 165] on input "Project name *" at bounding box center [702, 159] width 364 height 29
click at [726, 156] on input "Project name *" at bounding box center [702, 159] width 364 height 29
paste input "Voices for Change – Marketing Fund"
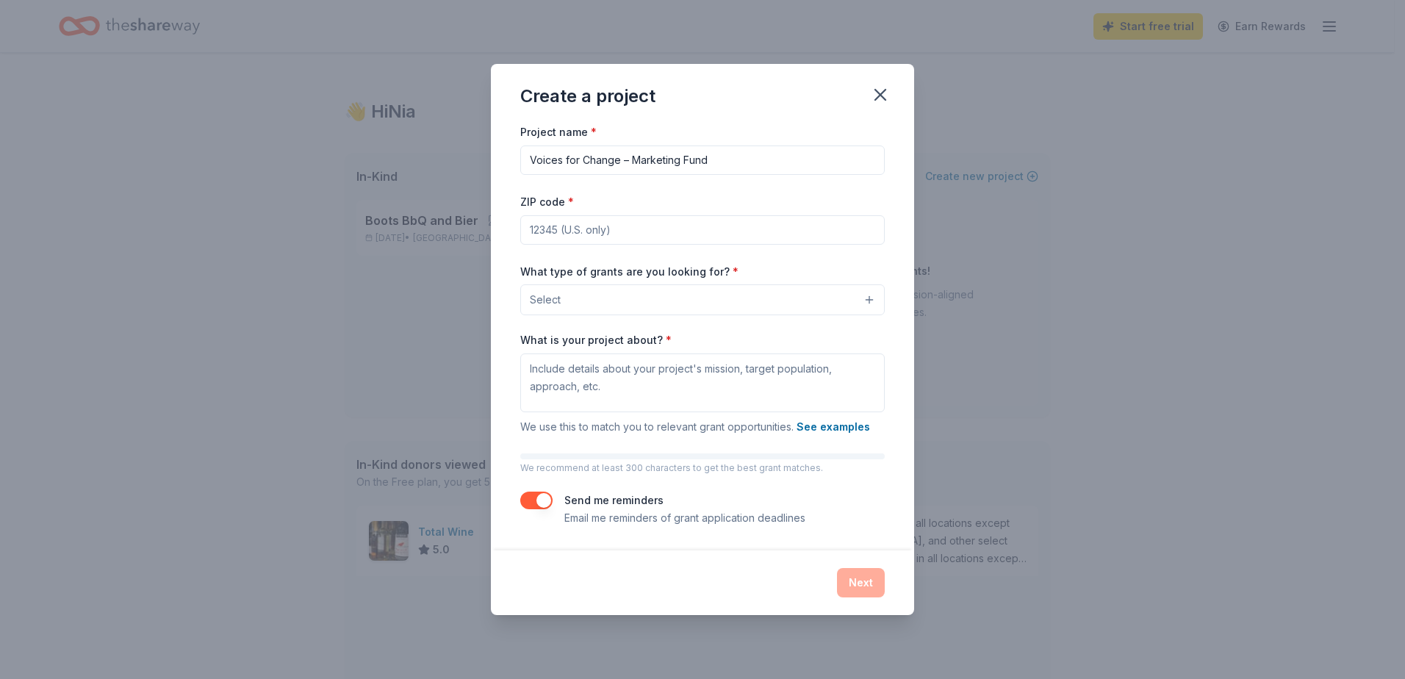
type input "Voices for Change – Marketing Fund"
click at [643, 227] on input "ZIP code *" at bounding box center [702, 229] width 364 height 29
type input "78624"
click at [597, 298] on button "Select" at bounding box center [702, 299] width 364 height 31
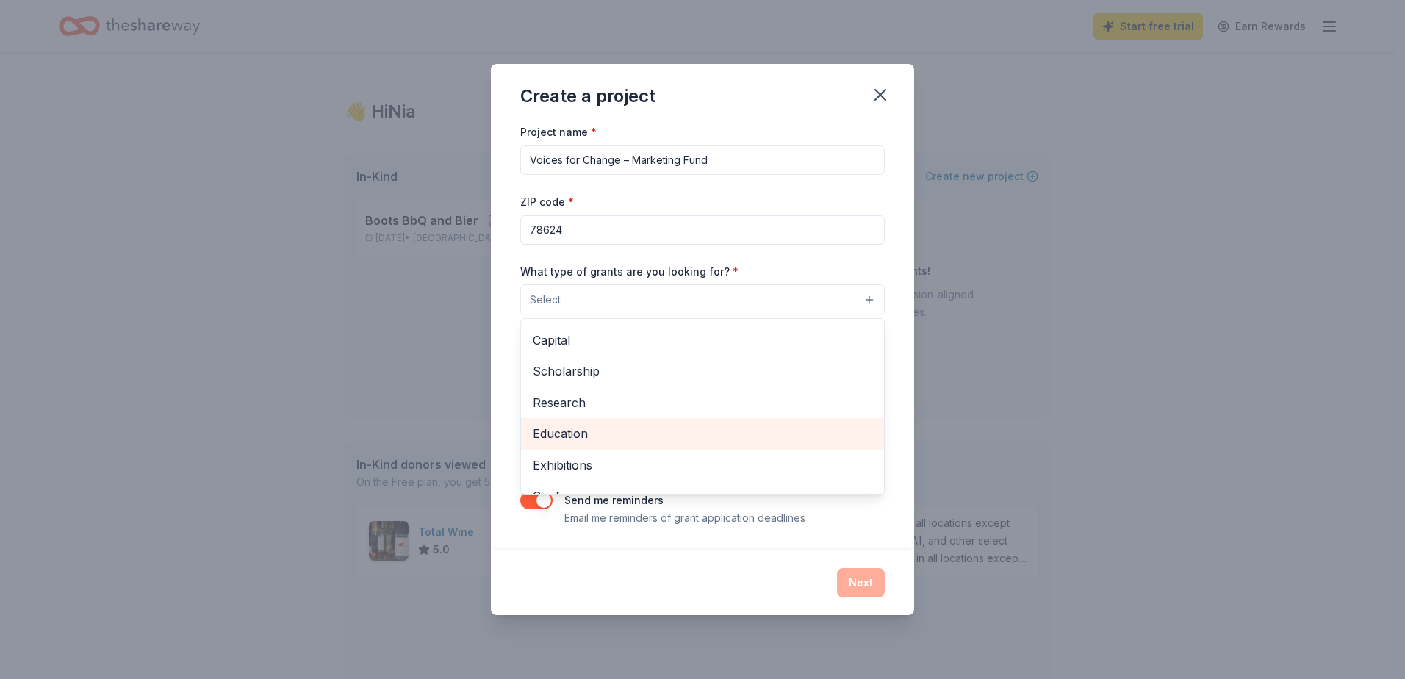
scroll to position [26, 0]
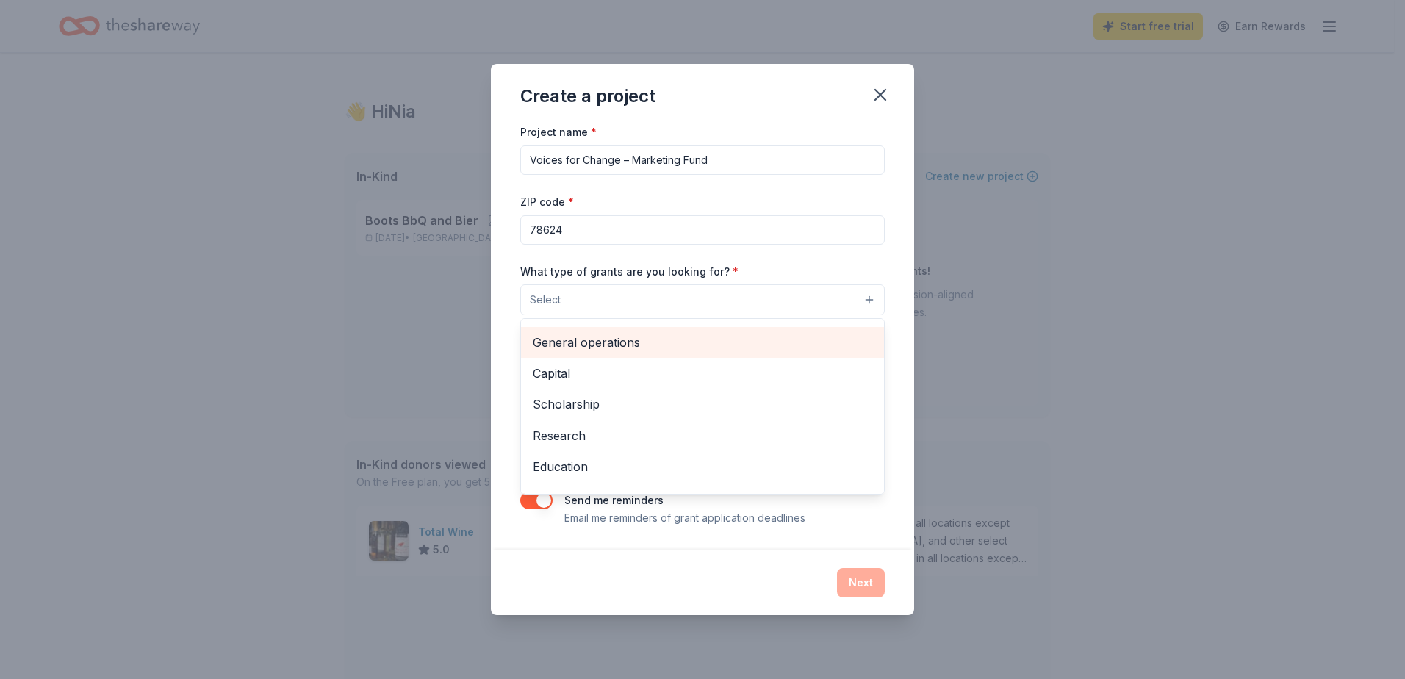
click at [649, 347] on span "General operations" at bounding box center [702, 342] width 339 height 19
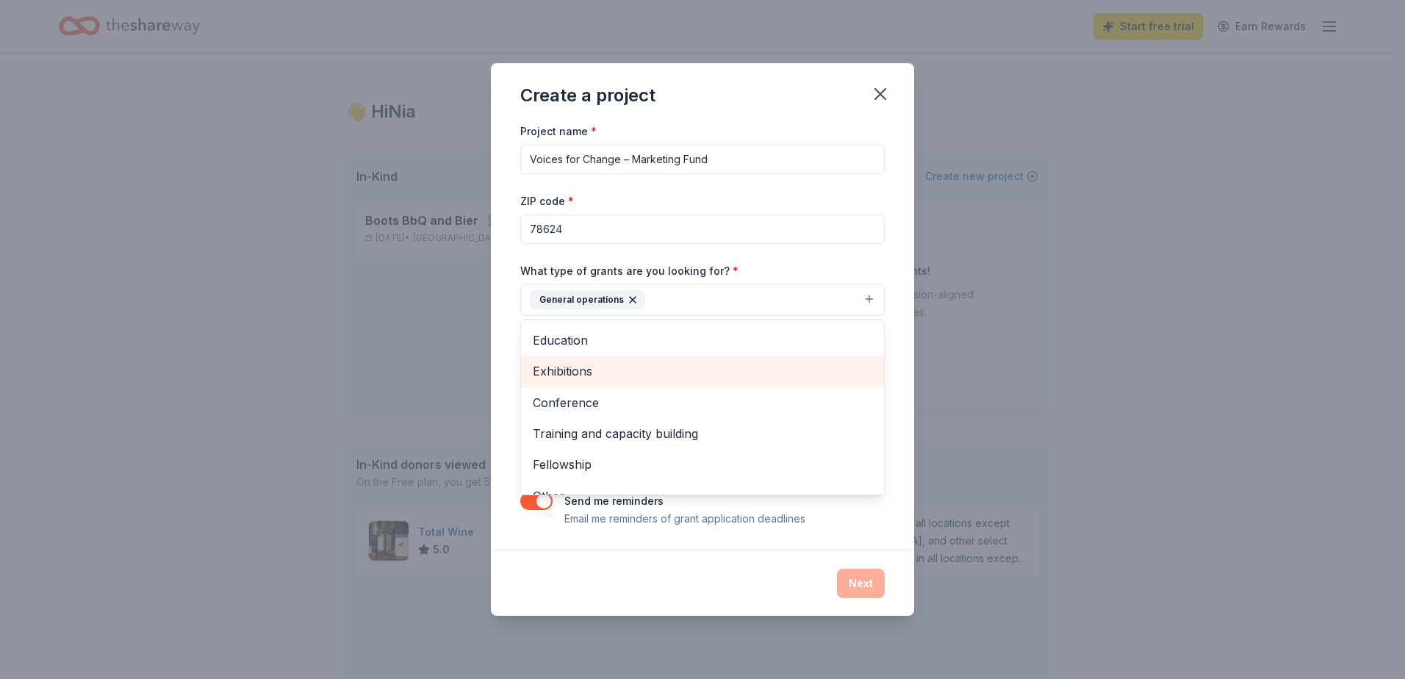
scroll to position [143, 0]
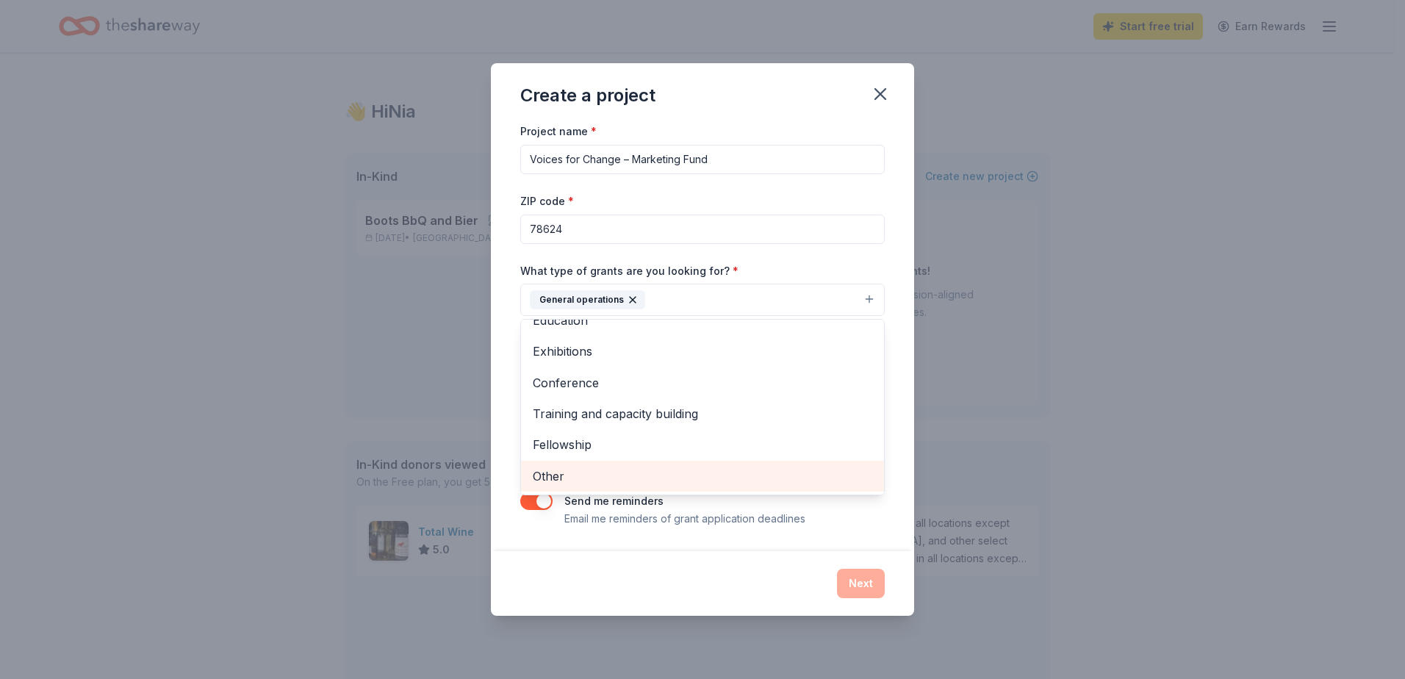
click at [625, 476] on span "Other" at bounding box center [702, 476] width 339 height 19
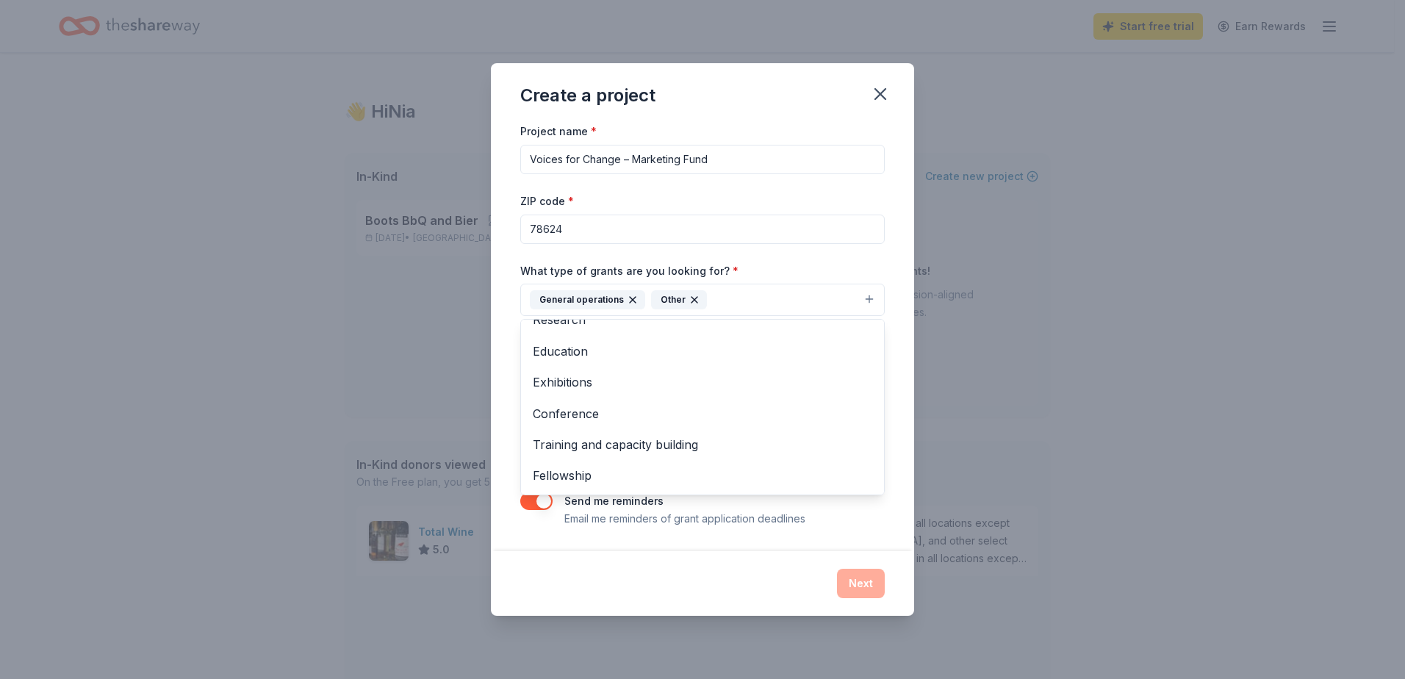
click at [496, 308] on div "Project name * Voices for Change – Marketing Fund ZIP code * 78624 What type of…" at bounding box center [702, 336] width 423 height 428
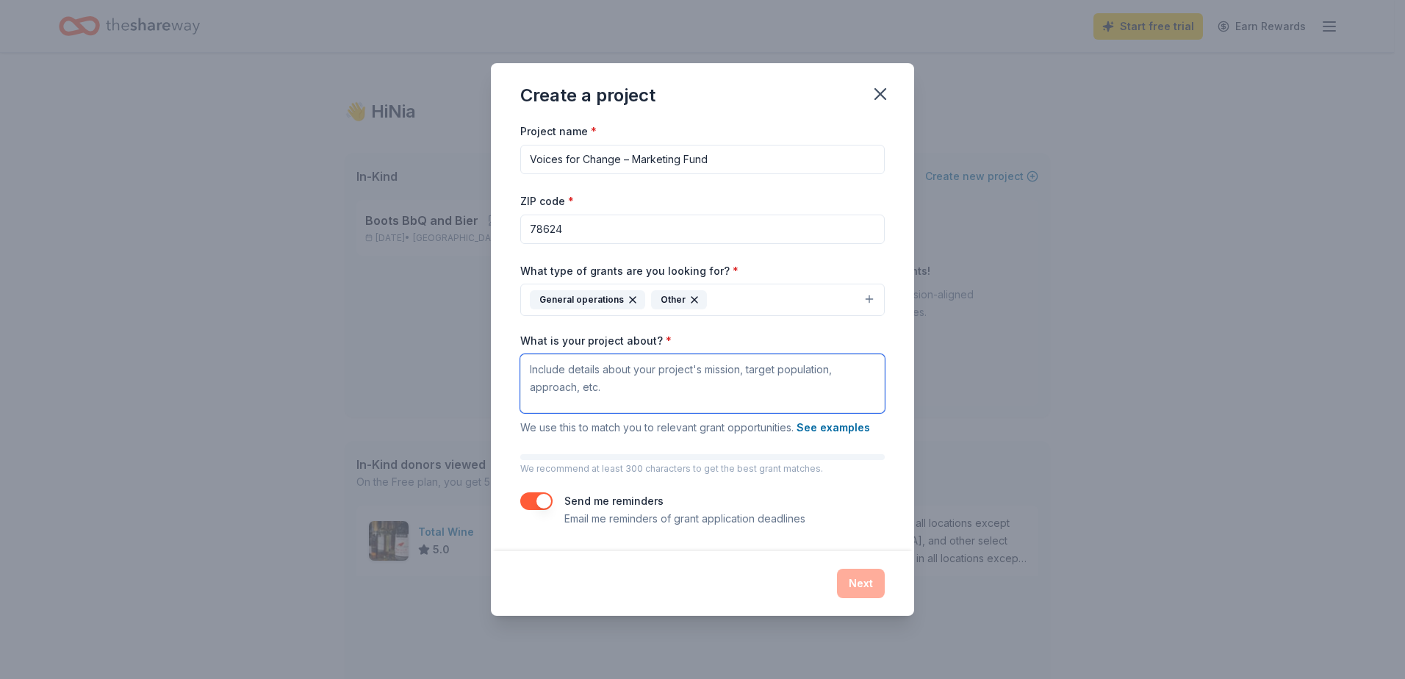
click at [582, 386] on textarea "What is your project about? *" at bounding box center [702, 383] width 364 height 59
click at [664, 362] on textarea "What is your project about? *" at bounding box center [702, 383] width 364 height 59
paste textarea "strategically allocate funds for marketing and outreach efforts that support th…"
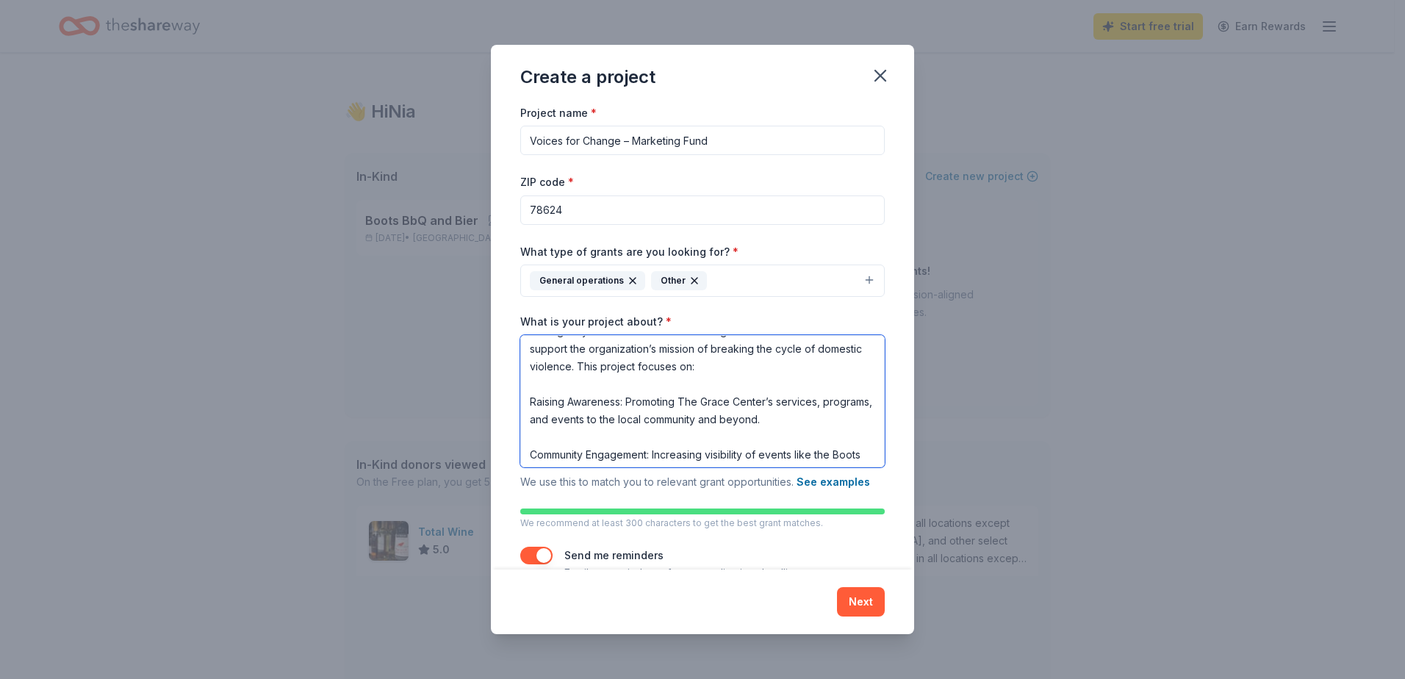
scroll to position [0, 0]
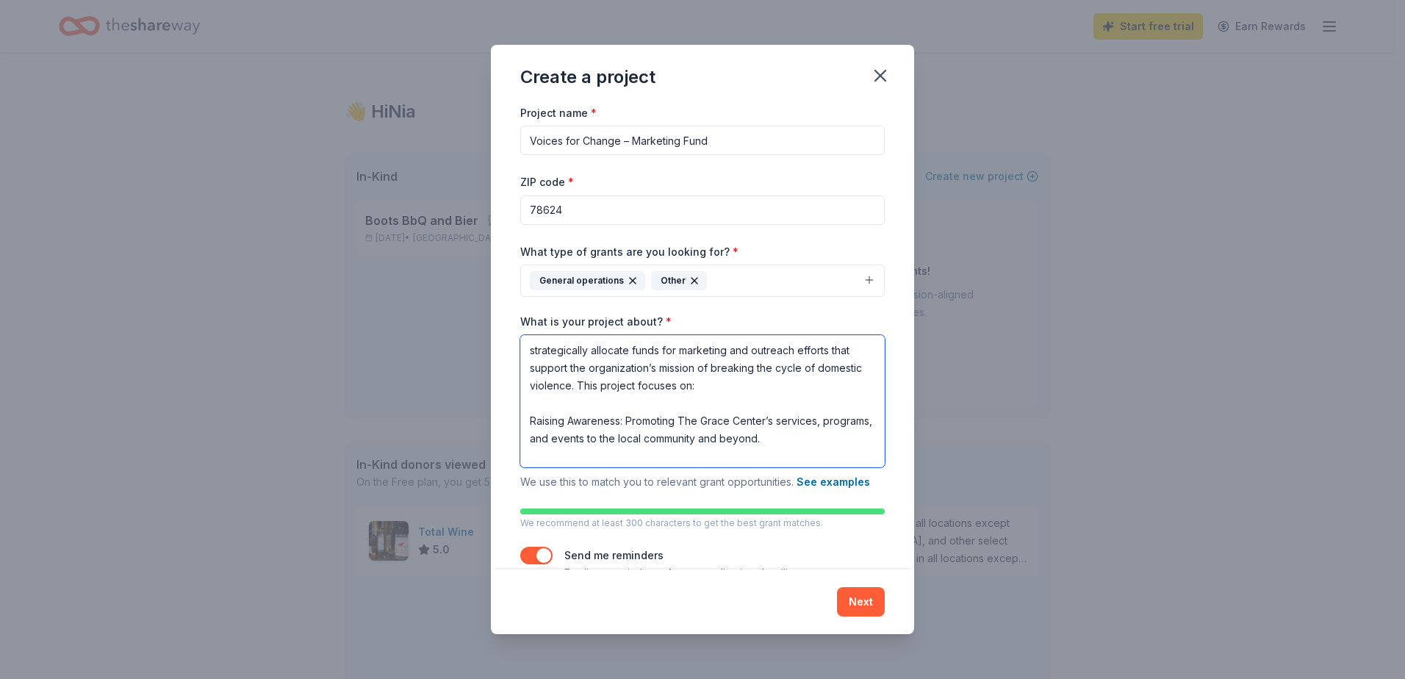
click at [529, 347] on textarea "strategically allocate funds for marketing and outreach efforts that support th…" at bounding box center [702, 401] width 364 height 132
paste textarea "Marketing Budget Project for The Grace Center is designed to"
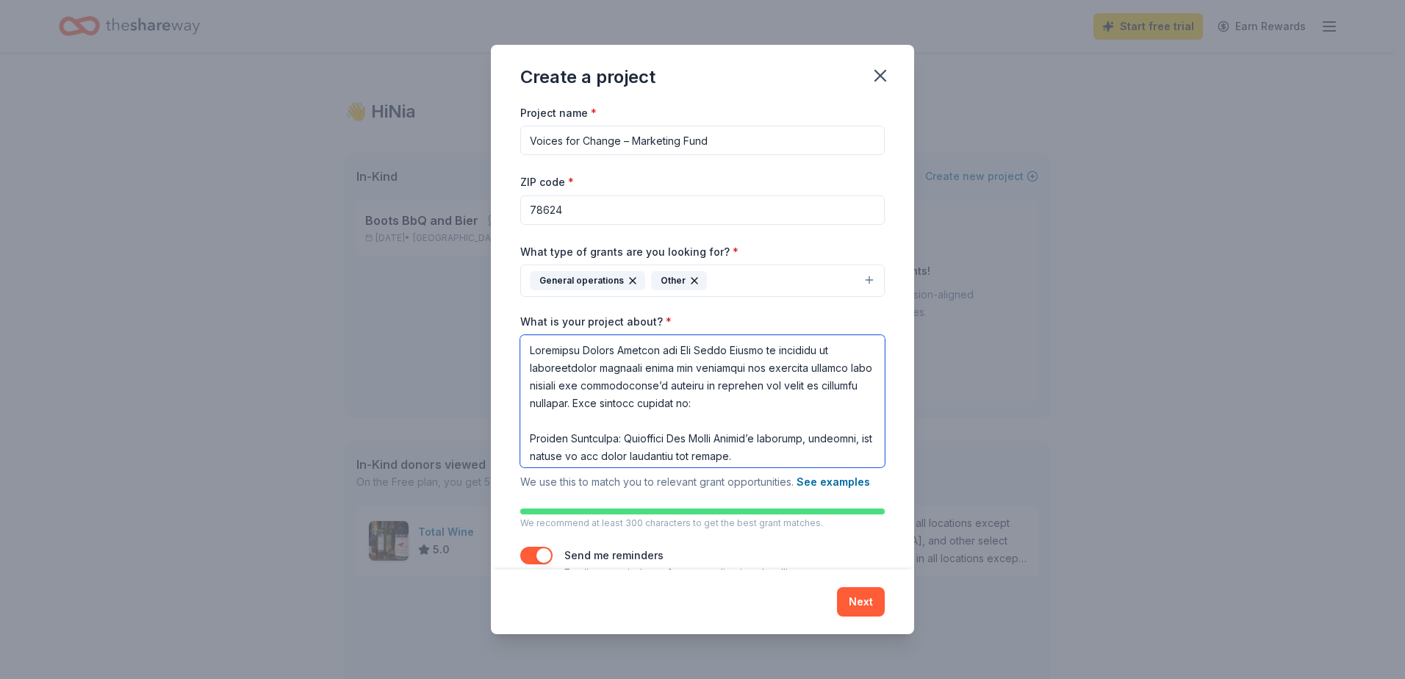
click at [536, 350] on textarea "What is your project about? *" at bounding box center [702, 401] width 364 height 132
click at [531, 352] on textarea "What is your project about? *" at bounding box center [702, 401] width 364 height 132
type textarea "The Marketing Budget Project for The Grace Center is designed to strategically …"
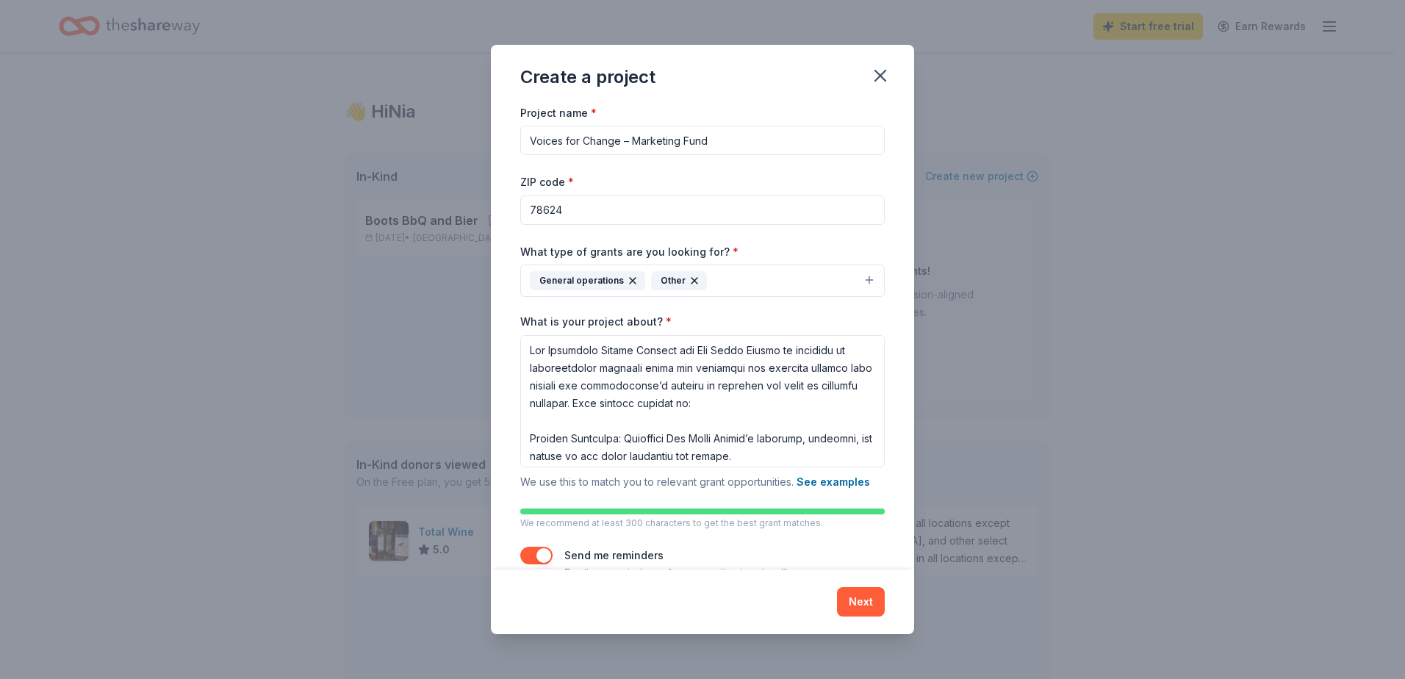
drag, startPoint x: 714, startPoint y: 140, endPoint x: 514, endPoint y: 143, distance: 200.6
click at [514, 143] on div "Project name * Voices for Change – Marketing Fund ZIP code * 78624 What type of…" at bounding box center [702, 337] width 423 height 467
paste input "Marketing Budget Project for The Grace Center is designed to"
type input "Marketing Budget Project for The Grace Center is designed to"
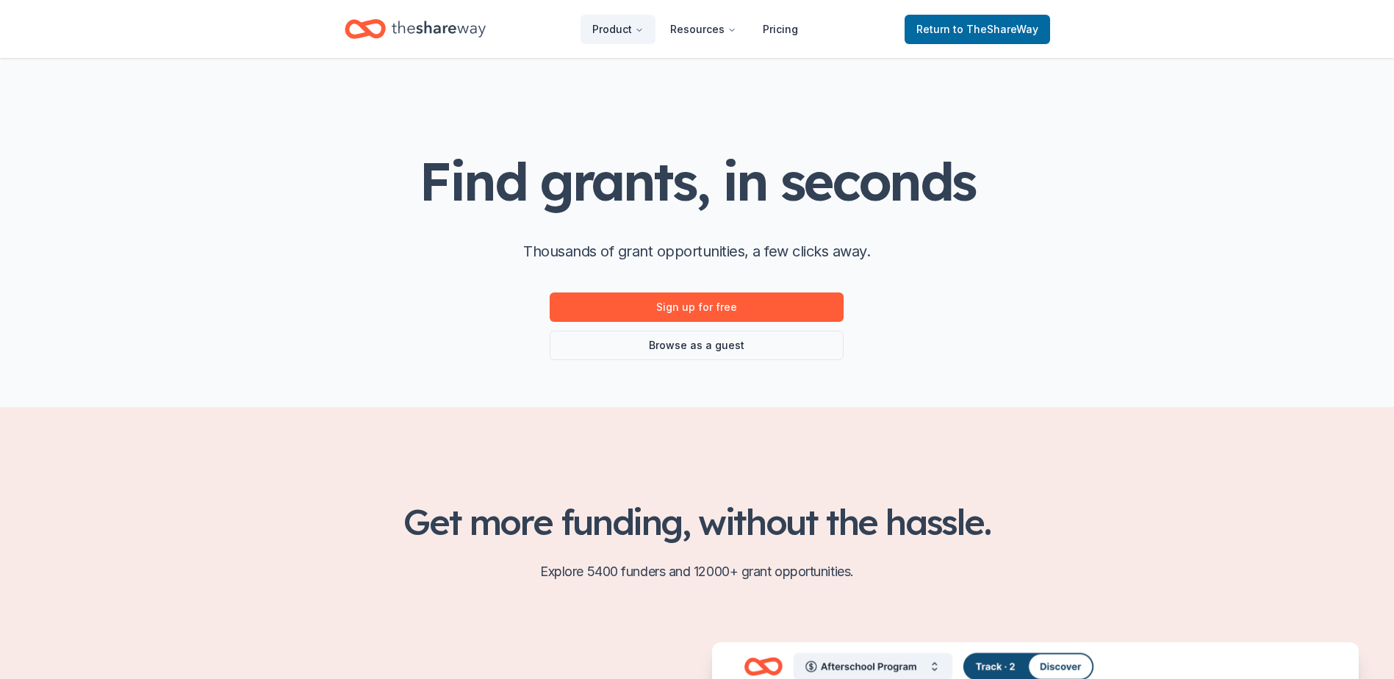
drag, startPoint x: 595, startPoint y: 119, endPoint x: 507, endPoint y: 132, distance: 89.1
click at [542, 134] on div "Find grants, in seconds Thousands of grant opportunities, a few clicks away. Si…" at bounding box center [697, 232] width 752 height 349
click at [791, 306] on link "Sign up for free" at bounding box center [697, 306] width 294 height 29
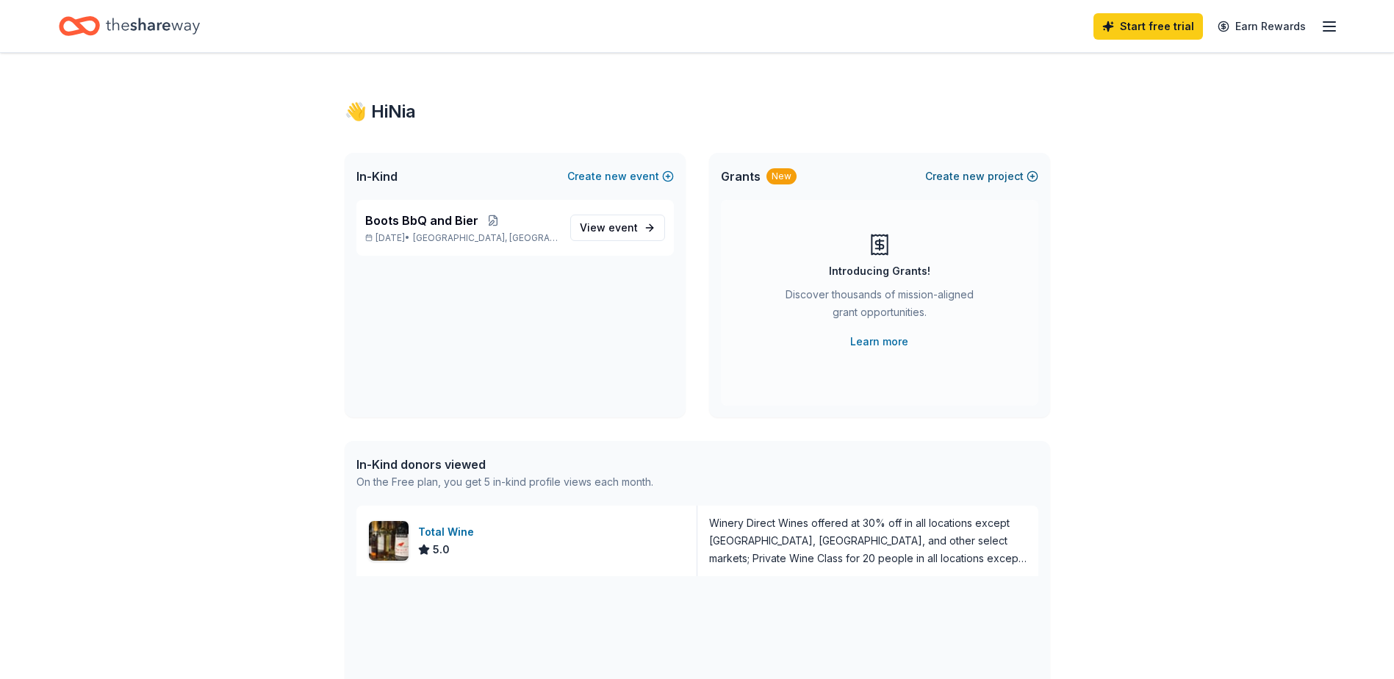
click at [993, 173] on button "Create new project" at bounding box center [981, 177] width 113 height 18
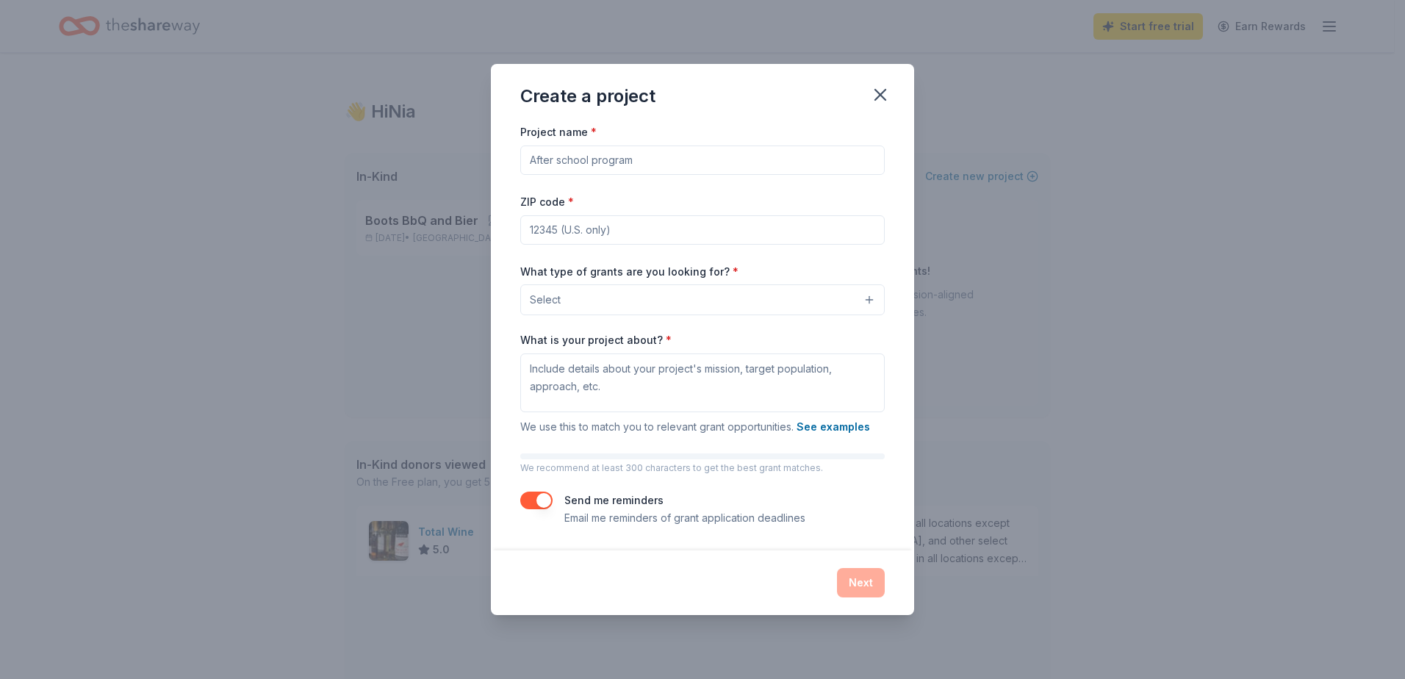
click at [649, 165] on input "Project name *" at bounding box center [702, 159] width 364 height 29
type input "Marketing Budget Project for The Grace Center is designed to"
type input "78624"
drag, startPoint x: 795, startPoint y: 170, endPoint x: 449, endPoint y: 170, distance: 346.1
click at [447, 178] on div "Create a project Project name * Marketing Budget Project for The Grace Center i…" at bounding box center [702, 339] width 1405 height 679
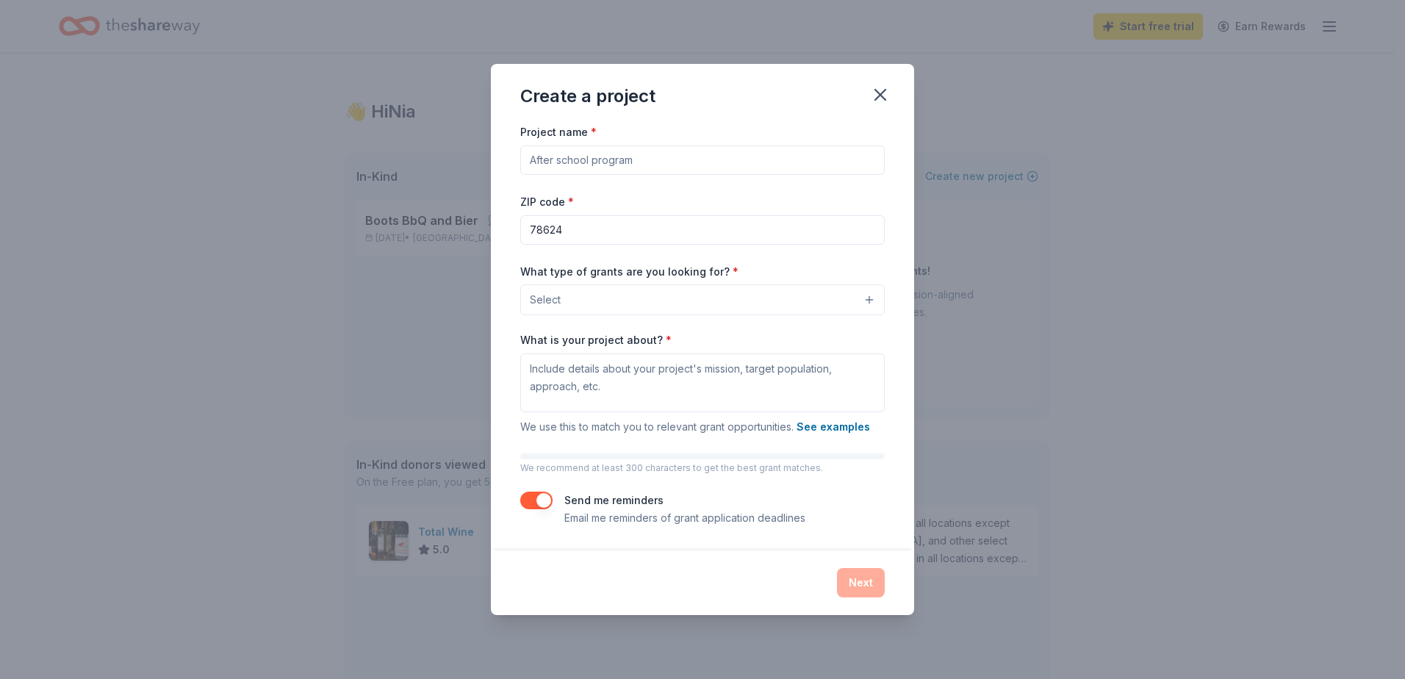
click at [600, 183] on div "Project name * ZIP code * 78624 What type of grants are you looking for? * Sele…" at bounding box center [702, 324] width 364 height 403
click at [622, 157] on input "Project name *" at bounding box center [702, 159] width 364 height 29
click at [777, 165] on input "Project name *" at bounding box center [702, 159] width 364 height 29
type input "Breaking the Cycle"
click at [603, 295] on button "Select" at bounding box center [702, 299] width 364 height 31
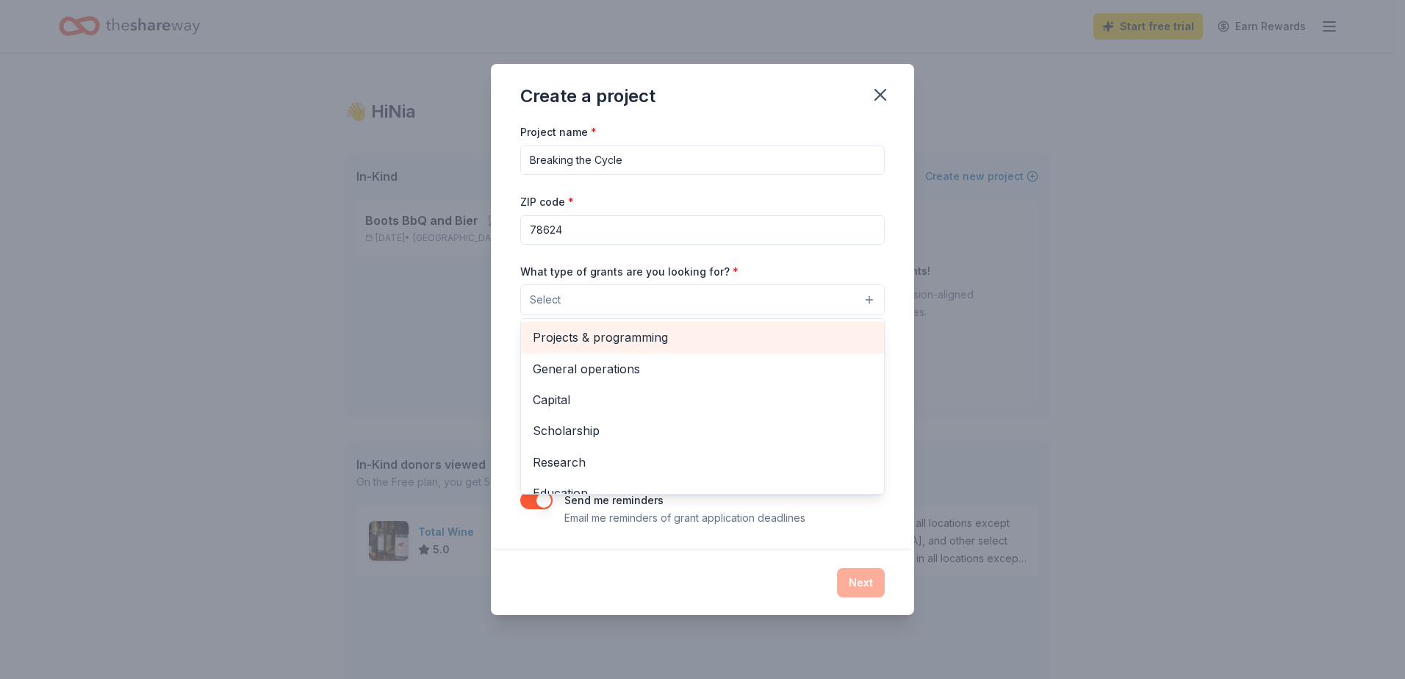
click at [603, 339] on span "Projects & programming" at bounding box center [702, 337] width 339 height 19
click at [607, 342] on span "General operations" at bounding box center [702, 337] width 339 height 19
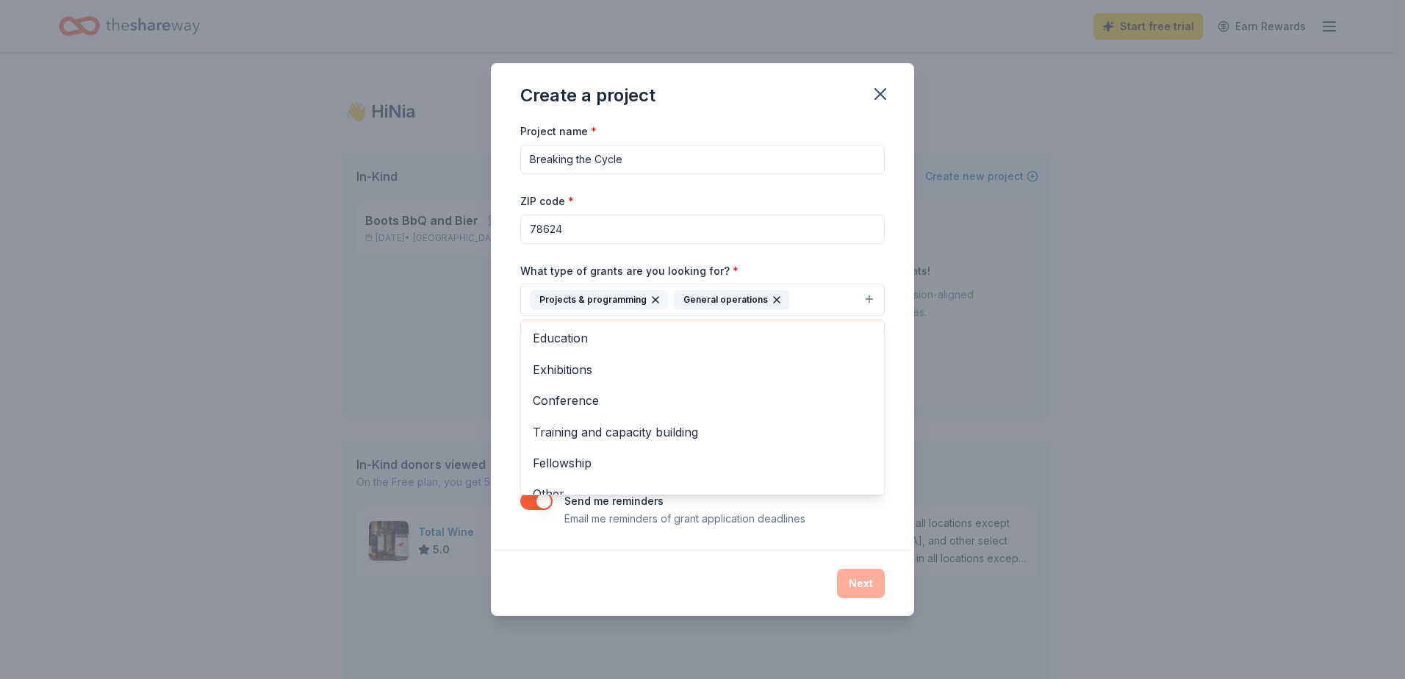
scroll to position [112, 0]
click at [566, 606] on div "Create a project Project name * Breaking the Cycle ZIP code * 78624 What type o…" at bounding box center [702, 339] width 423 height 552
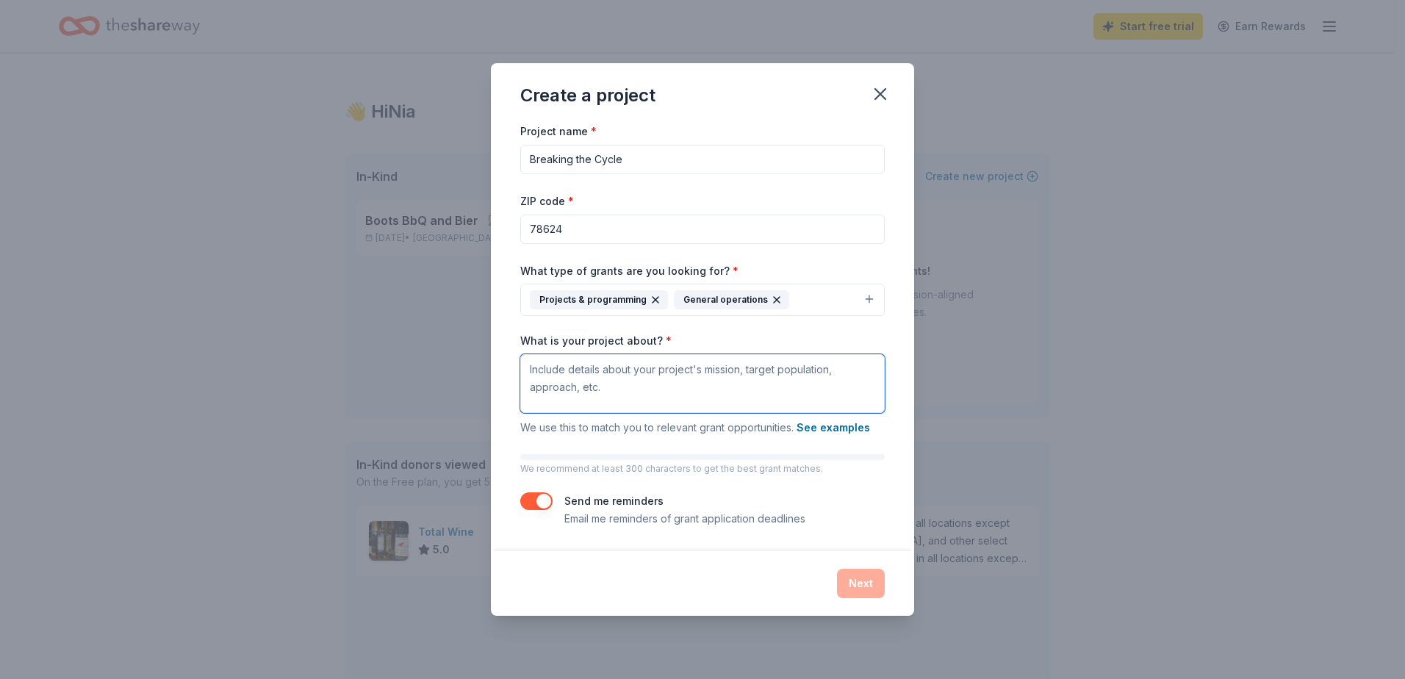
click at [598, 389] on textarea "What is your project about? *" at bounding box center [702, 383] width 364 height 59
click at [566, 388] on textarea "What is your project about? *" at bounding box center [702, 383] width 364 height 59
paste textarea "The Marketing Budget Project for The Grace Center is designed to strategically …"
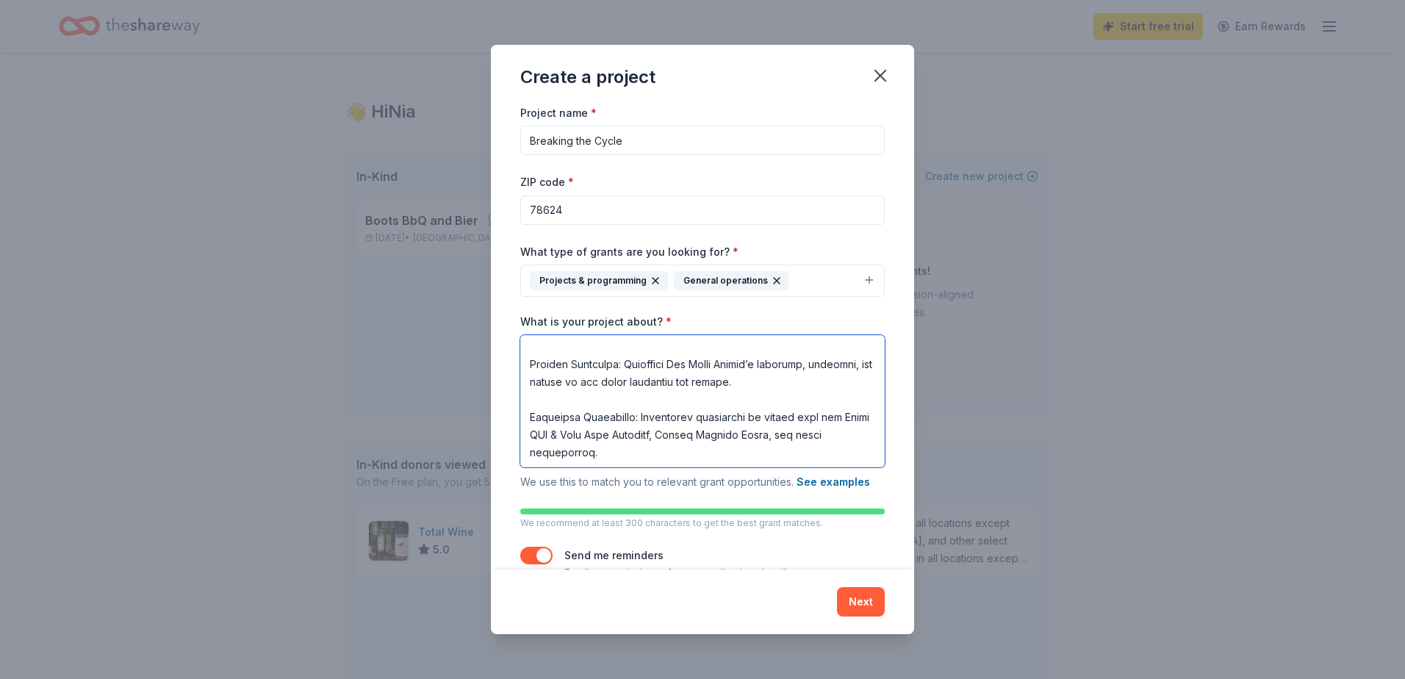
scroll to position [73, 0]
click at [780, 434] on textarea "What is your project about? *" at bounding box center [702, 401] width 364 height 132
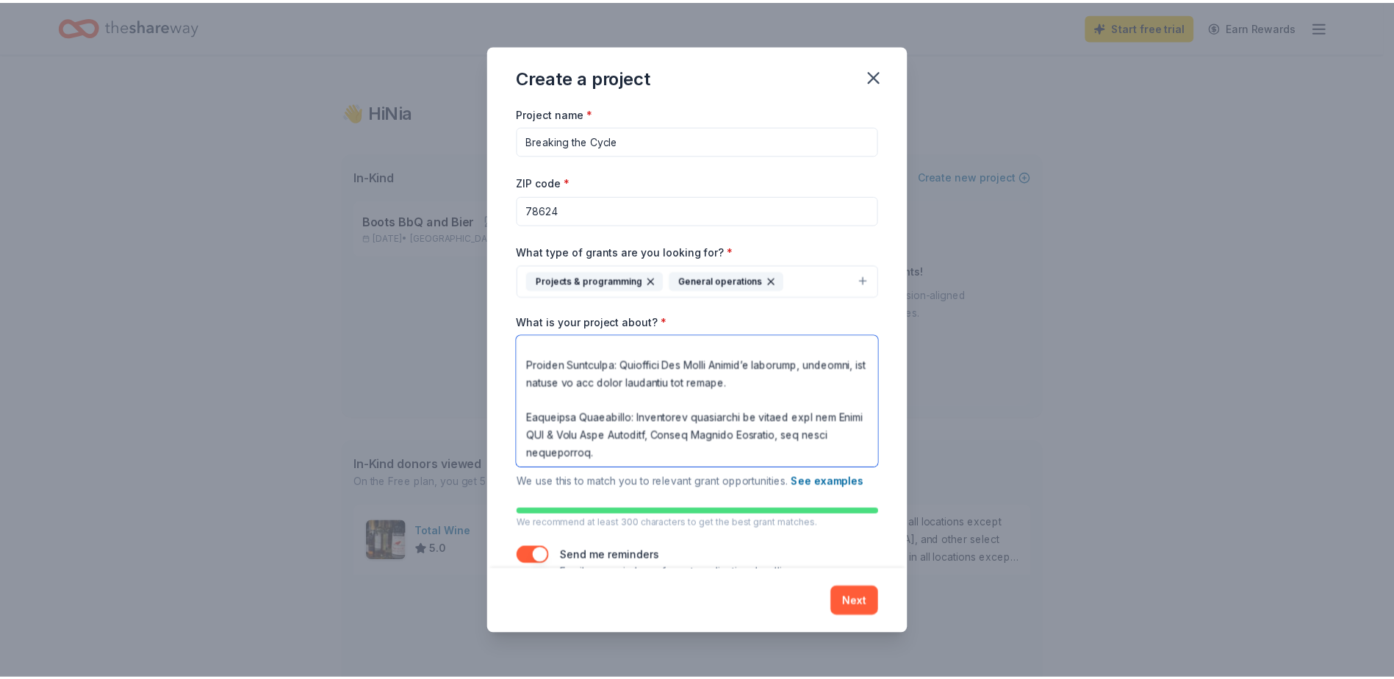
scroll to position [0, 0]
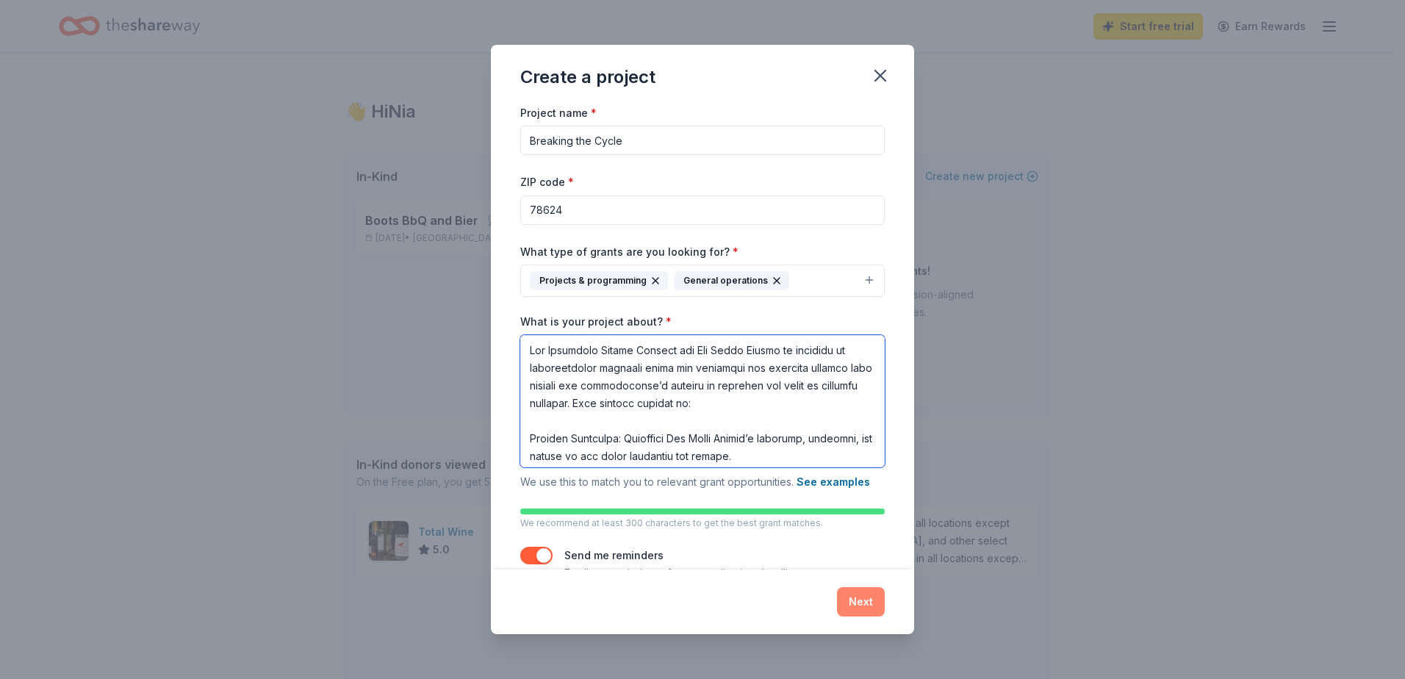
type textarea "The Marketing Budget Project for The Grace Center is designed to strategically …"
click at [844, 594] on button "Next" at bounding box center [861, 601] width 48 height 29
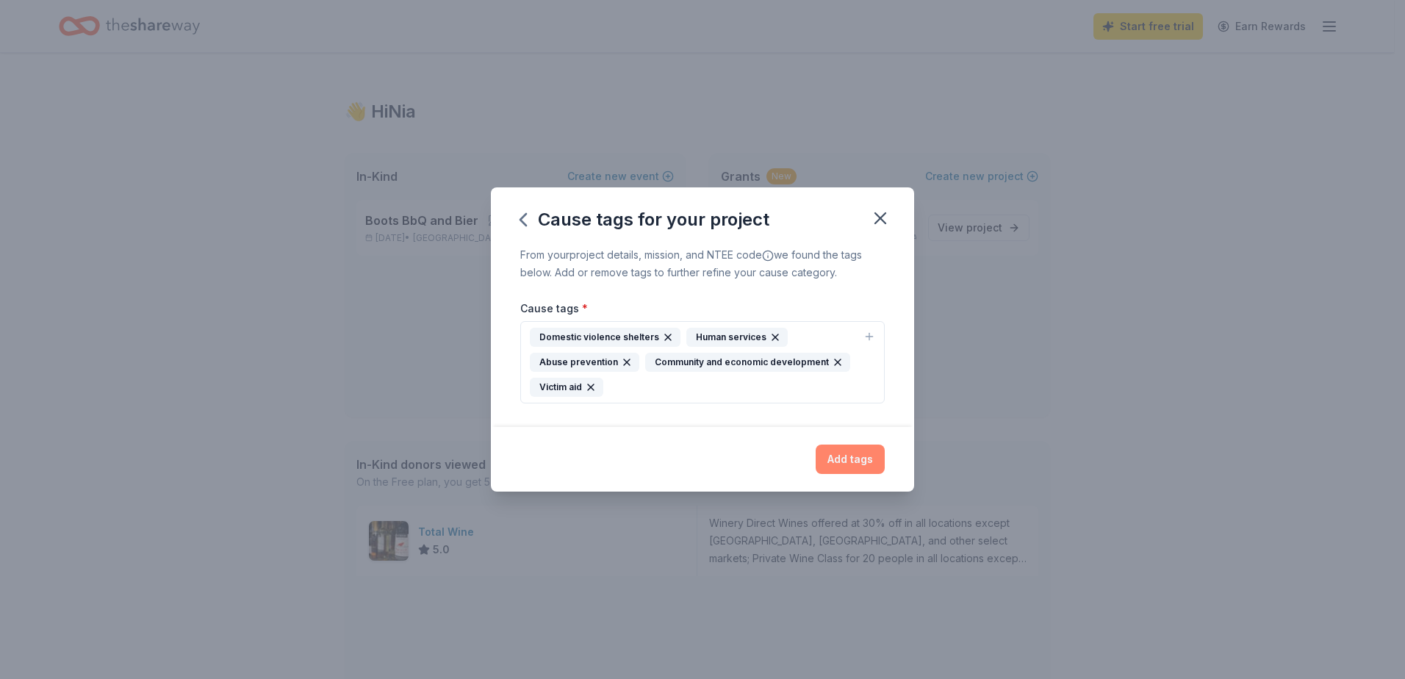
click at [850, 459] on button "Add tags" at bounding box center [850, 459] width 69 height 29
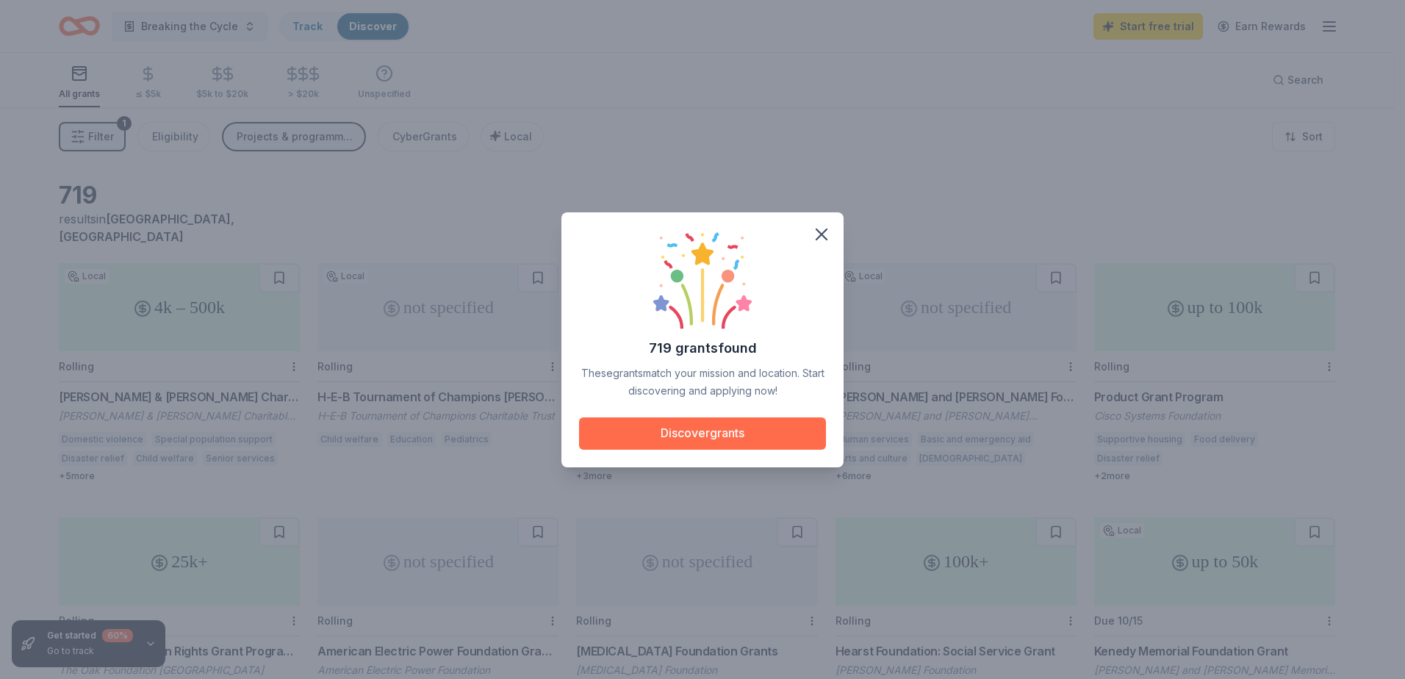
click at [754, 437] on button "Discover grants" at bounding box center [702, 433] width 247 height 32
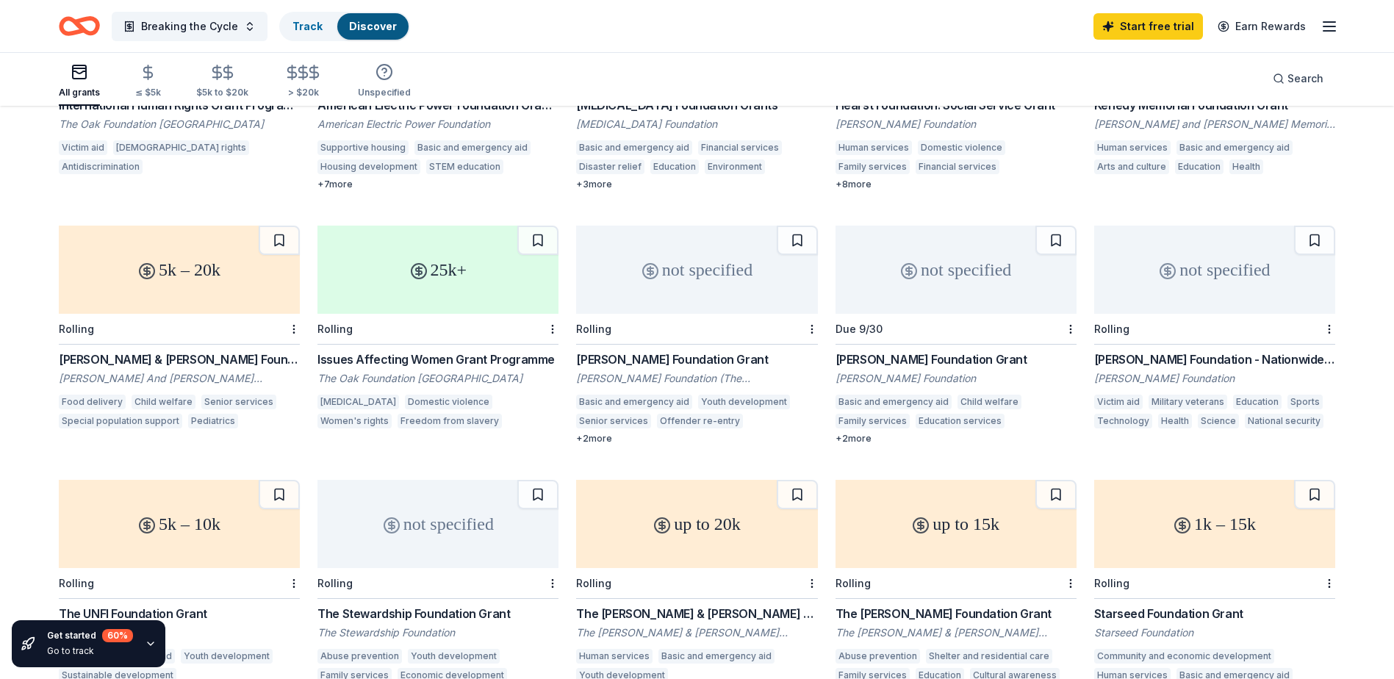
scroll to position [598, 0]
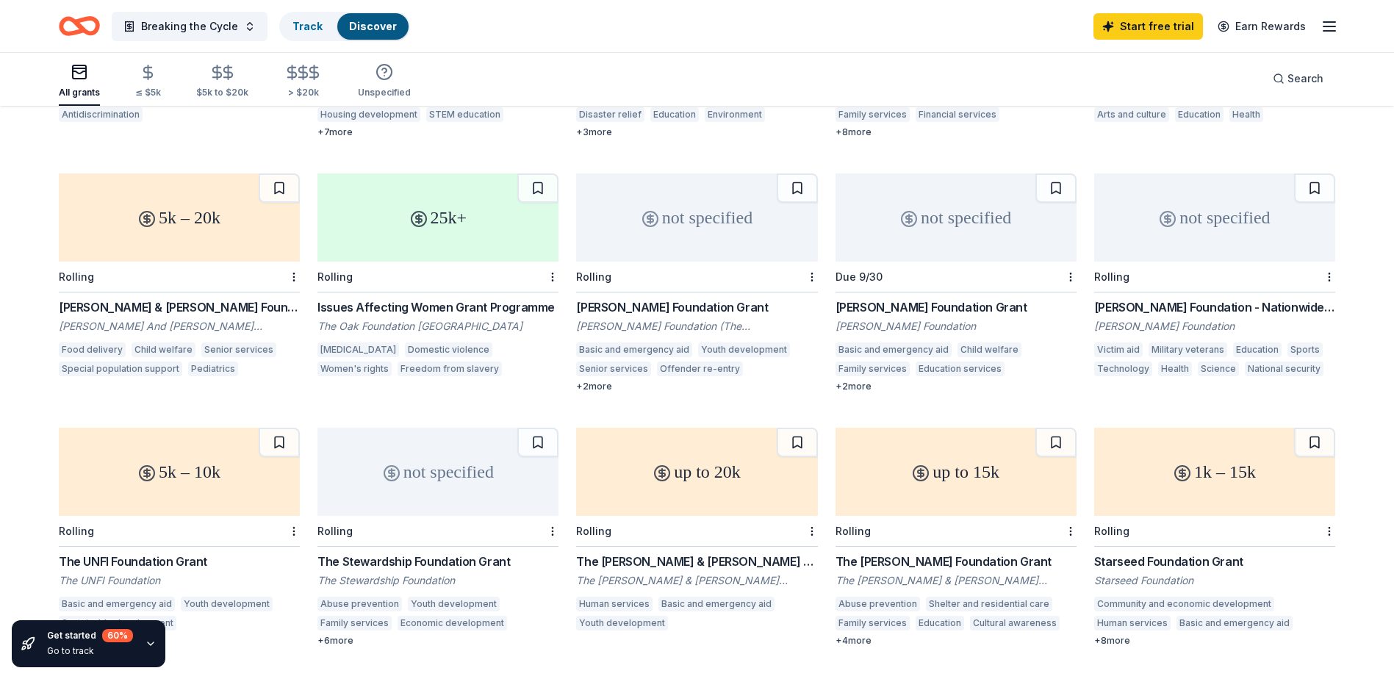
click at [26, 406] on div "719 results in Fredericksburg, TX 4k – 500k Local Rolling Perry & Ruby Stevens …" at bounding box center [697, 390] width 1394 height 1762
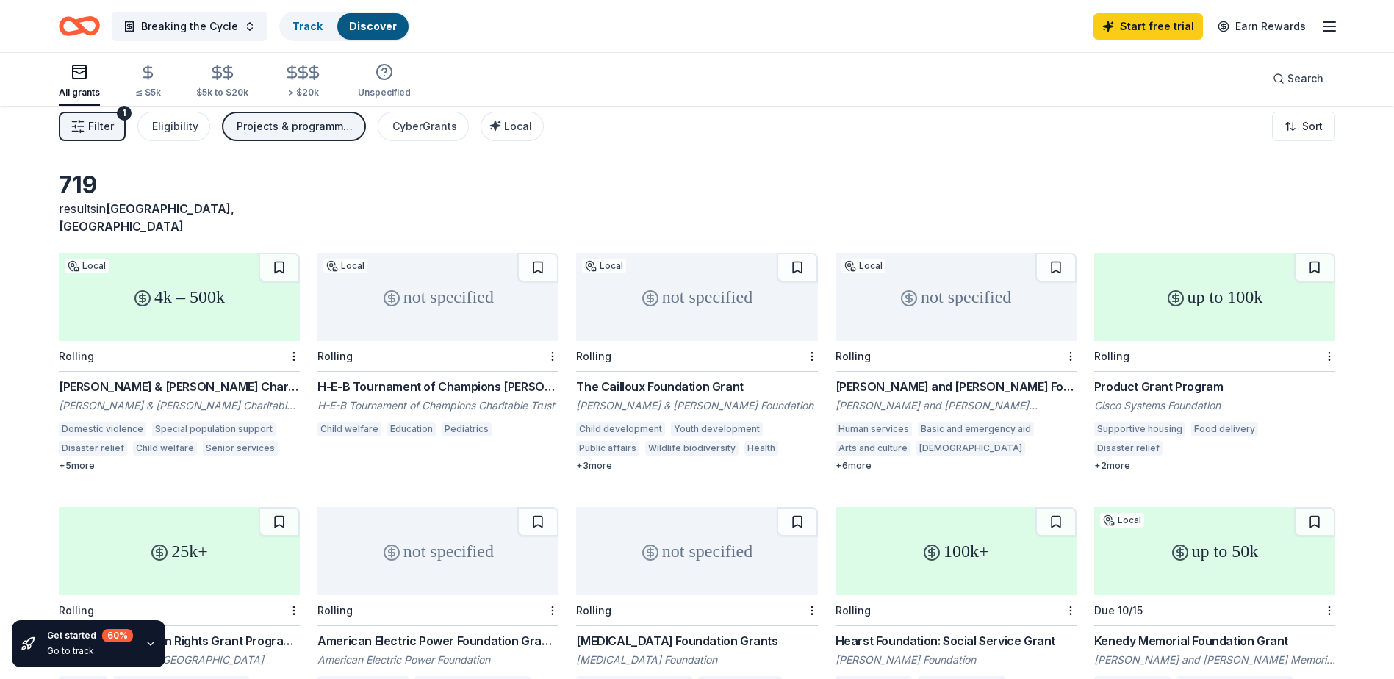
scroll to position [0, 0]
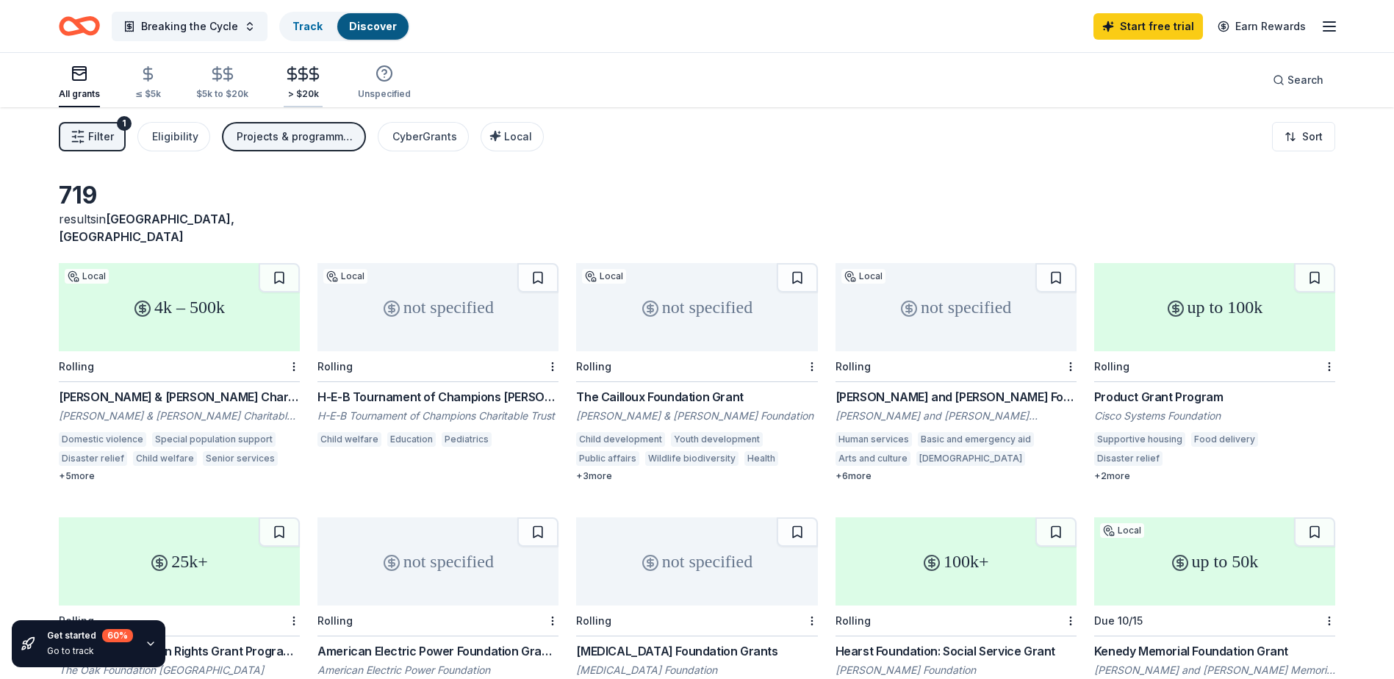
click at [289, 94] on div "> $20k" at bounding box center [303, 94] width 39 height 12
